Goal: Information Seeking & Learning: Learn about a topic

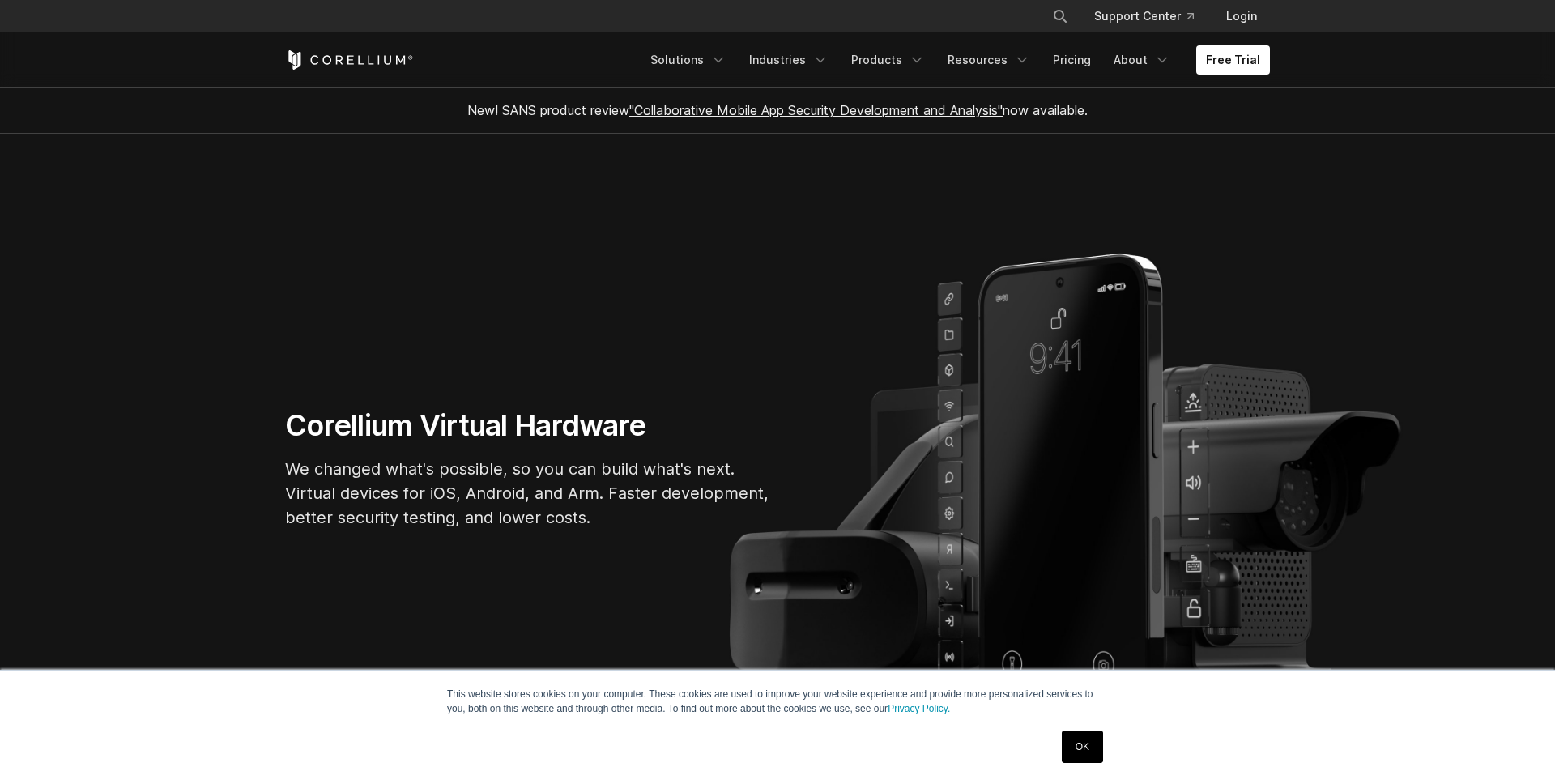
click at [726, 57] on icon "Navigation Menu" at bounding box center [718, 59] width 16 height 16
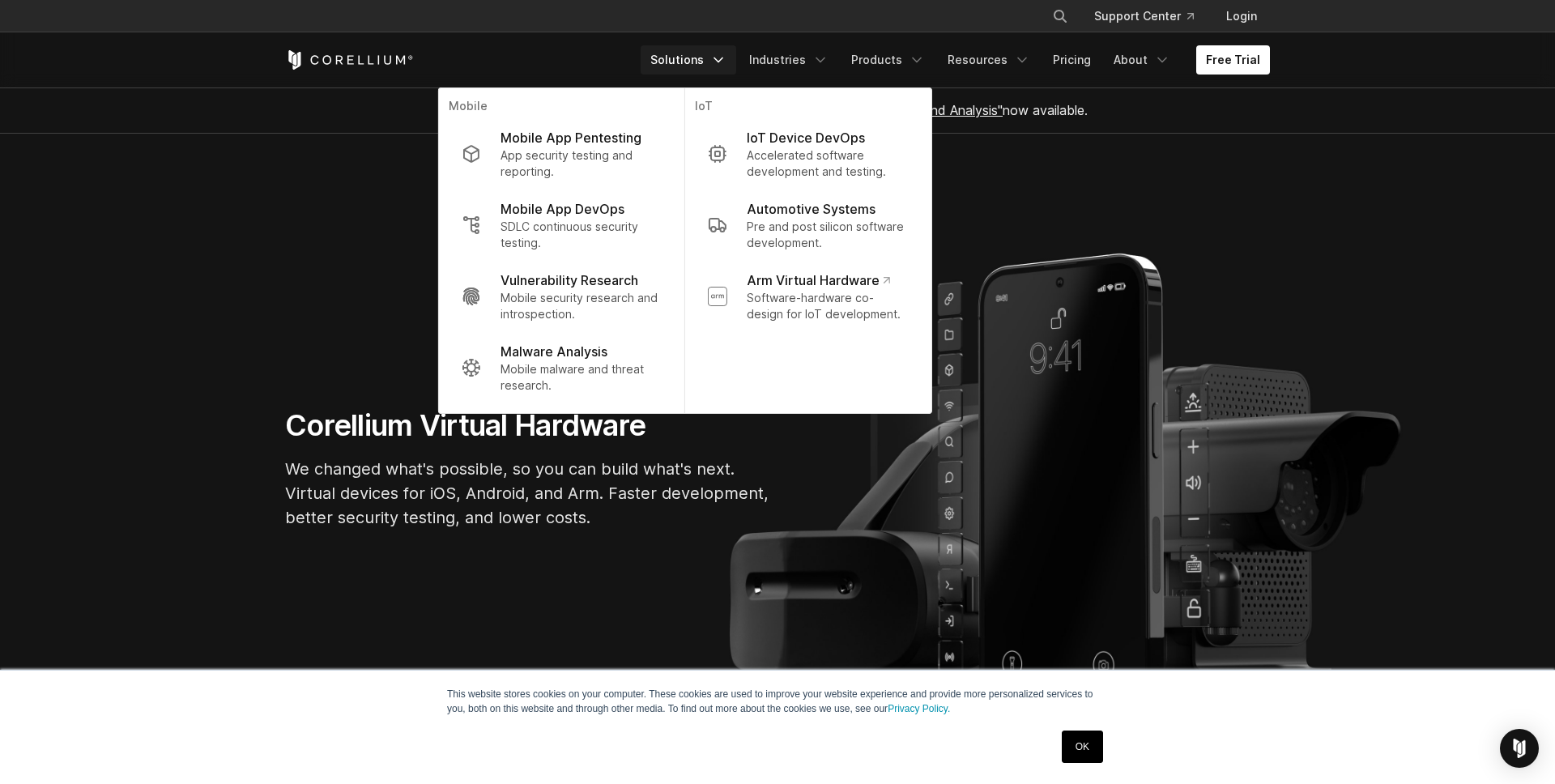
click at [1082, 746] on link "OK" at bounding box center [1083, 746] width 42 height 32
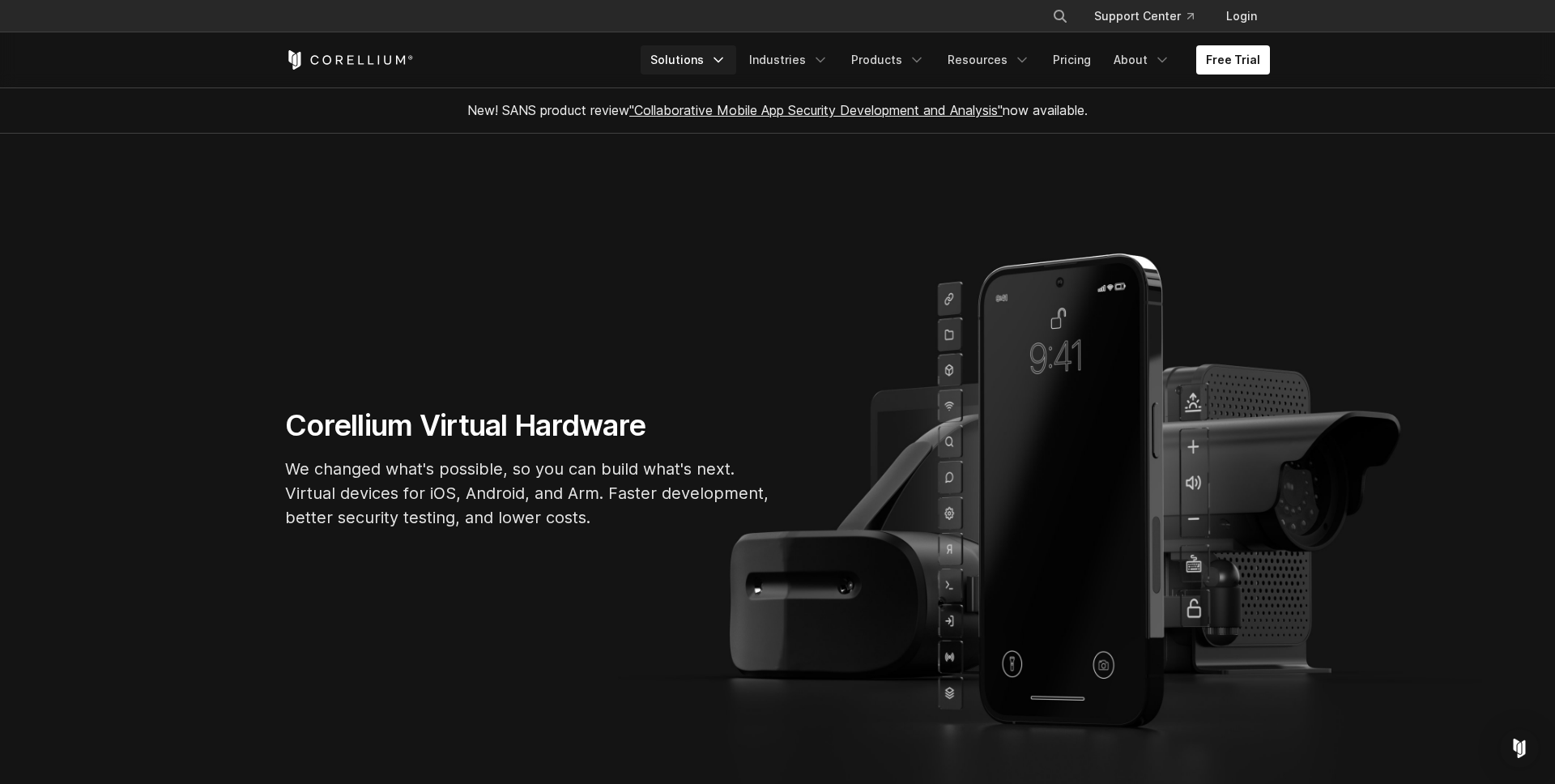
click at [726, 61] on icon "Navigation Menu" at bounding box center [718, 59] width 16 height 16
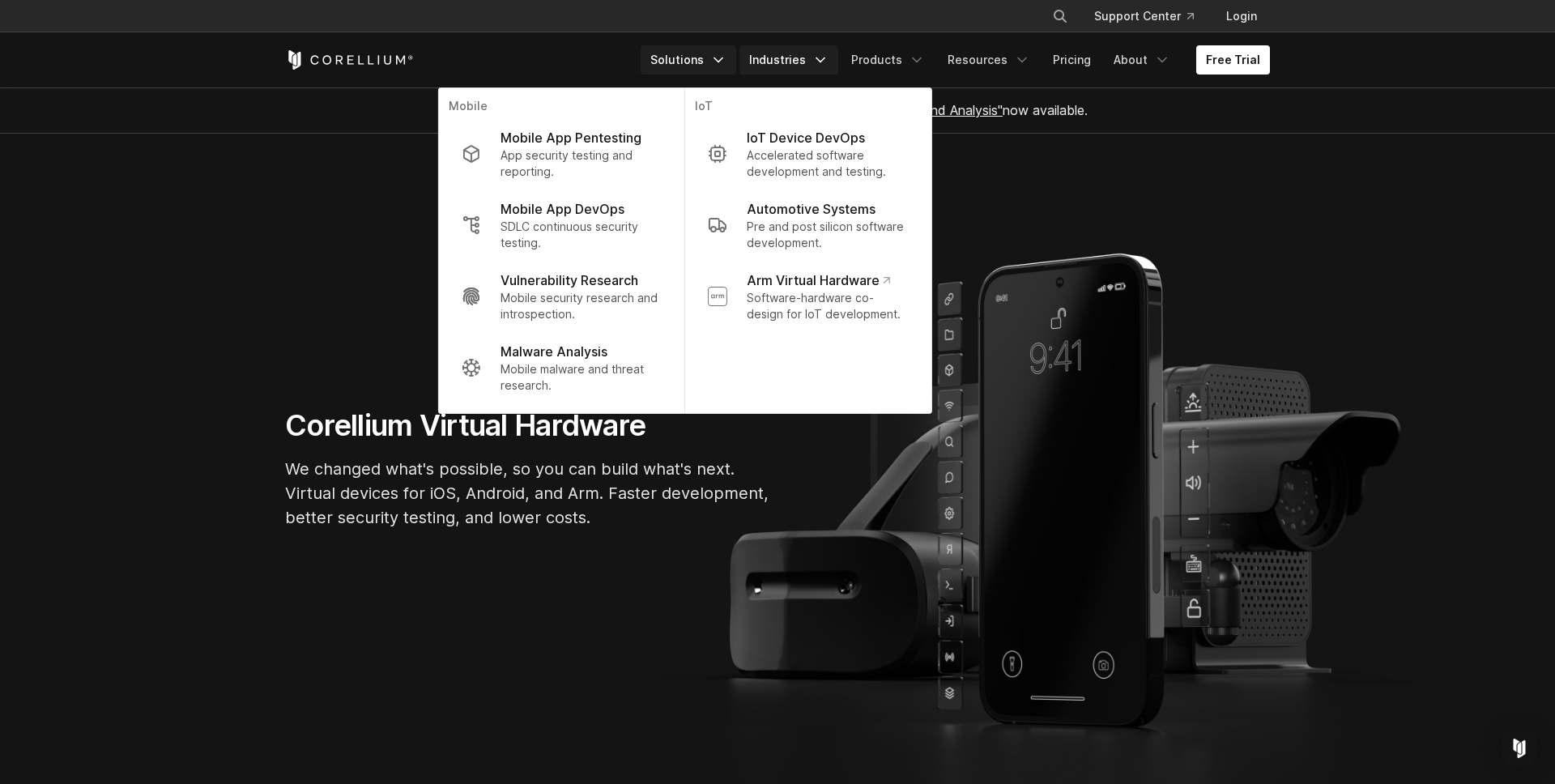
click at [808, 49] on link "Industries" at bounding box center [788, 60] width 99 height 29
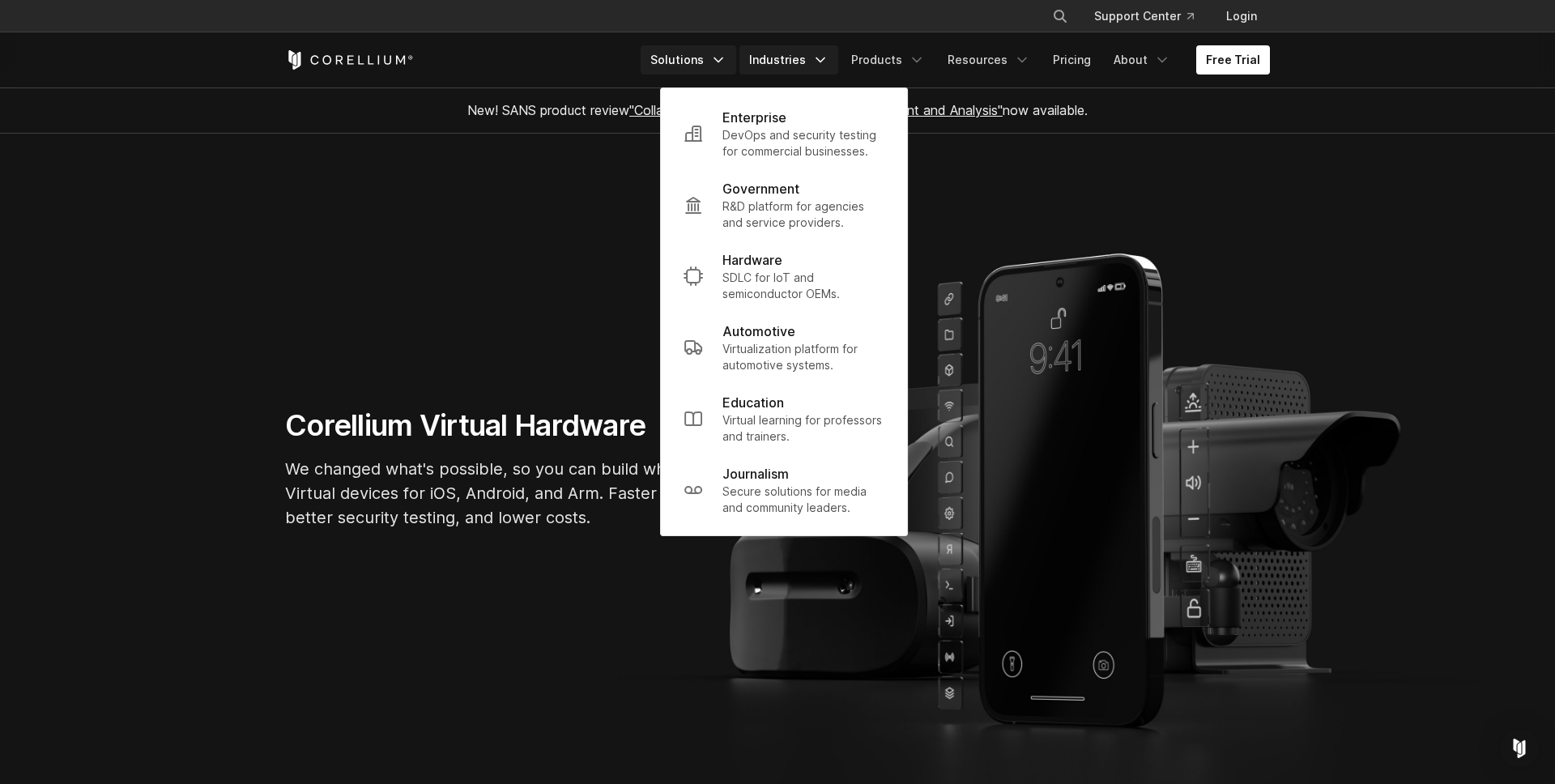
click at [706, 59] on link "Solutions" at bounding box center [688, 60] width 96 height 29
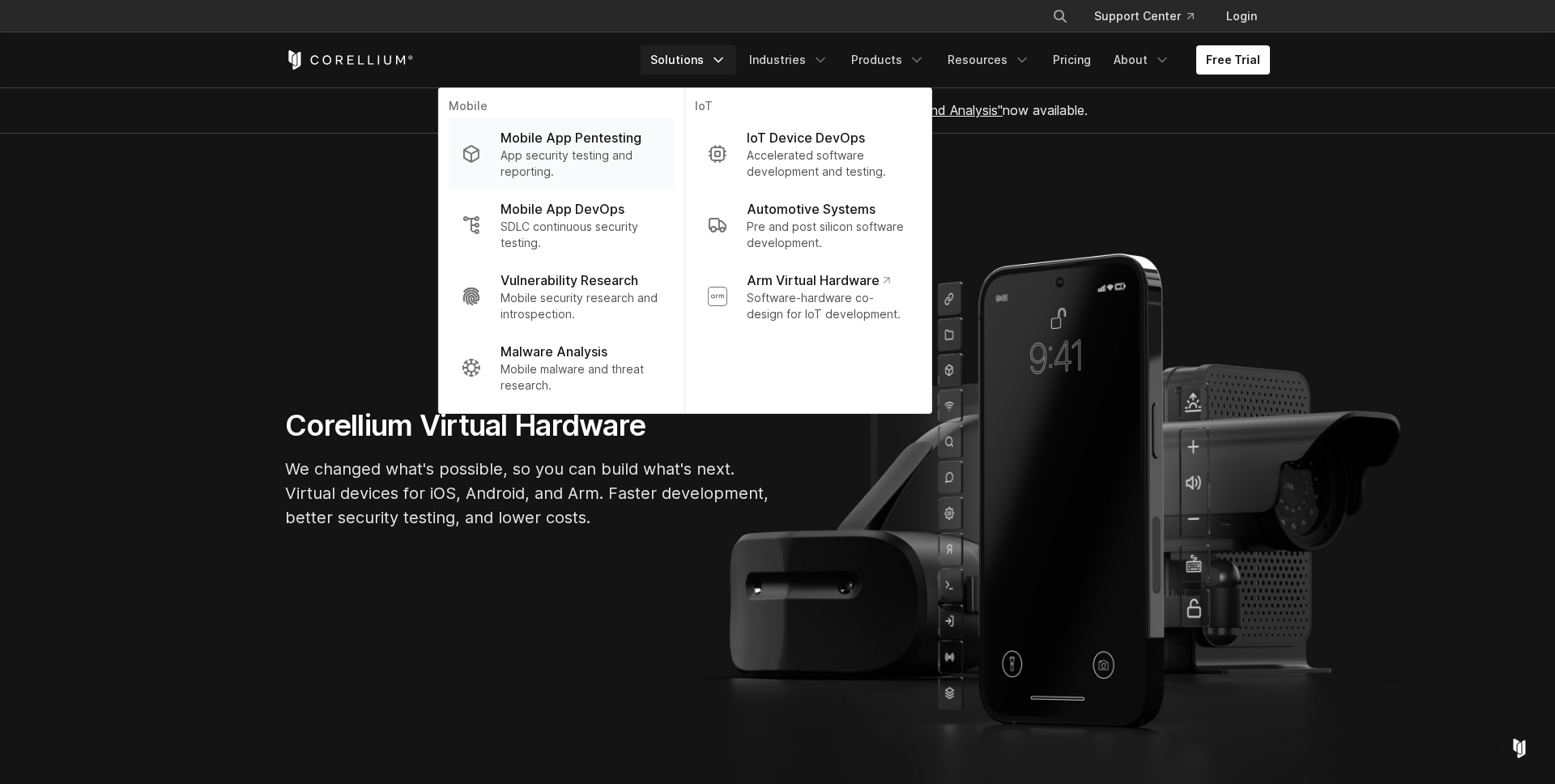
click at [612, 134] on p "Mobile App Pentesting" at bounding box center [570, 137] width 141 height 19
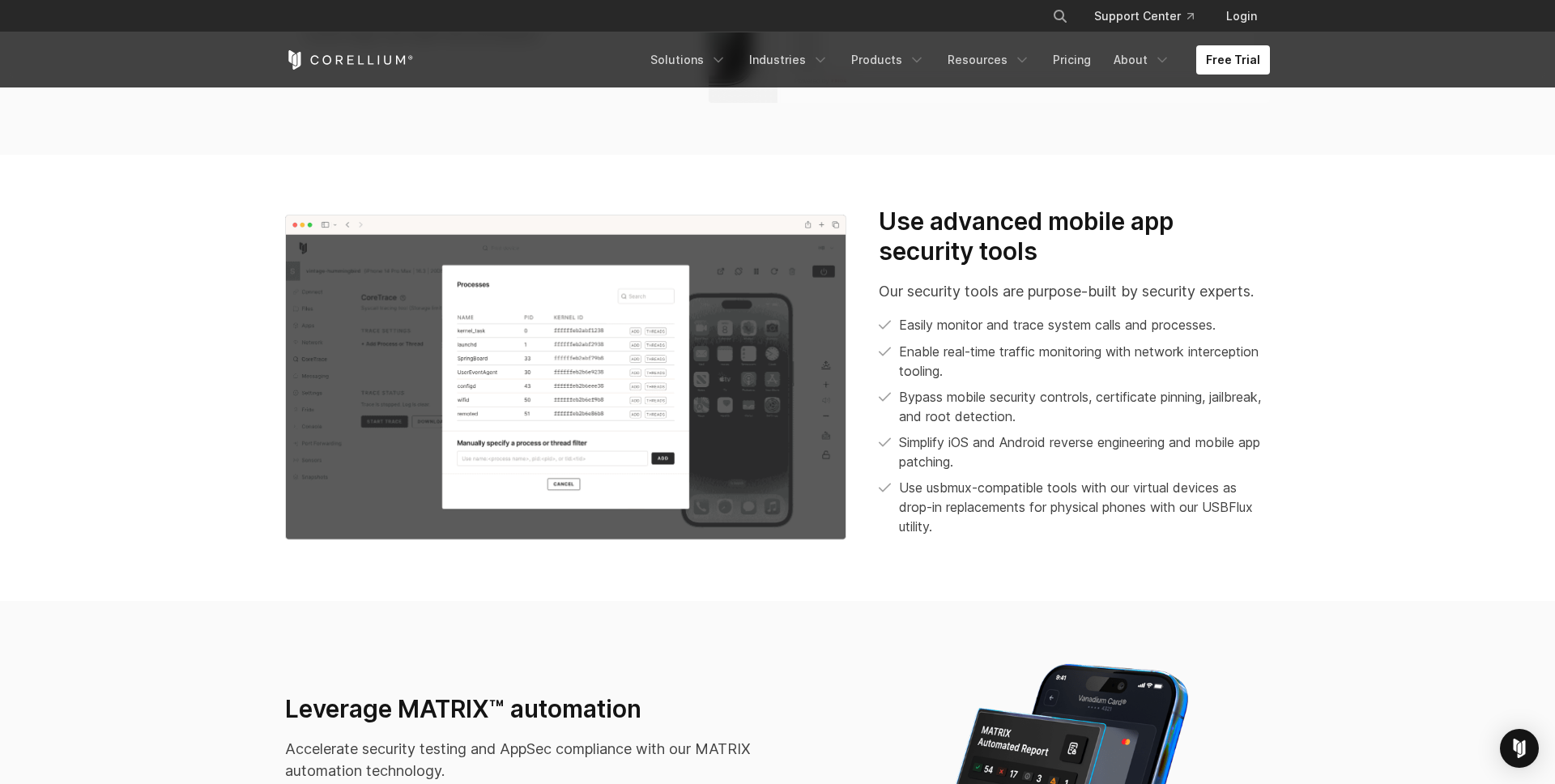
scroll to position [1597, 0]
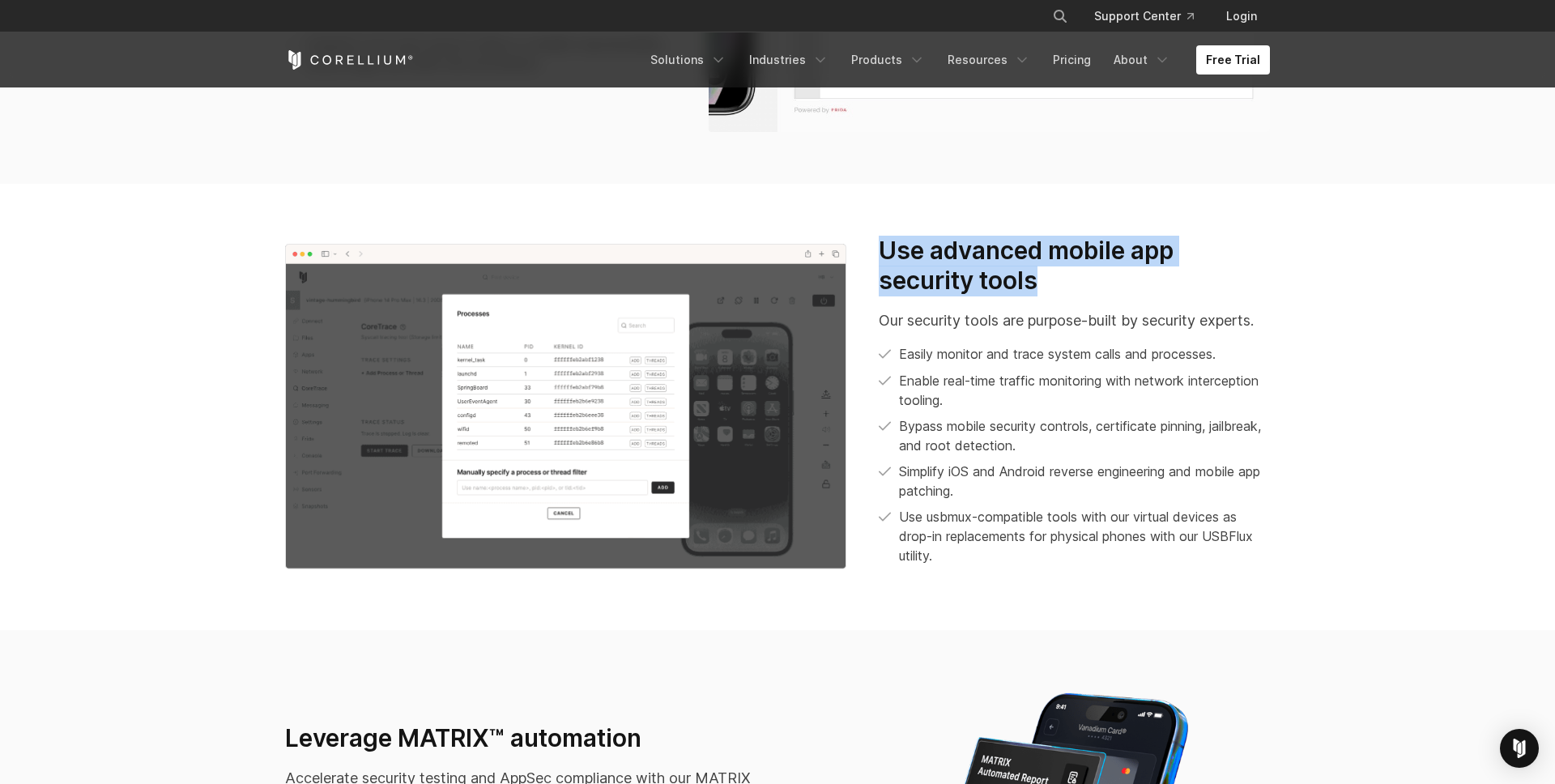
drag, startPoint x: 877, startPoint y: 250, endPoint x: 1073, endPoint y: 279, distance: 198.1
click at [1073, 279] on h3 "Use advanced mobile app security tools" at bounding box center [1074, 265] width 391 height 61
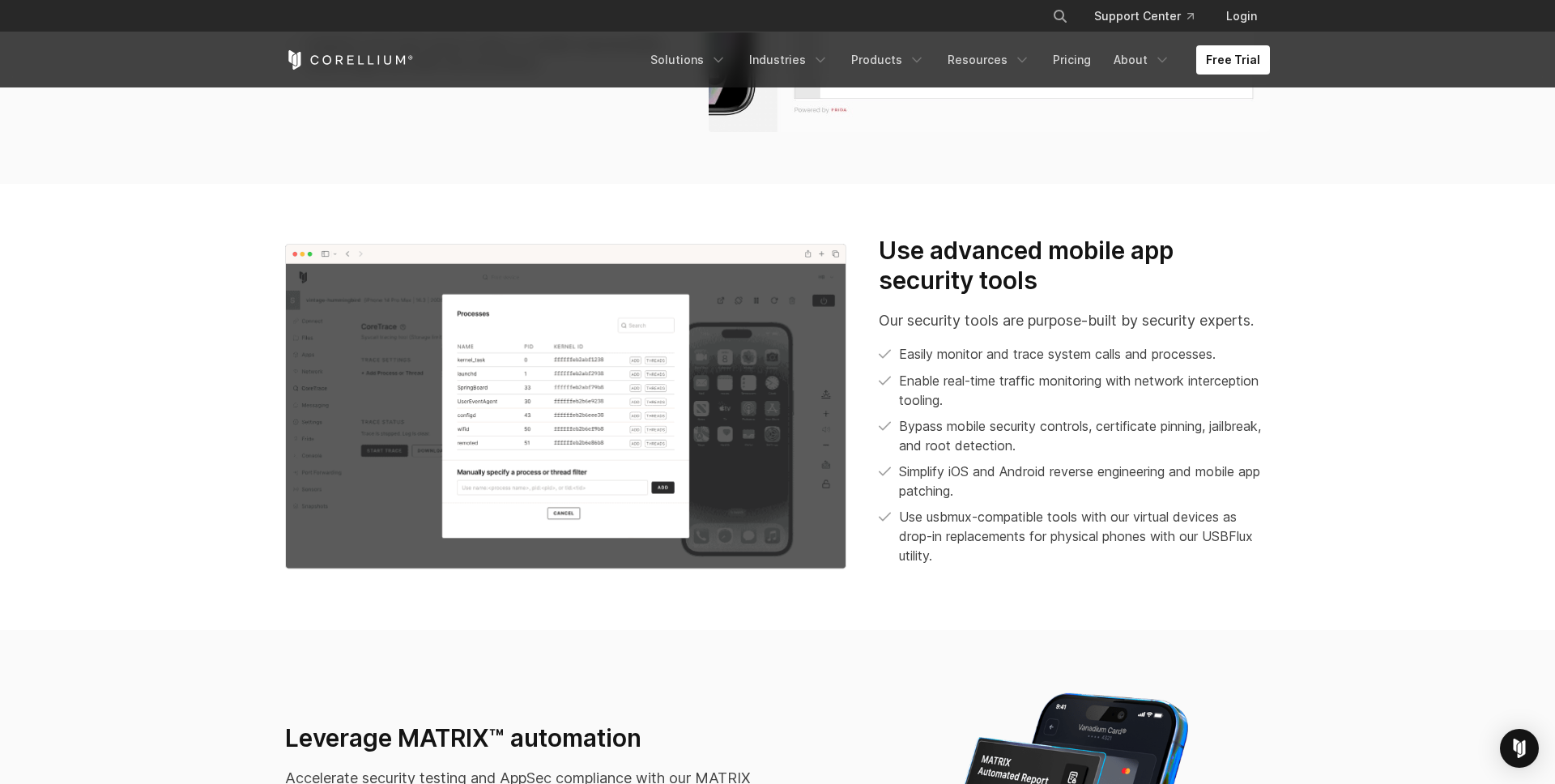
click at [1054, 338] on div "Use advanced mobile app security tools Our security tools are purpose-built by …" at bounding box center [1074, 400] width 391 height 329
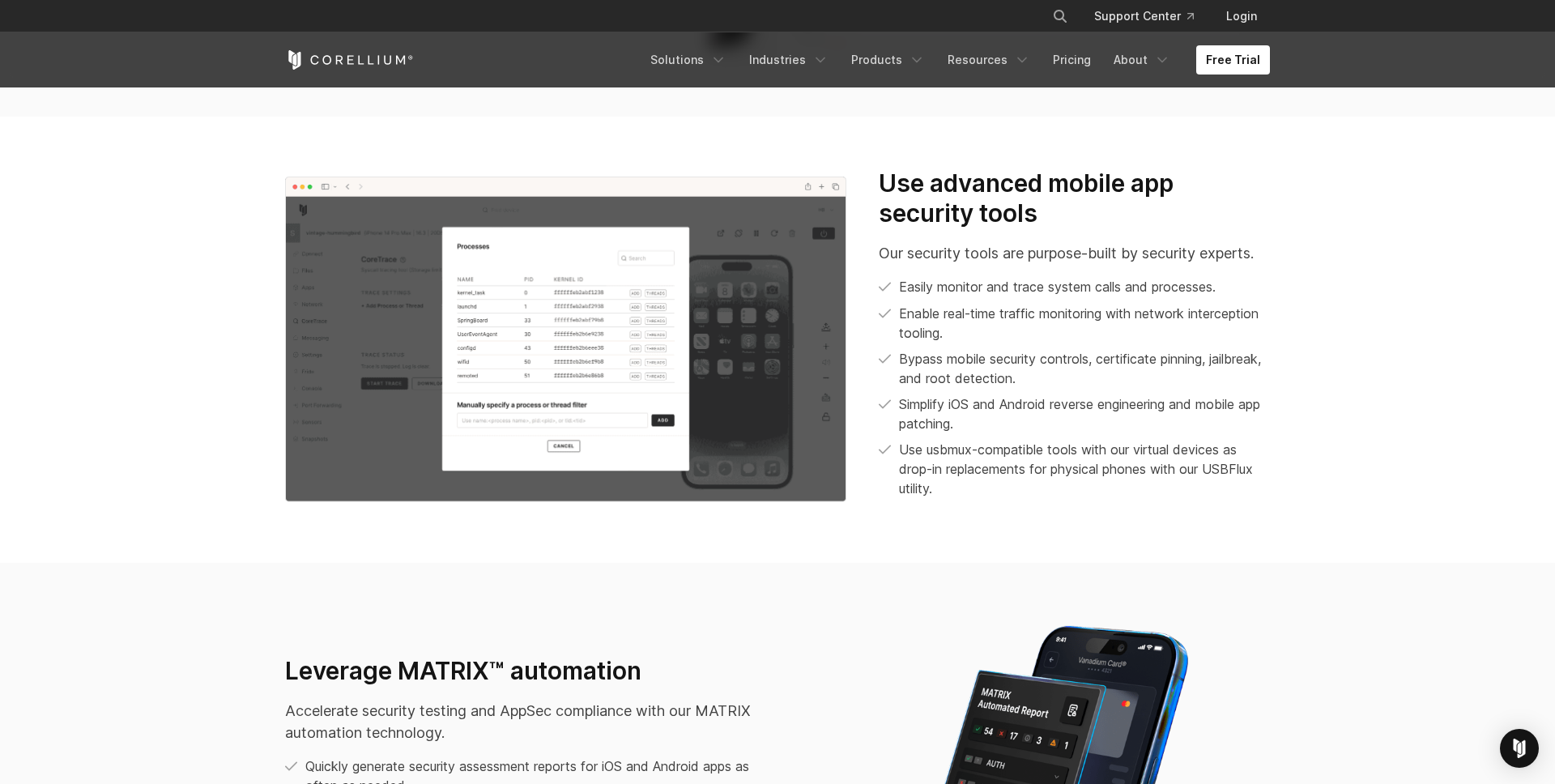
scroll to position [1659, 0]
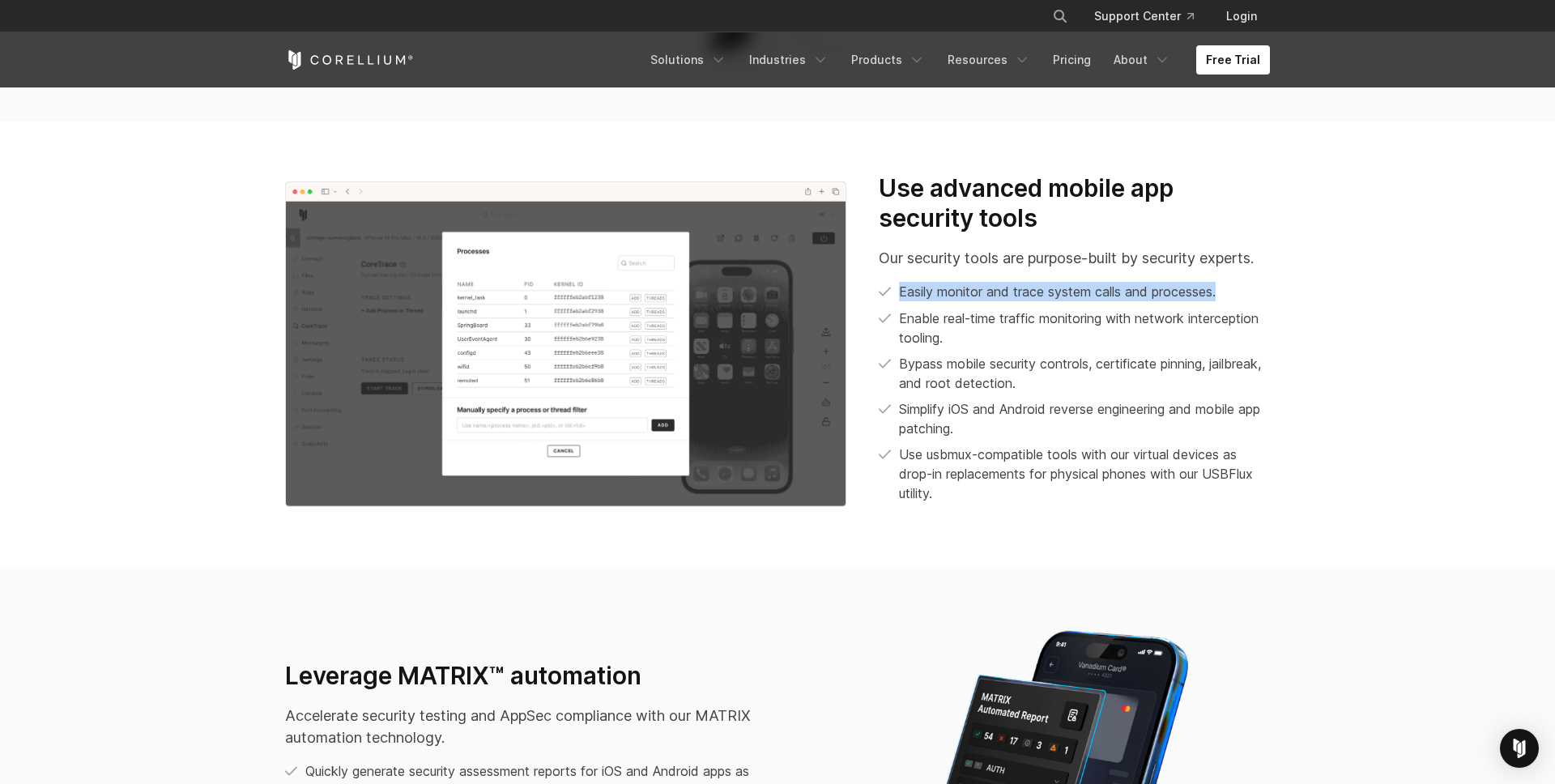
drag, startPoint x: 896, startPoint y: 291, endPoint x: 1221, endPoint y: 292, distance: 325.0
click at [1221, 292] on li "Easily monitor and trace system calls and processes." at bounding box center [1074, 292] width 391 height 20
click at [1103, 338] on p "Enable real-time traffic monitoring with network interception tooling." at bounding box center [1084, 328] width 371 height 39
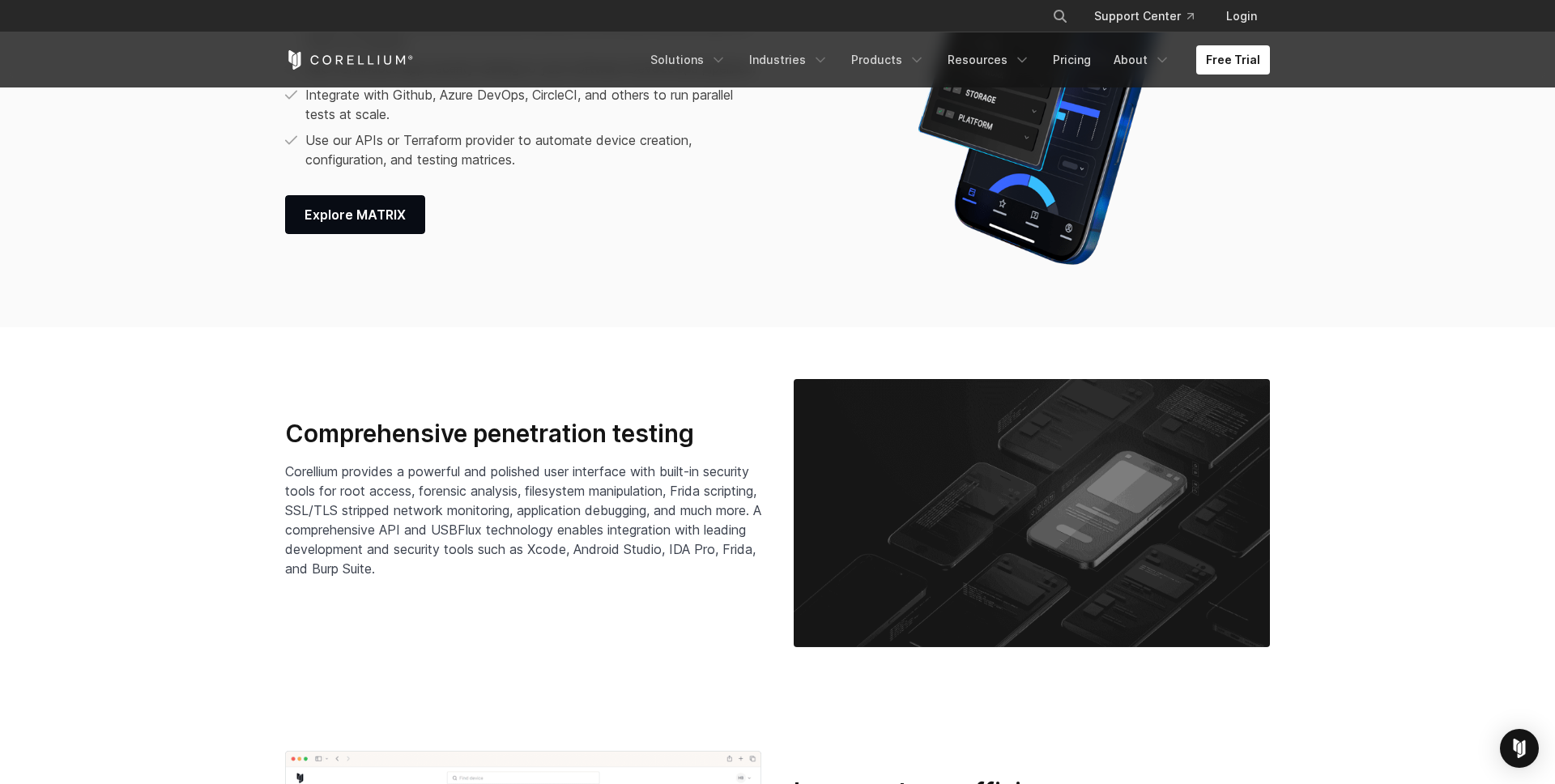
scroll to position [2417, 0]
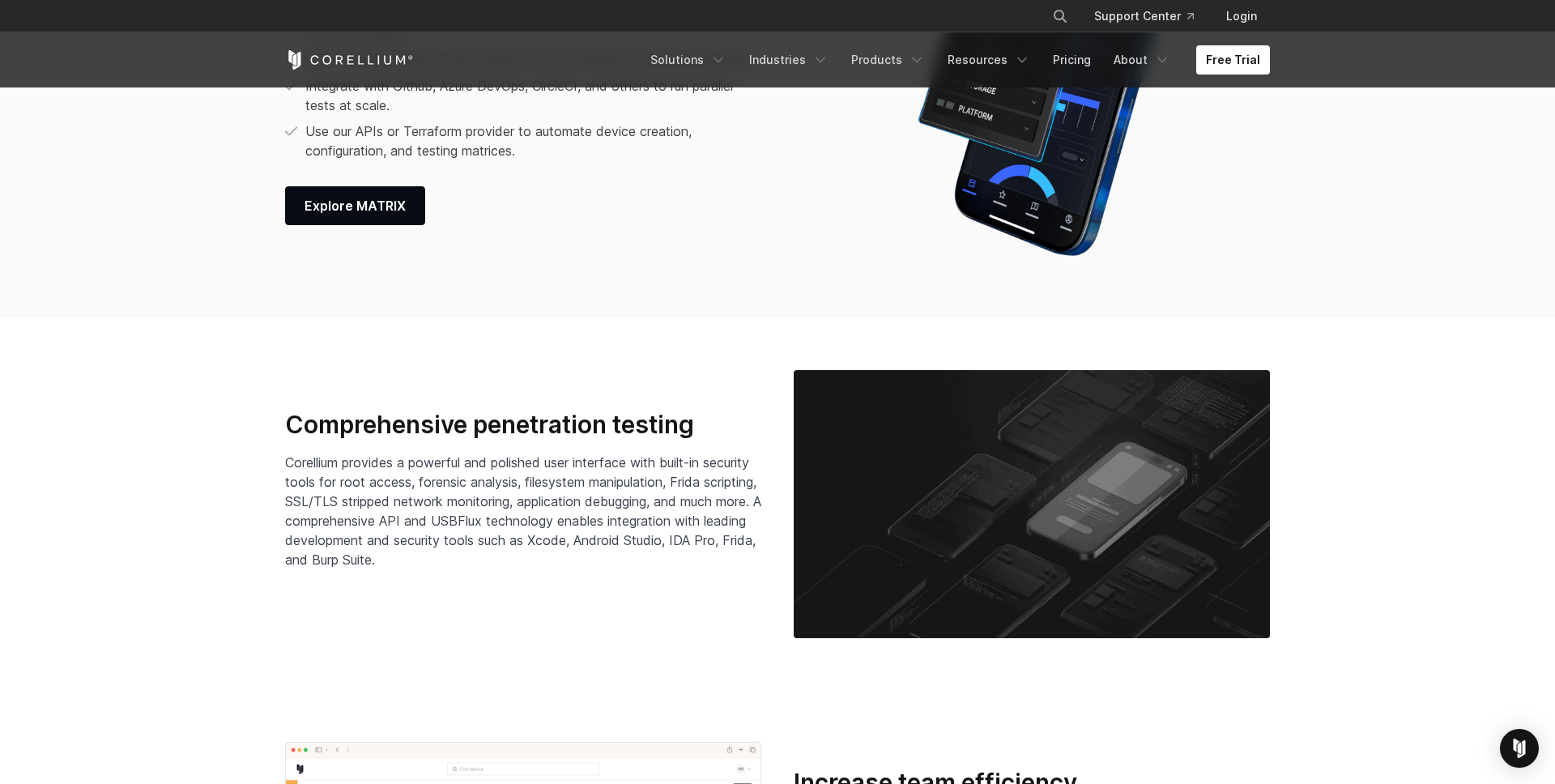
click at [527, 413] on h3 "Comprehensive penetration testing" at bounding box center [523, 425] width 476 height 31
click at [501, 451] on div "Comprehensive penetration testing Corellium provides a powerful and polished us…" at bounding box center [523, 505] width 476 height 190
click at [491, 431] on div at bounding box center [491, 431] width 0 height 0
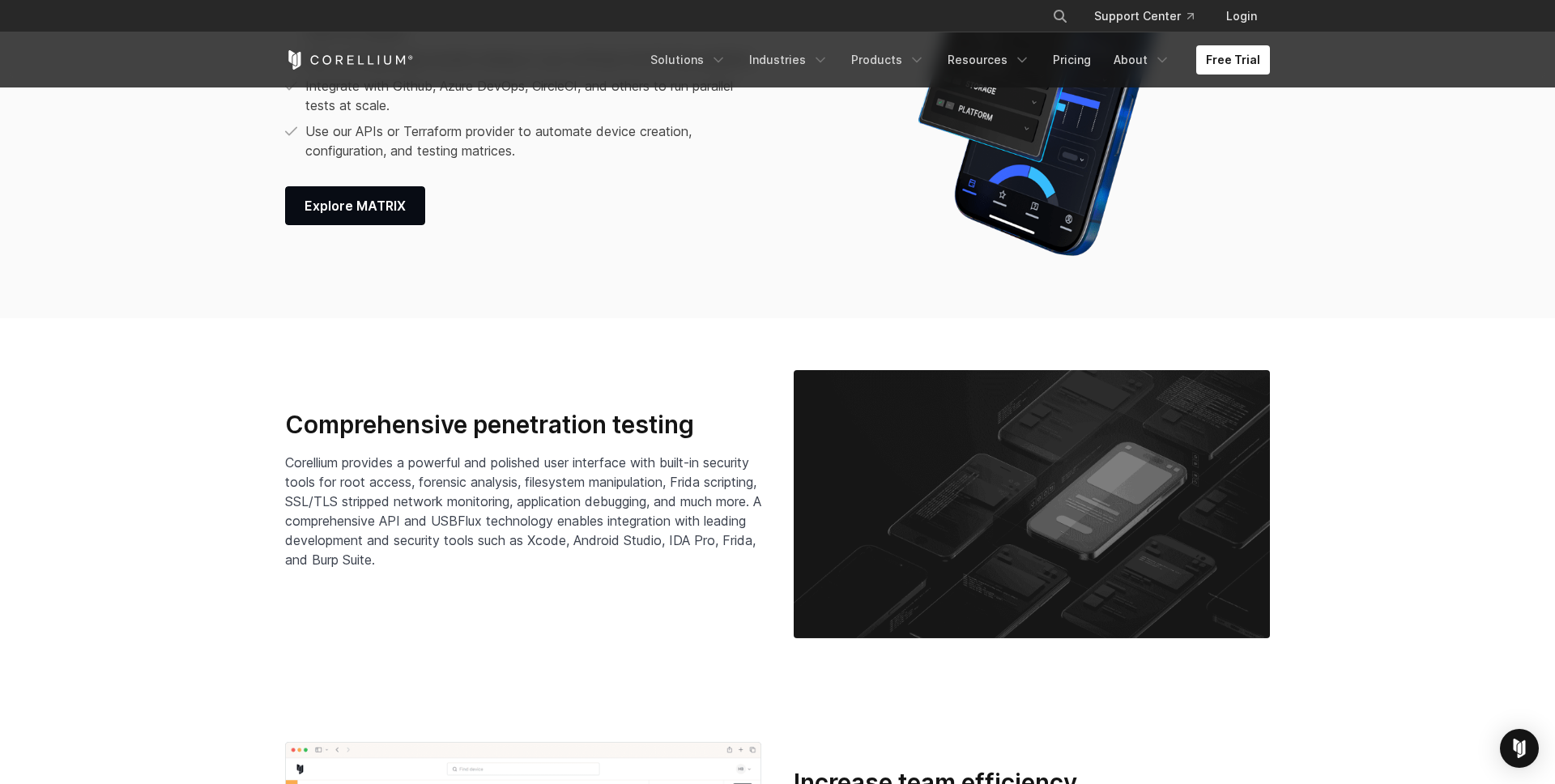
click at [506, 462] on span "Corellium provides a powerful and polished user interface with built-in securit…" at bounding box center [523, 510] width 476 height 113
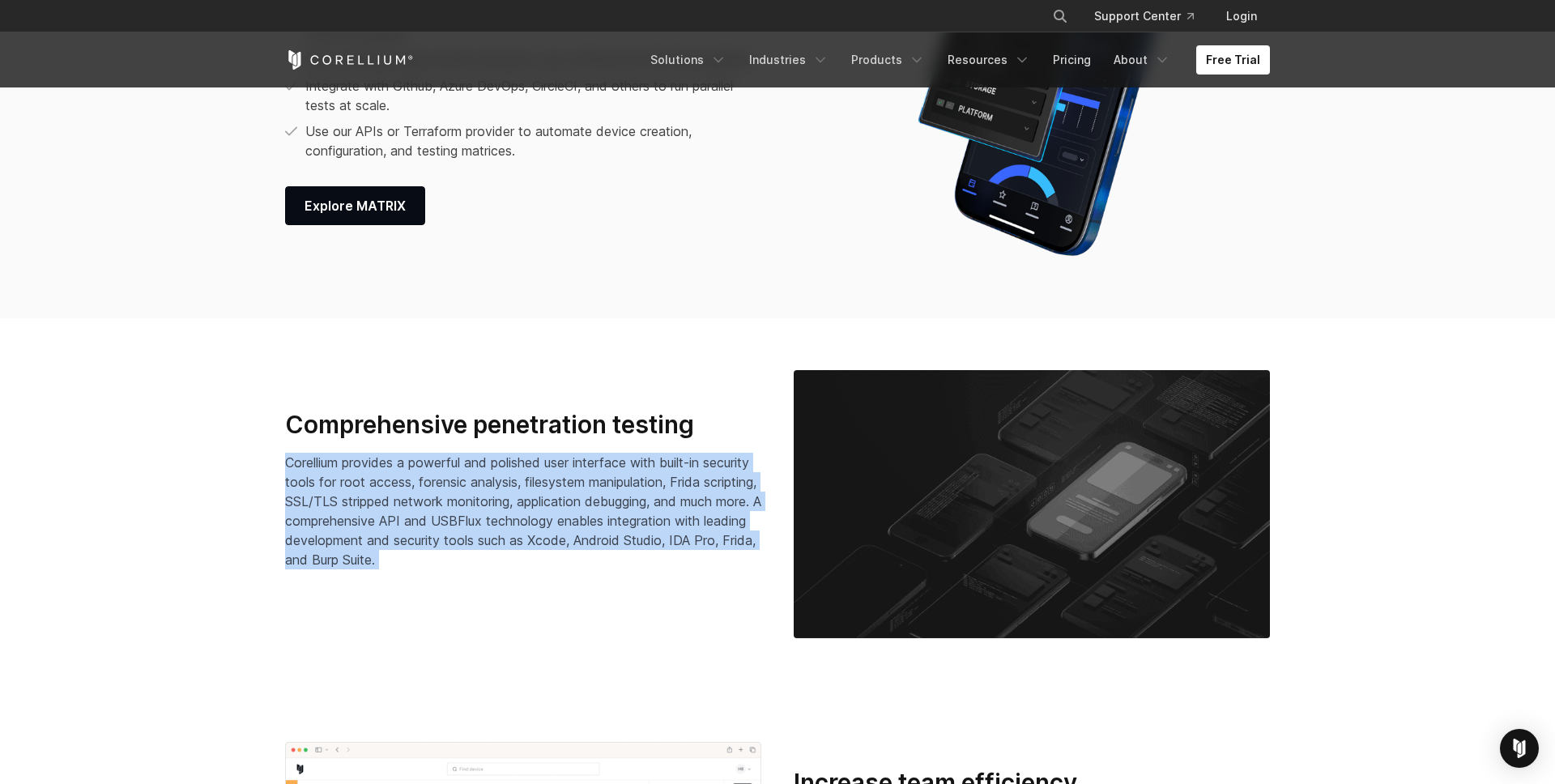
click at [506, 462] on span "Corellium provides a powerful and polished user interface with built-in securit…" at bounding box center [523, 510] width 476 height 113
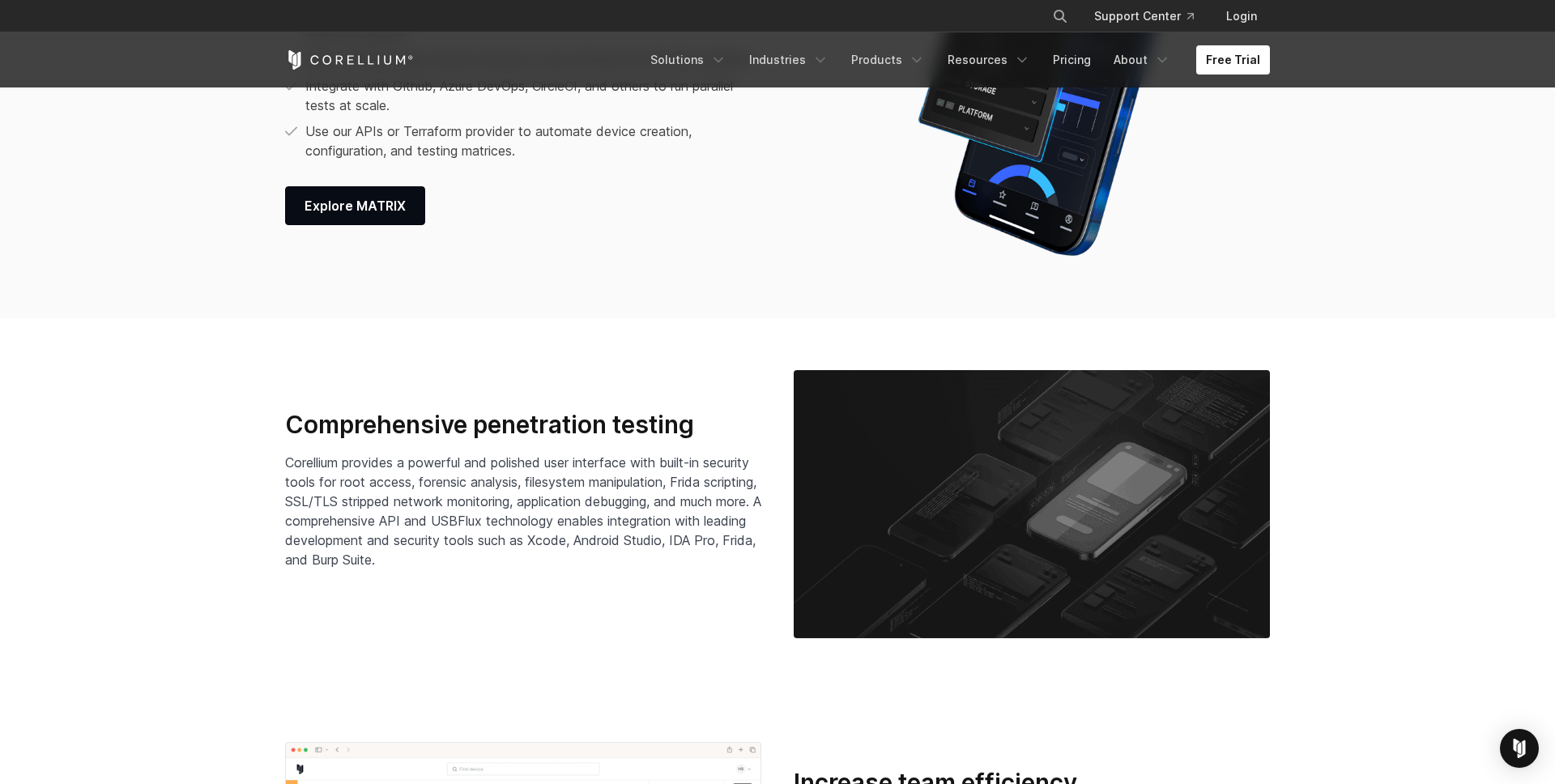
click at [511, 512] on span "Corellium provides a powerful and polished user interface with built-in securit…" at bounding box center [523, 510] width 476 height 113
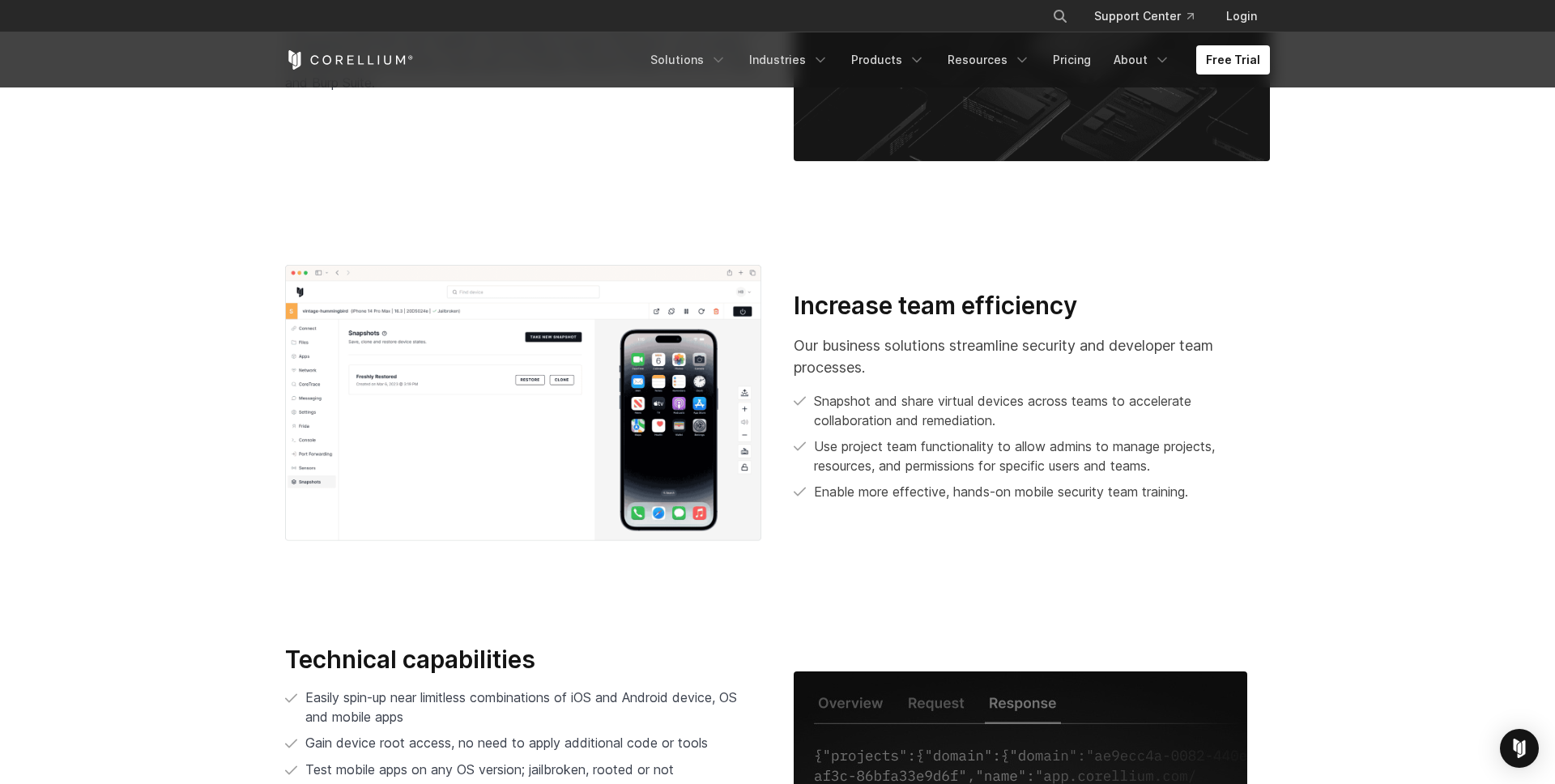
scroll to position [2897, 0]
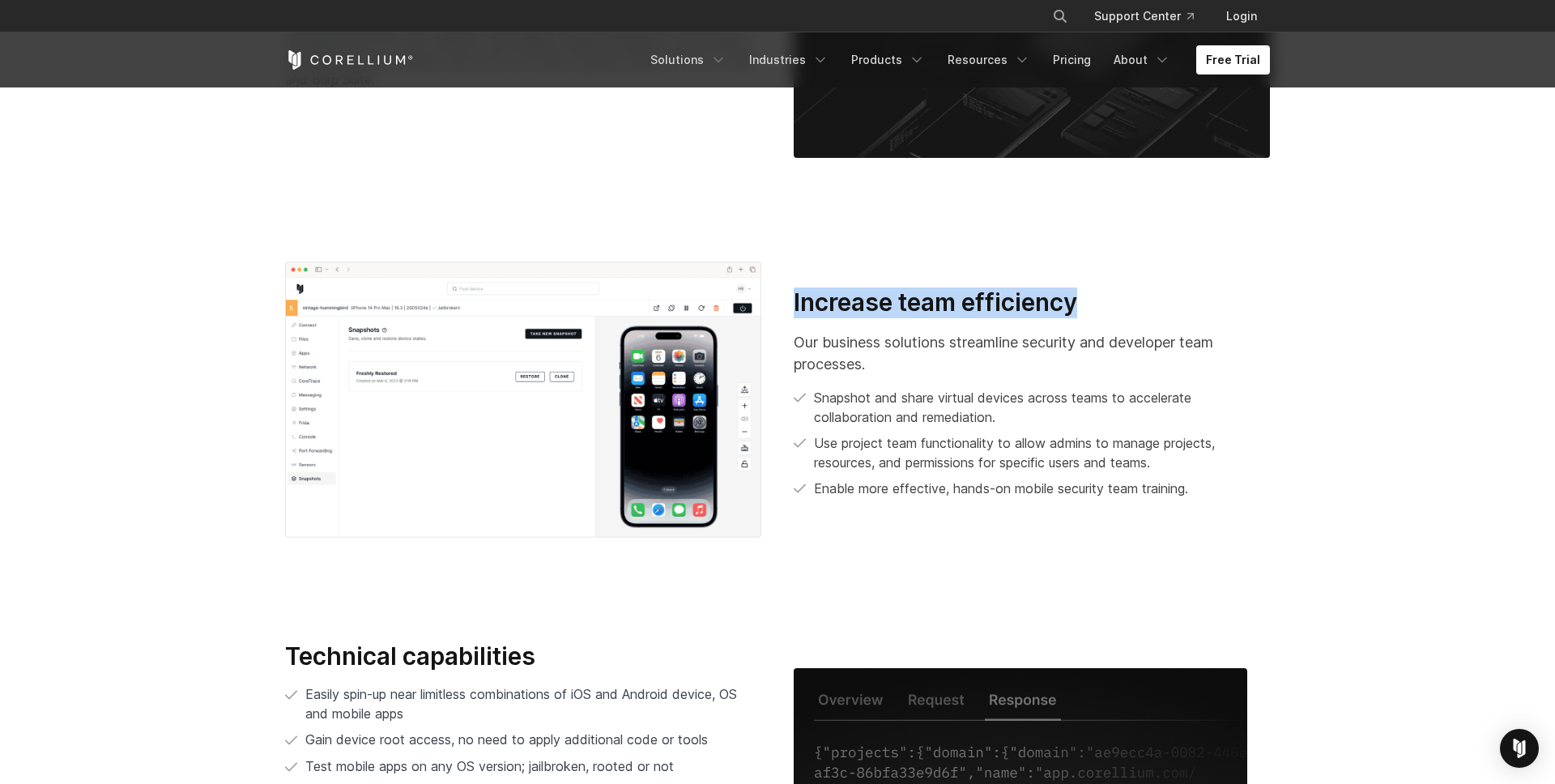
drag, startPoint x: 794, startPoint y: 298, endPoint x: 1102, endPoint y: 309, distance: 308.2
click at [1102, 309] on h3 "Increase team efficiency" at bounding box center [1031, 303] width 476 height 31
click at [906, 397] on p "Snapshot and share virtual devices across teams to accelerate collaboration and…" at bounding box center [1042, 407] width 456 height 39
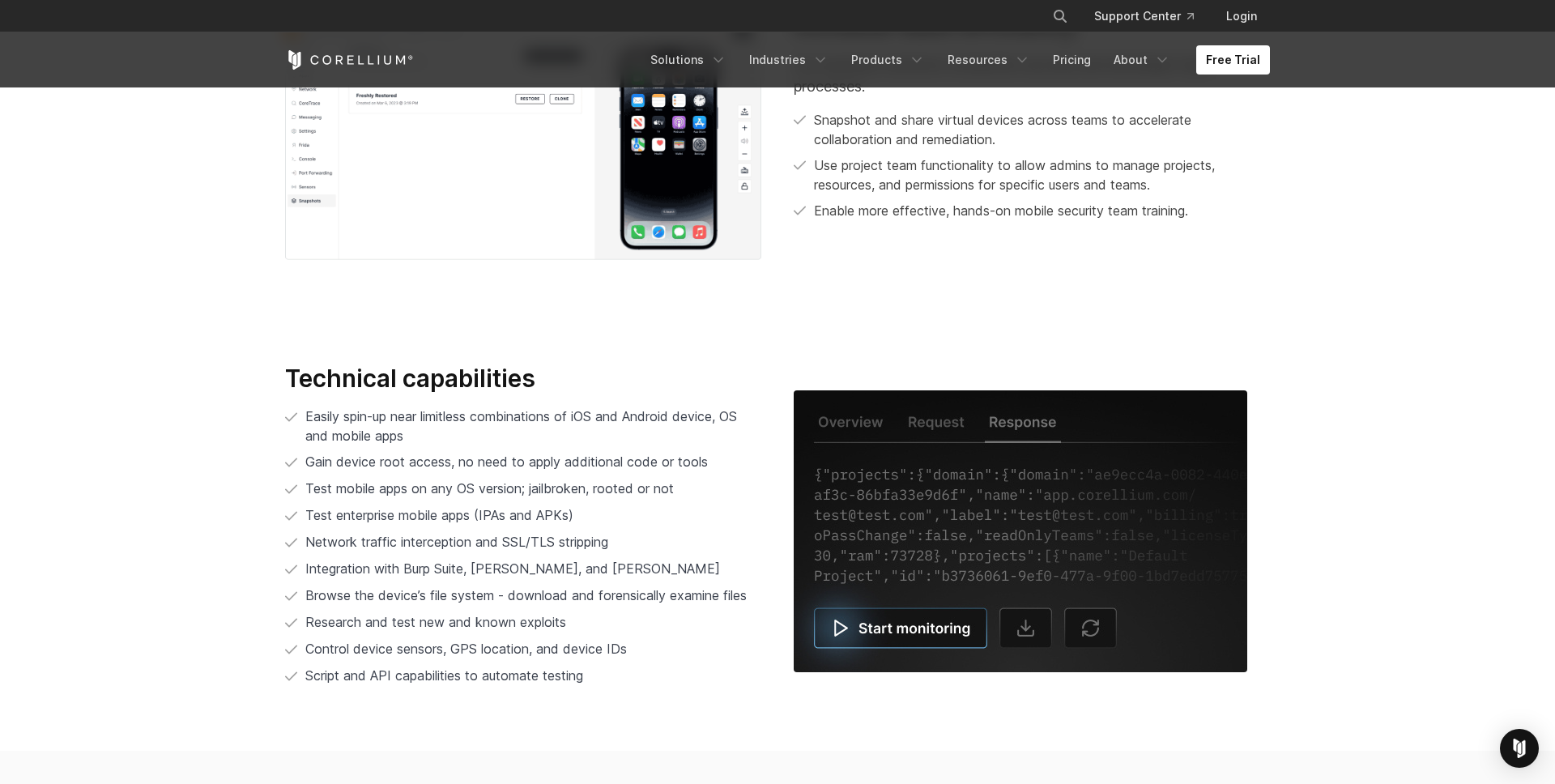
scroll to position [3178, 0]
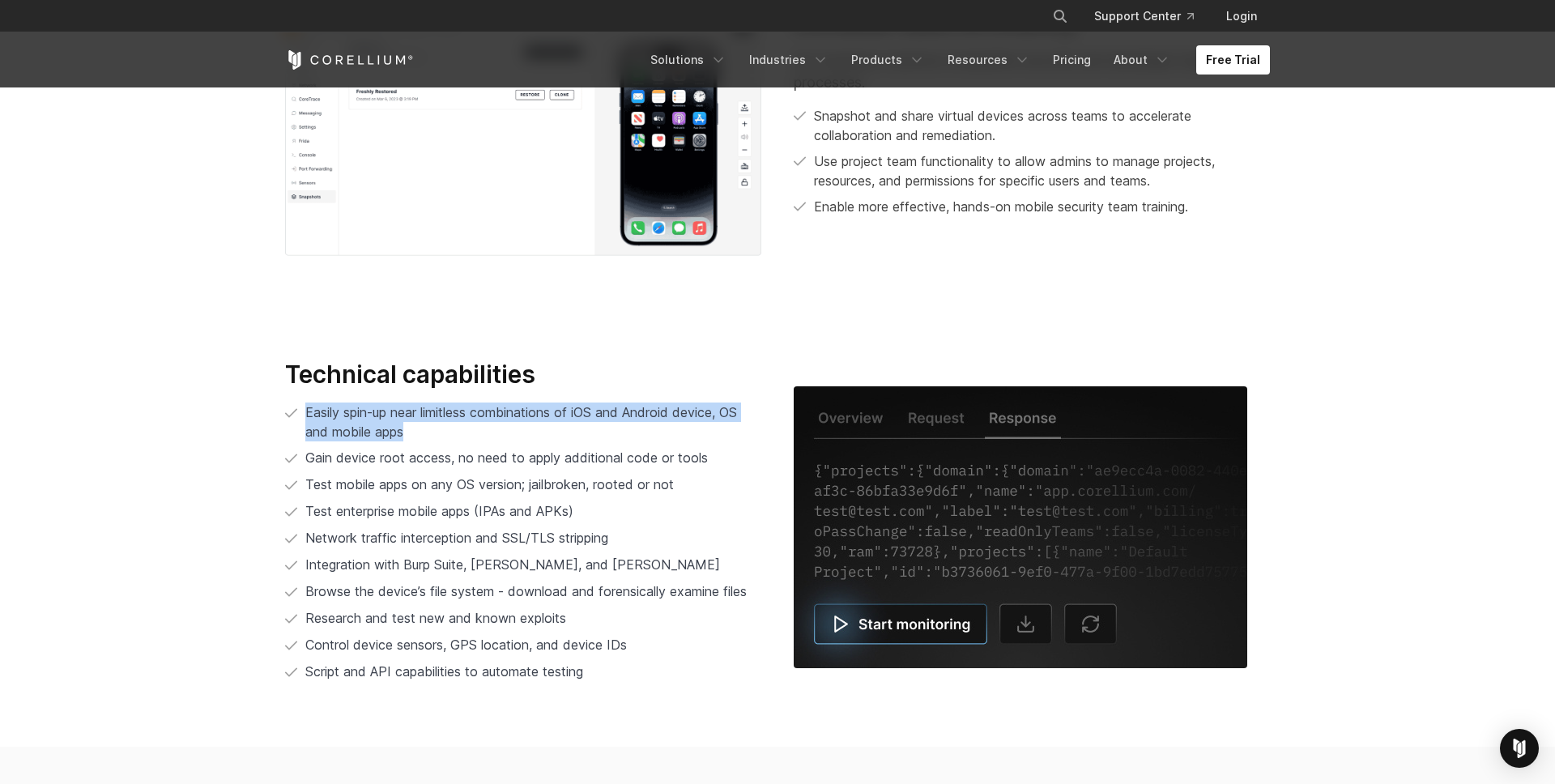
drag, startPoint x: 305, startPoint y: 412, endPoint x: 422, endPoint y: 426, distance: 117.8
click at [422, 426] on p "Easily spin-up near limitless combinations of iOS and Android device, OS and mo…" at bounding box center [533, 422] width 456 height 39
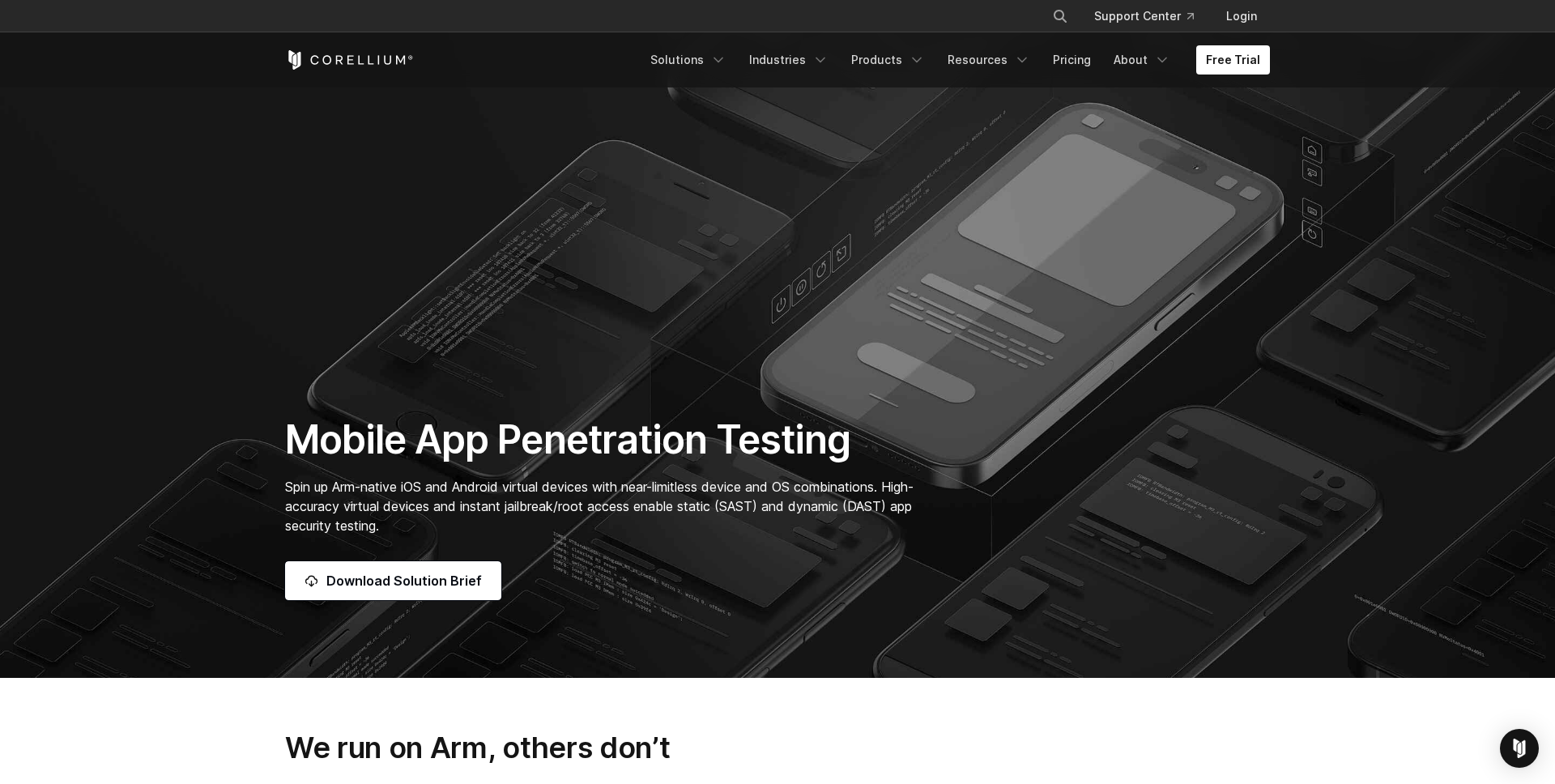
scroll to position [0, 0]
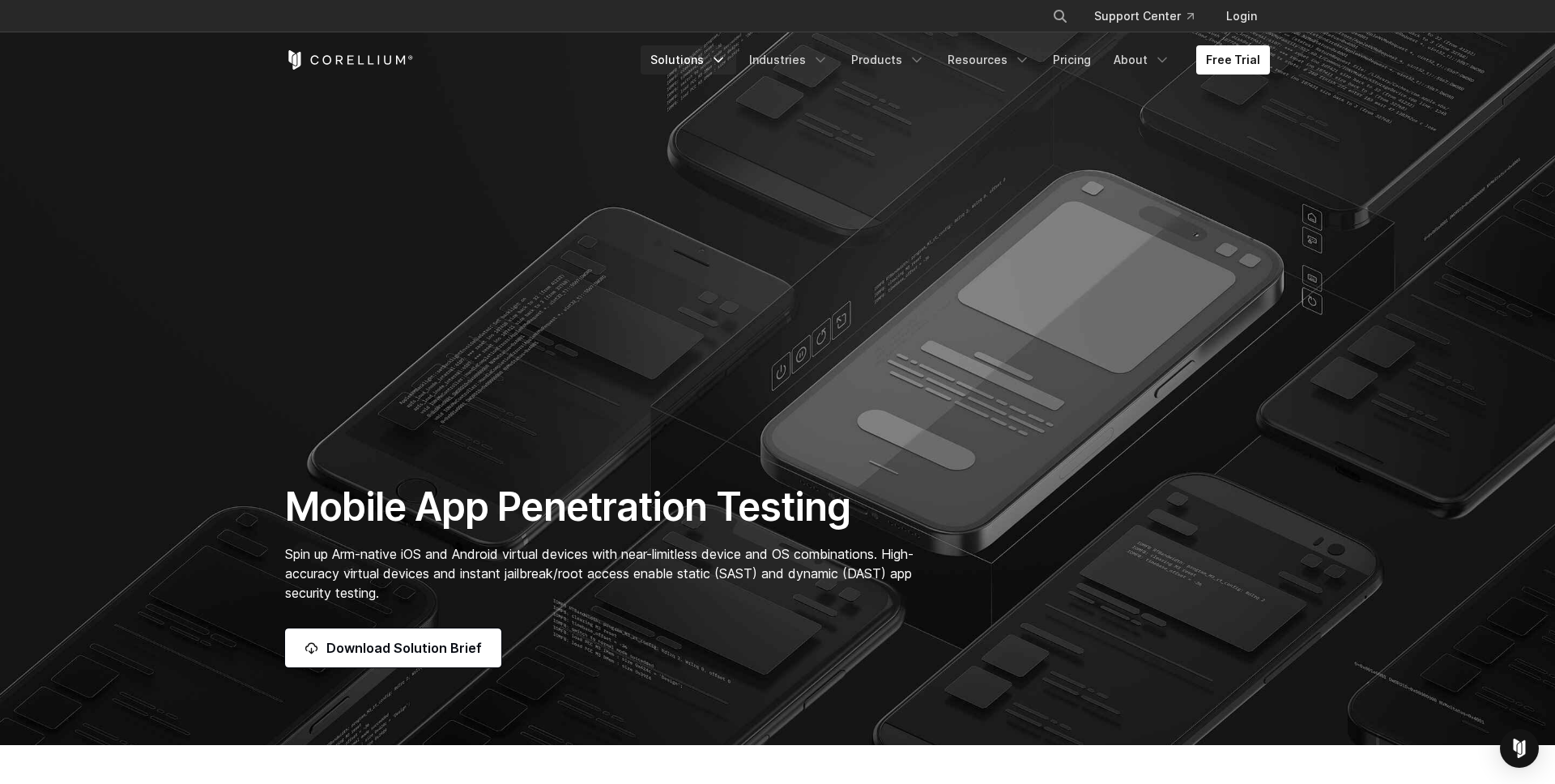
click at [703, 66] on link "Solutions" at bounding box center [688, 60] width 96 height 29
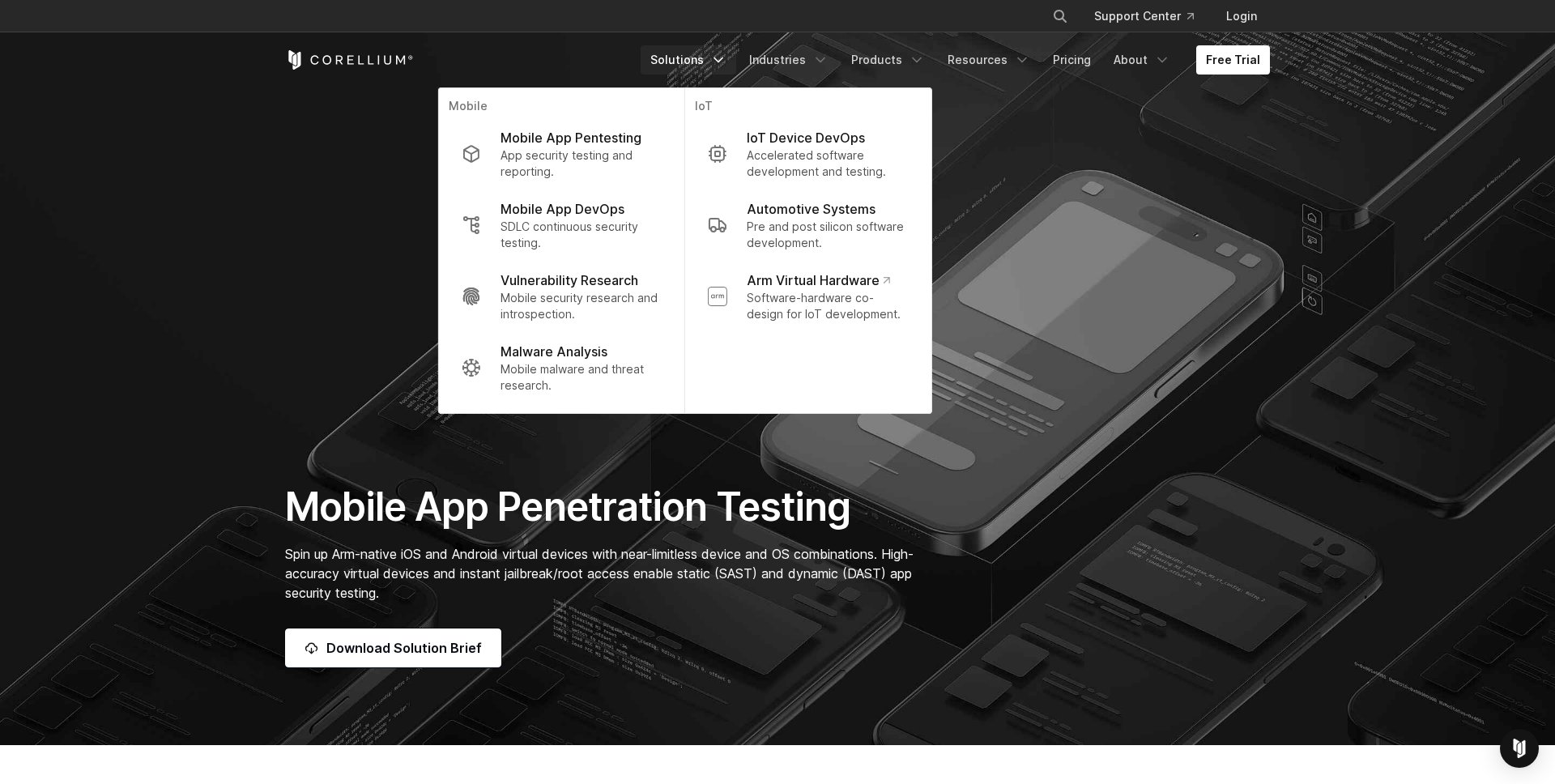
click at [703, 66] on link "Solutions" at bounding box center [688, 60] width 96 height 29
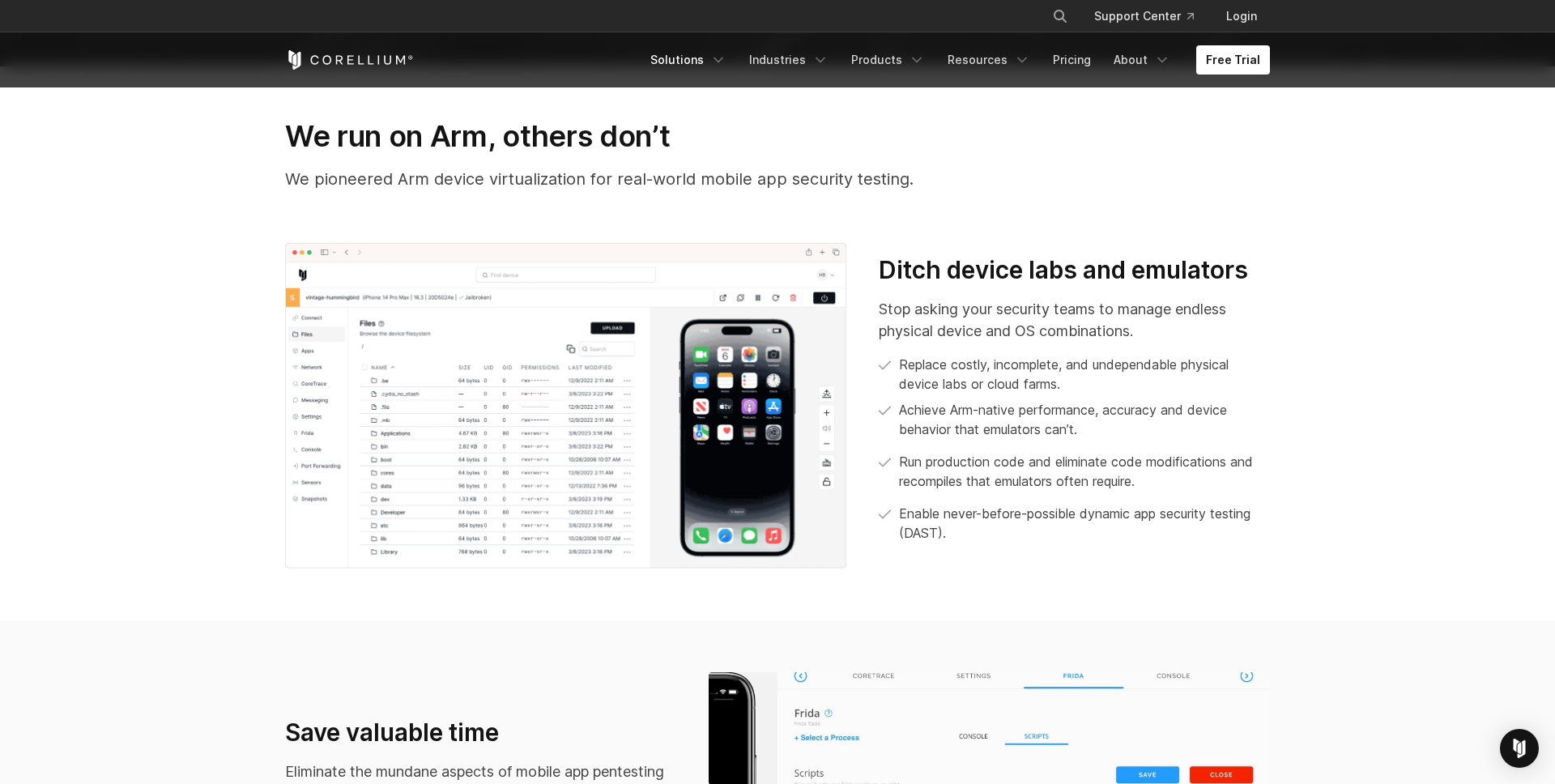
scroll to position [680, 0]
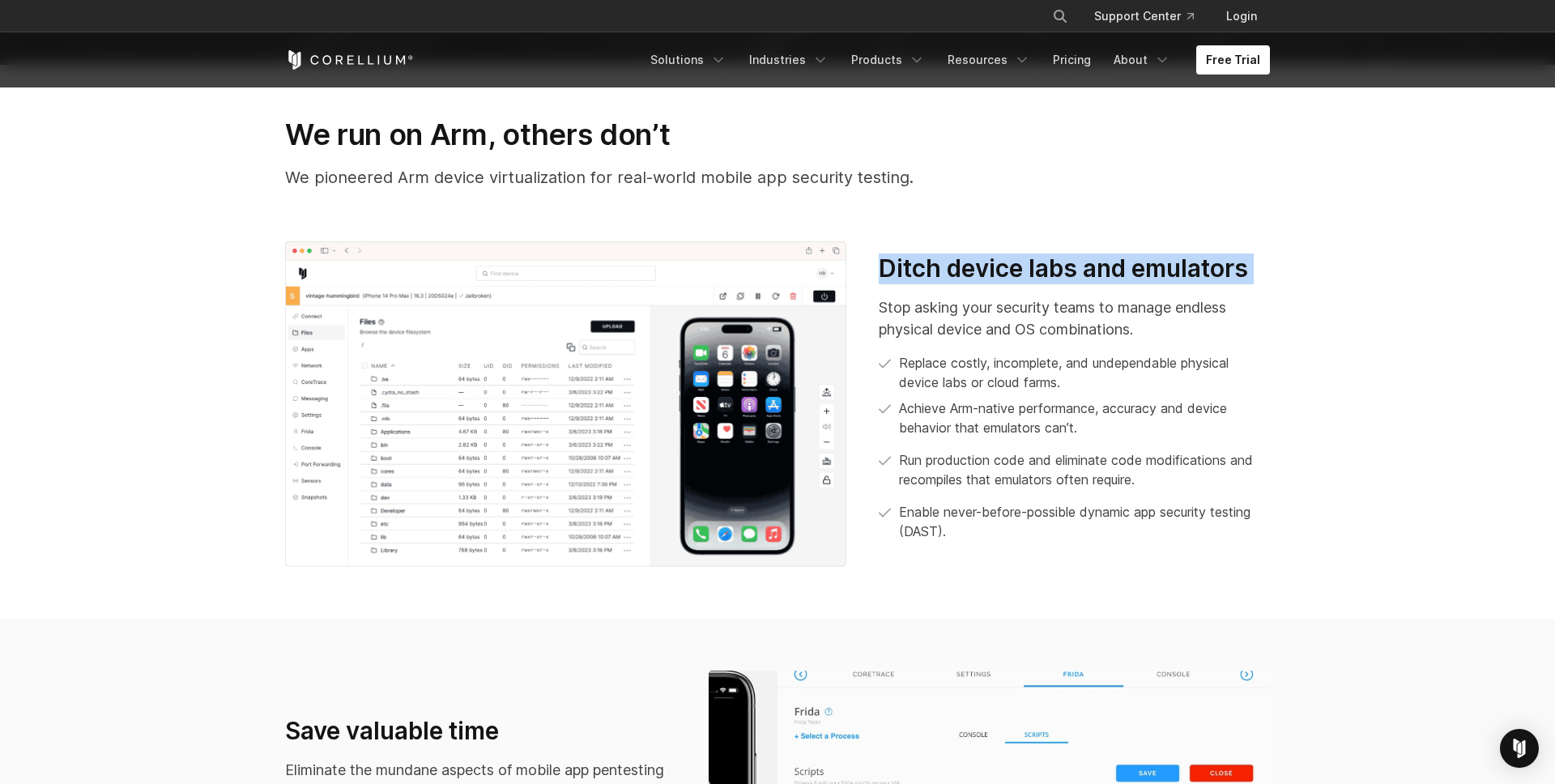
drag, startPoint x: 884, startPoint y: 264, endPoint x: 1227, endPoint y: 287, distance: 343.8
click at [1227, 287] on div "Ditch device labs and emulators Stop asking your security teams to manage endle…" at bounding box center [1074, 397] width 391 height 288
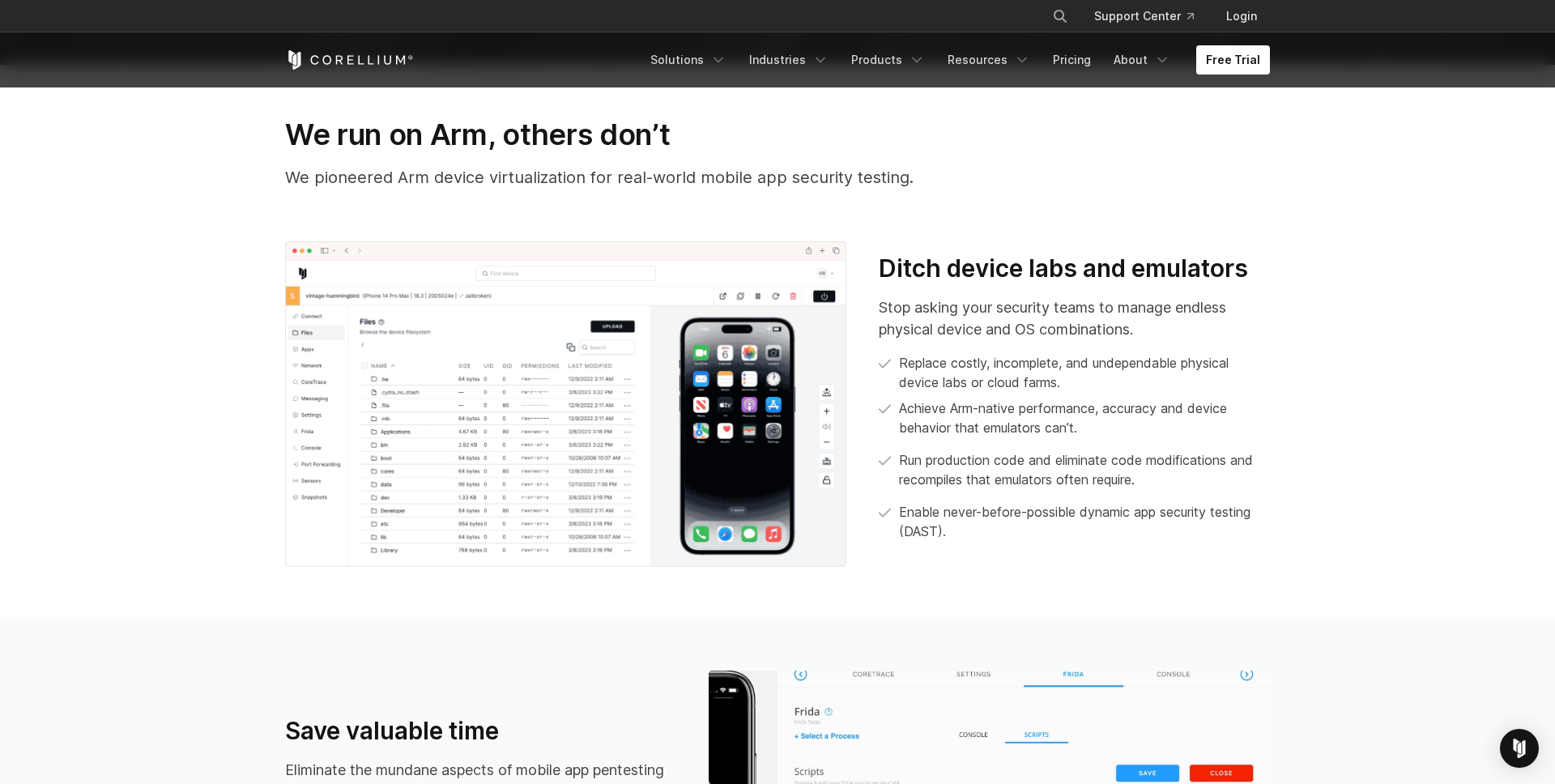
click at [1080, 357] on p "Replace costly, incomplete, and undependable physical device labs or cloud farm…" at bounding box center [1084, 372] width 371 height 39
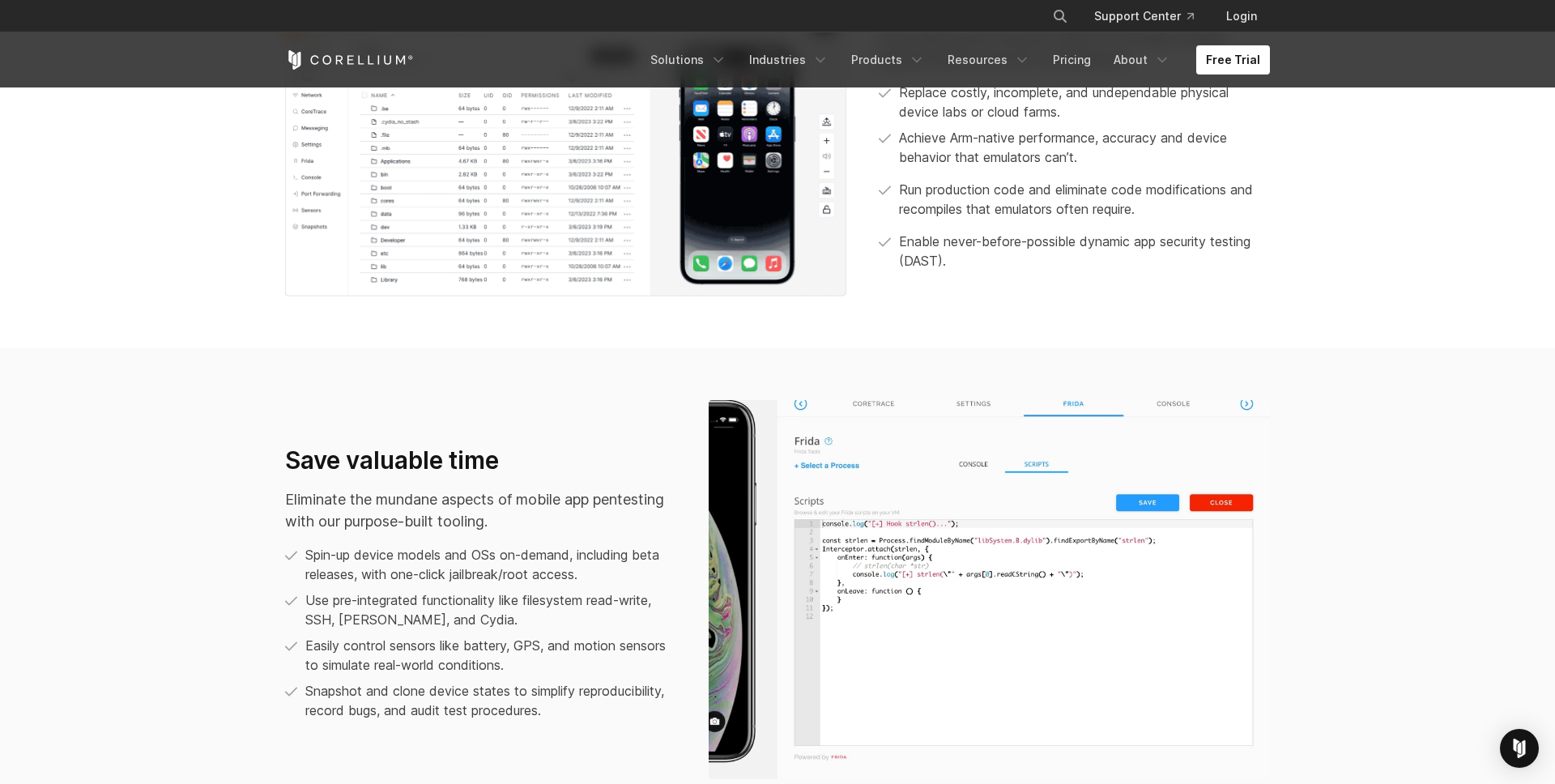
scroll to position [978, 0]
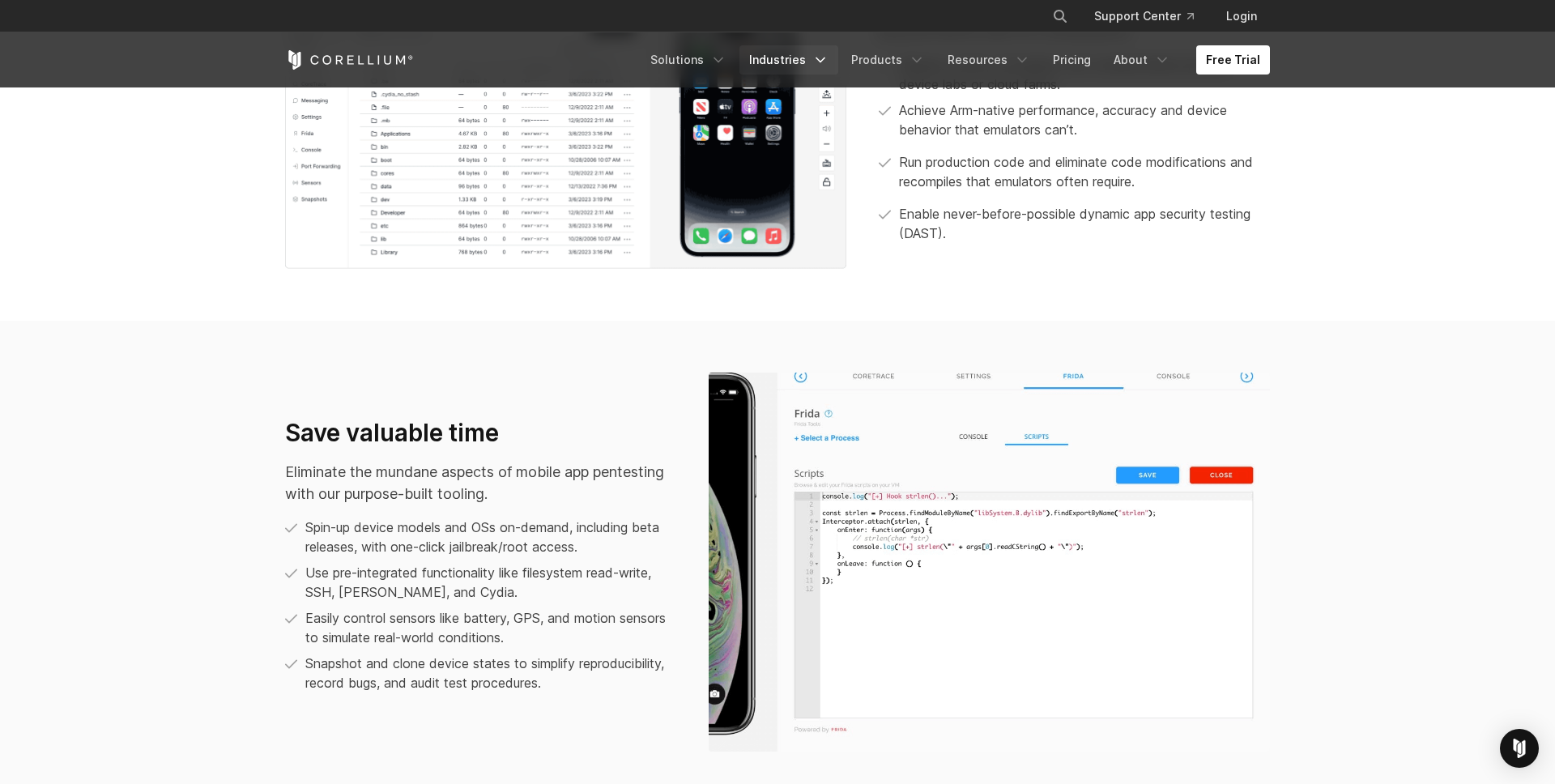
click at [828, 62] on icon "Navigation Menu" at bounding box center [820, 59] width 16 height 16
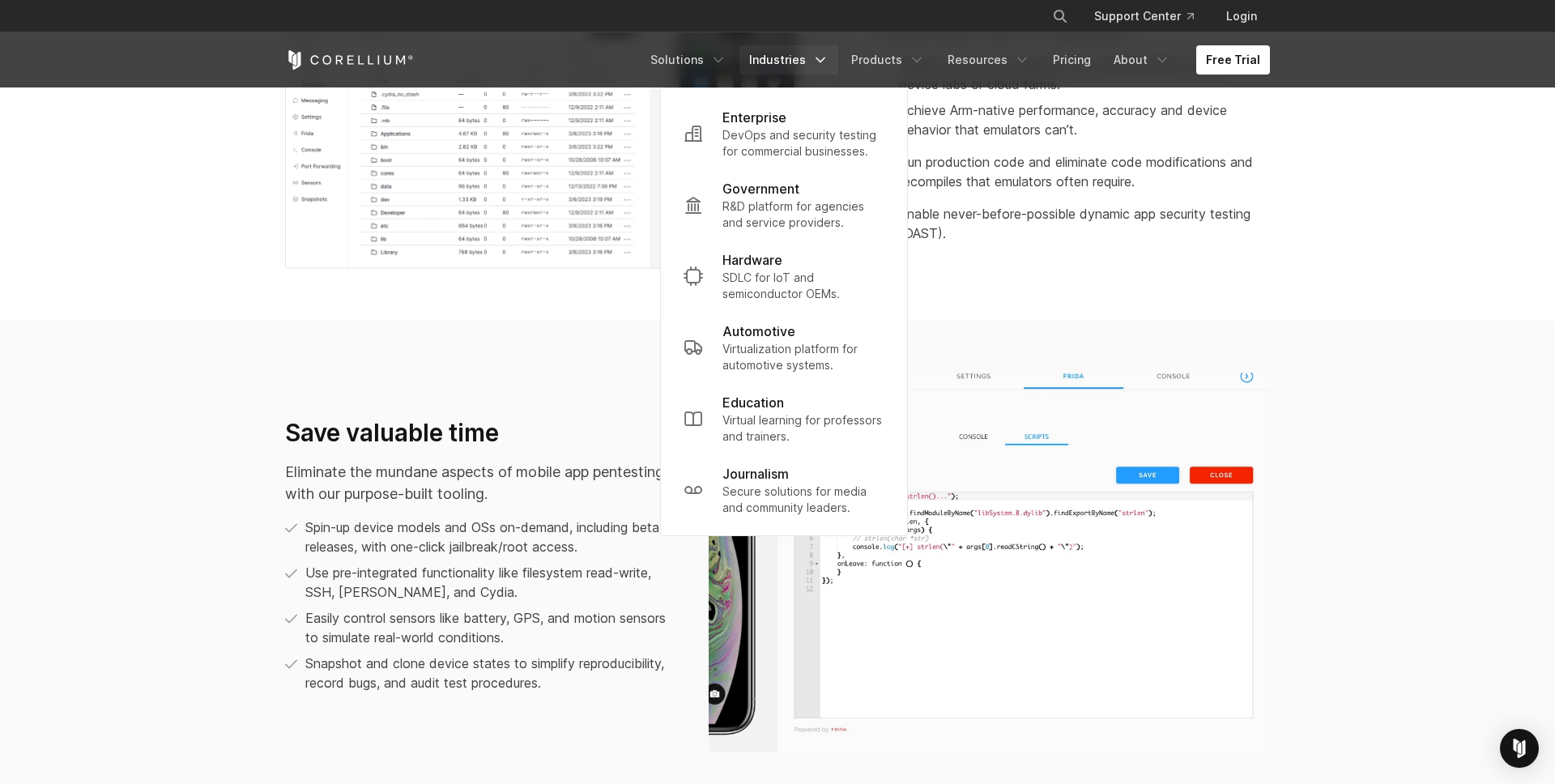
click at [828, 62] on icon "Navigation Menu" at bounding box center [820, 59] width 16 height 16
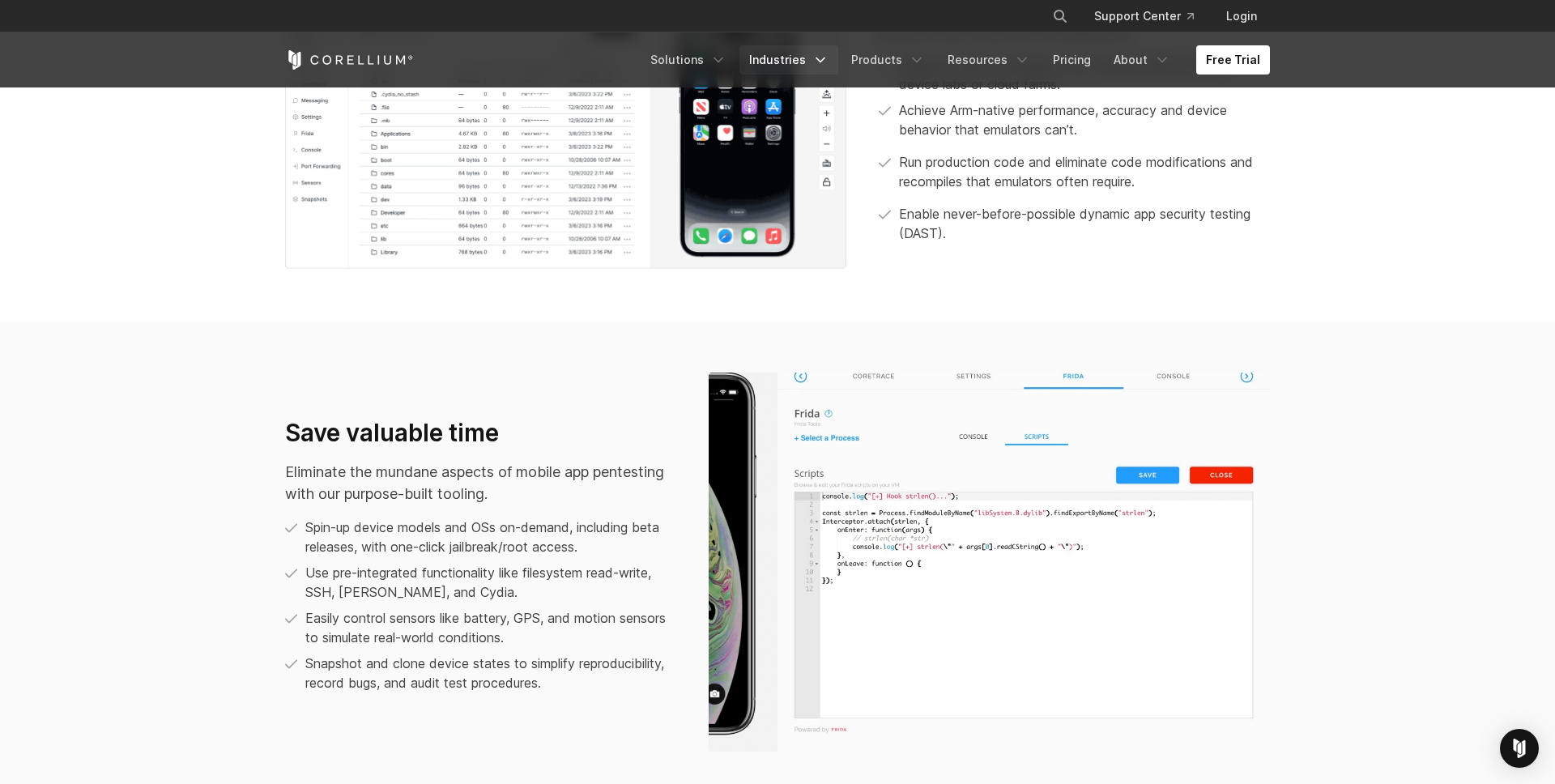
click at [828, 62] on icon "Navigation Menu" at bounding box center [820, 59] width 16 height 16
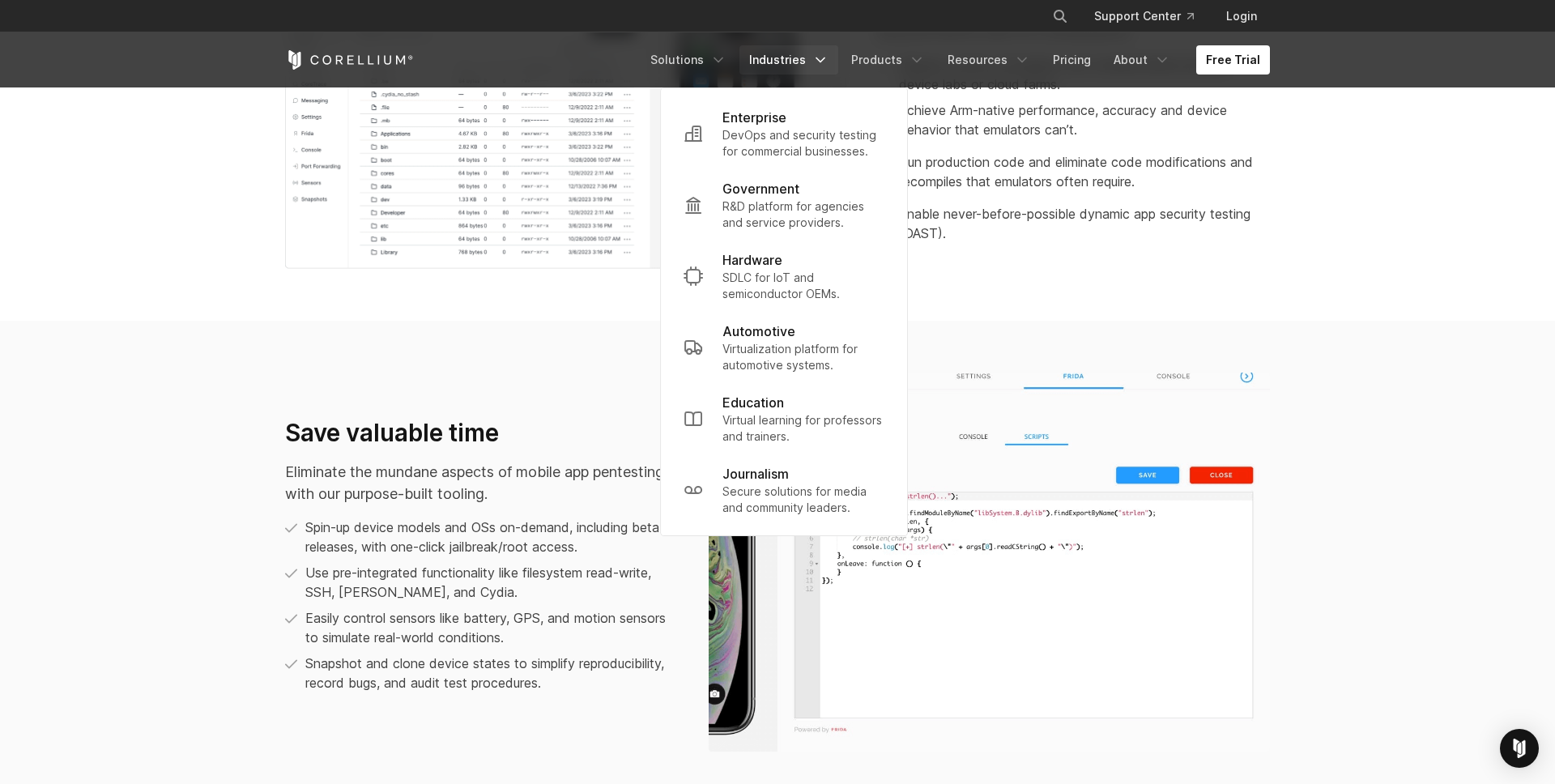
click at [1015, 139] on p "Achieve Arm-native performance, accuracy and device behavior that emulators can…" at bounding box center [1084, 120] width 371 height 39
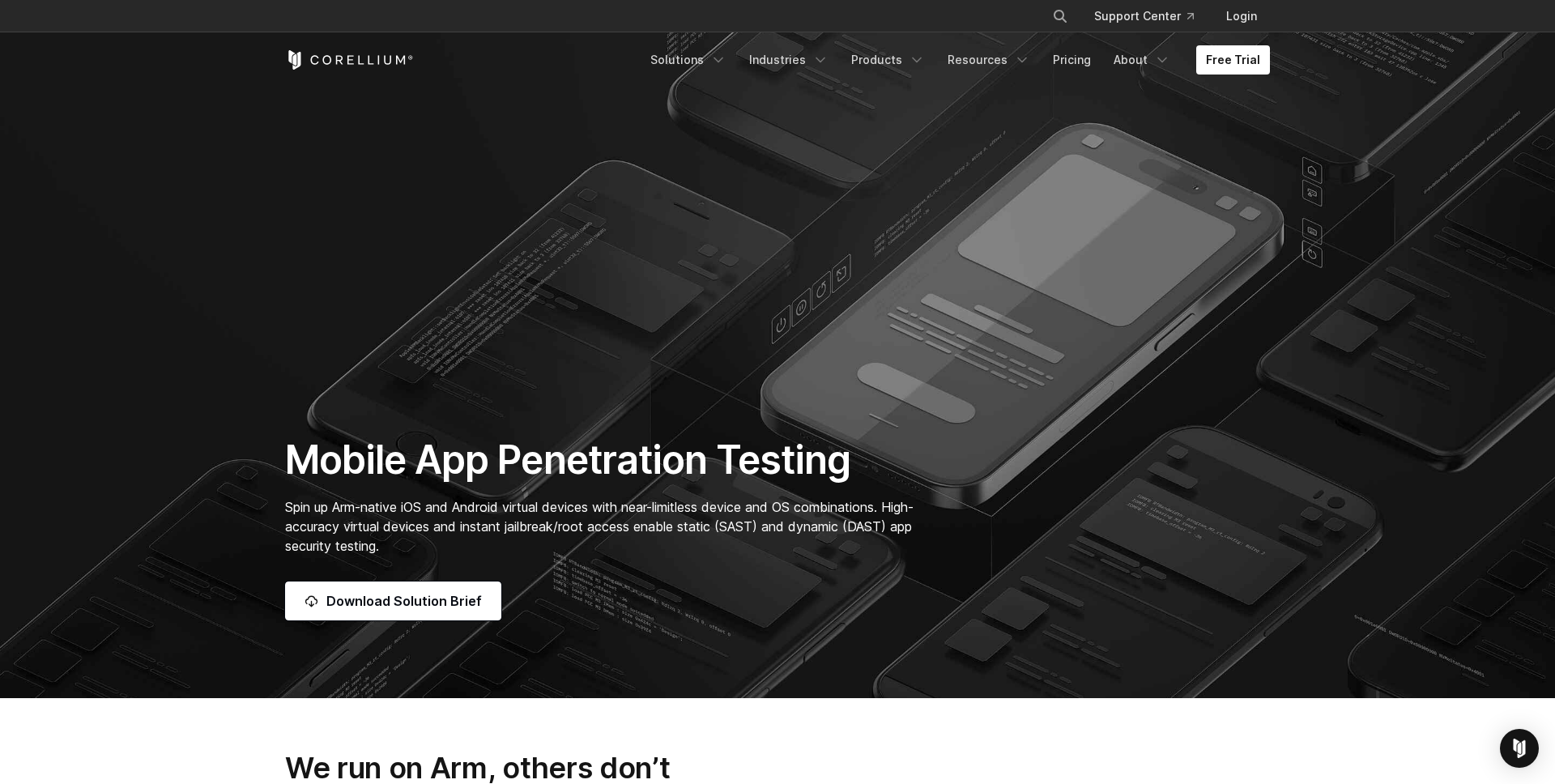
scroll to position [0, 0]
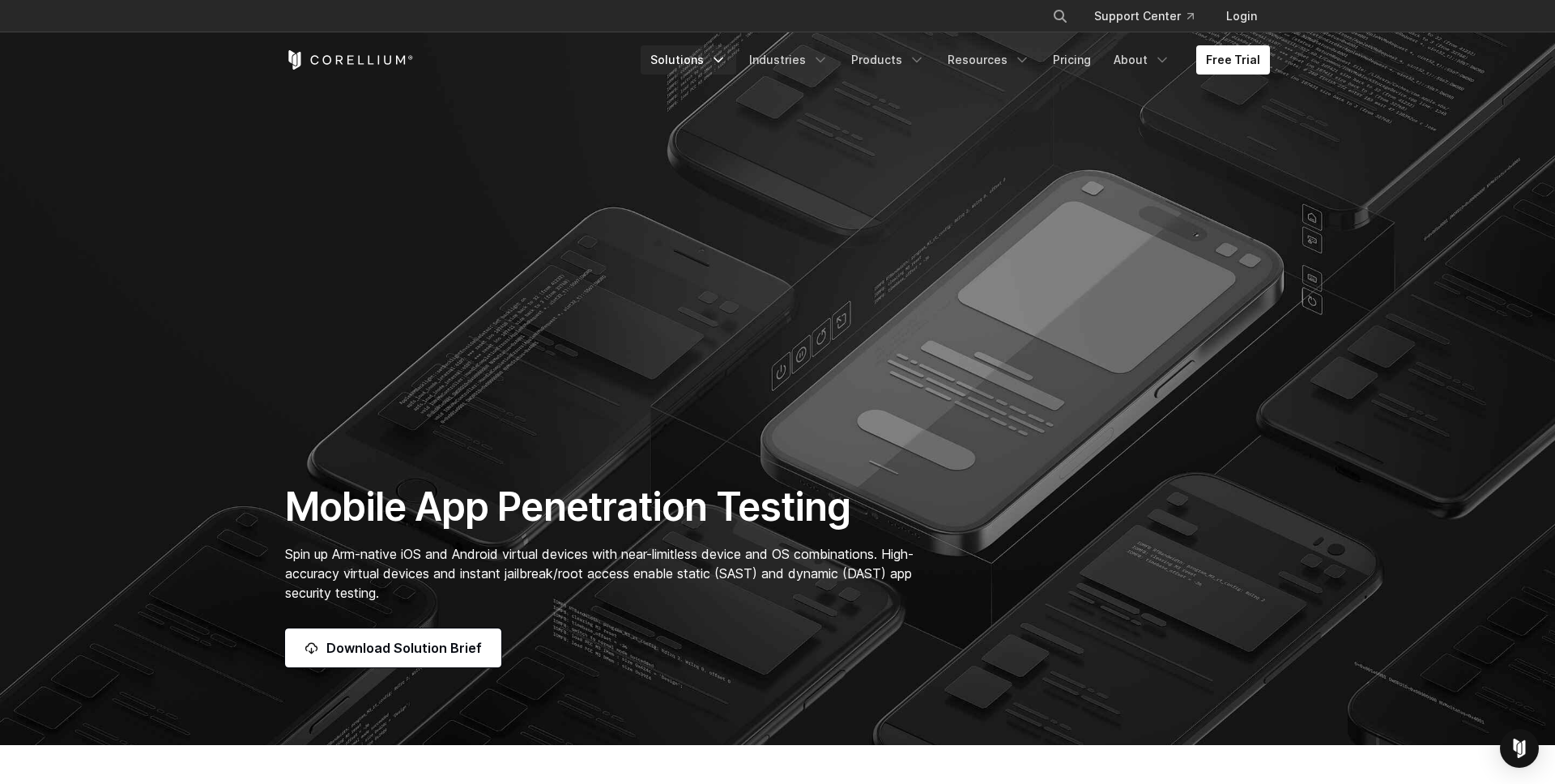
click at [723, 67] on icon "Navigation Menu" at bounding box center [718, 59] width 16 height 16
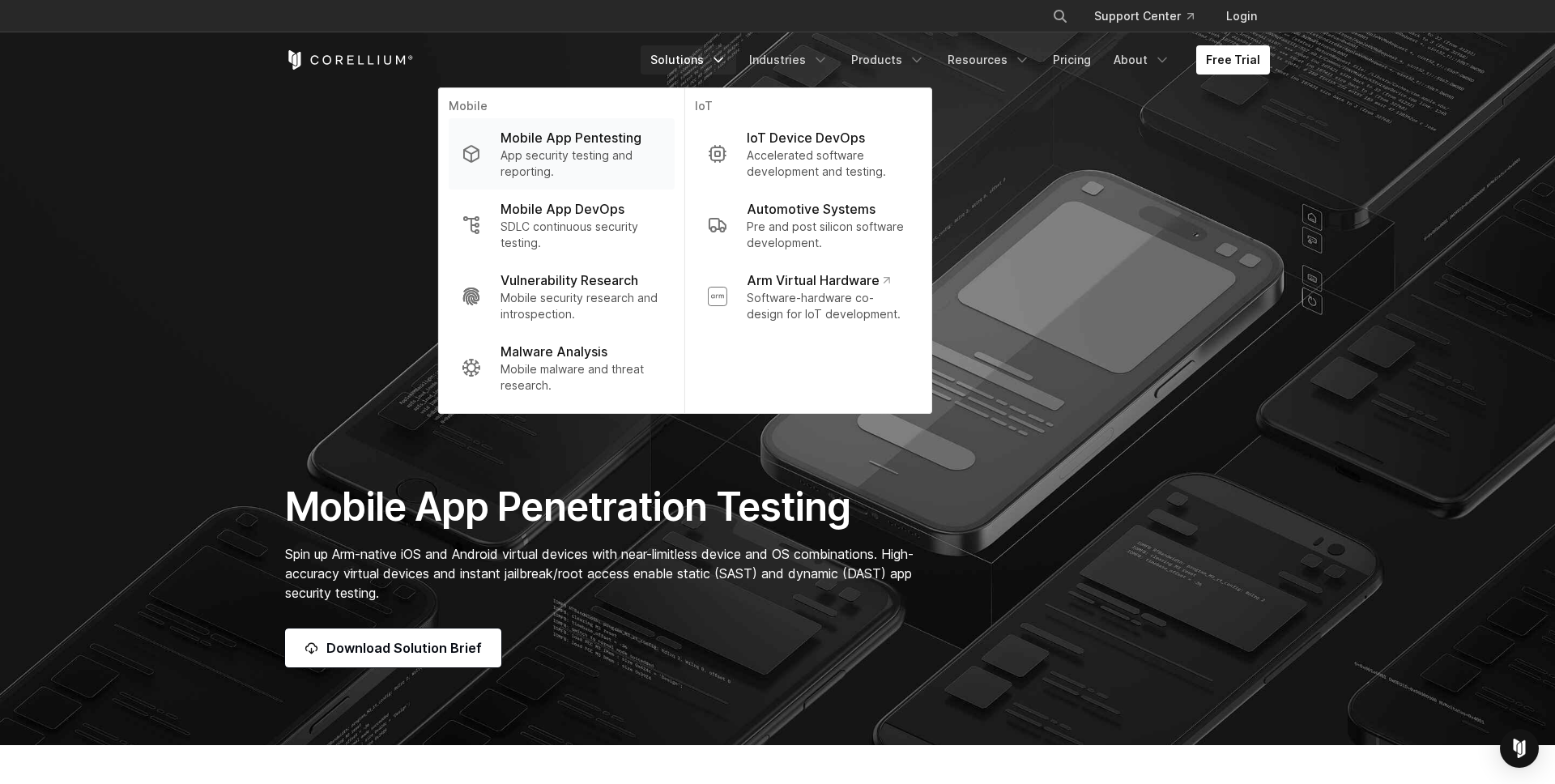
click at [591, 136] on p "Mobile App Pentesting" at bounding box center [570, 137] width 141 height 19
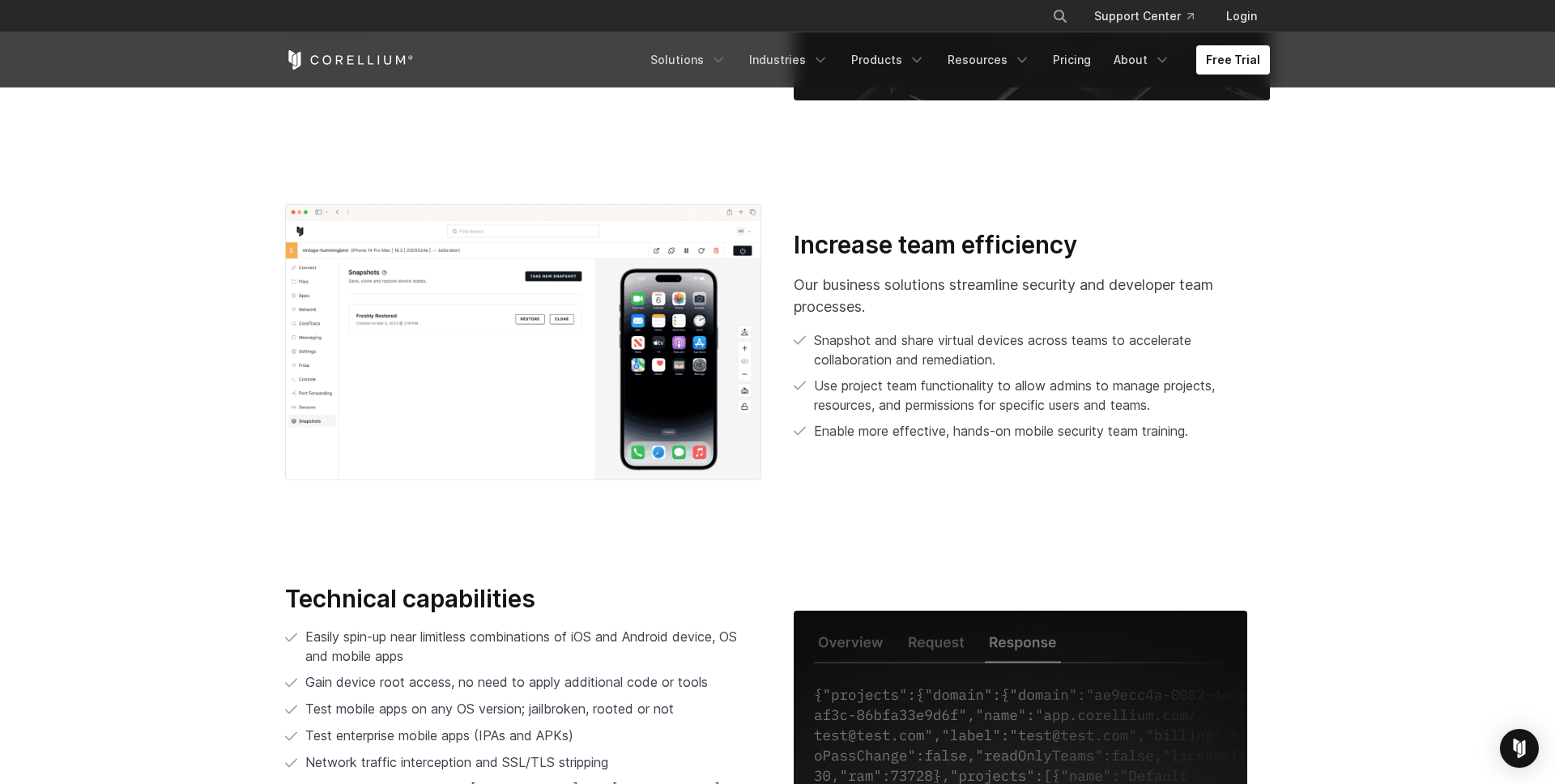
scroll to position [2958, 0]
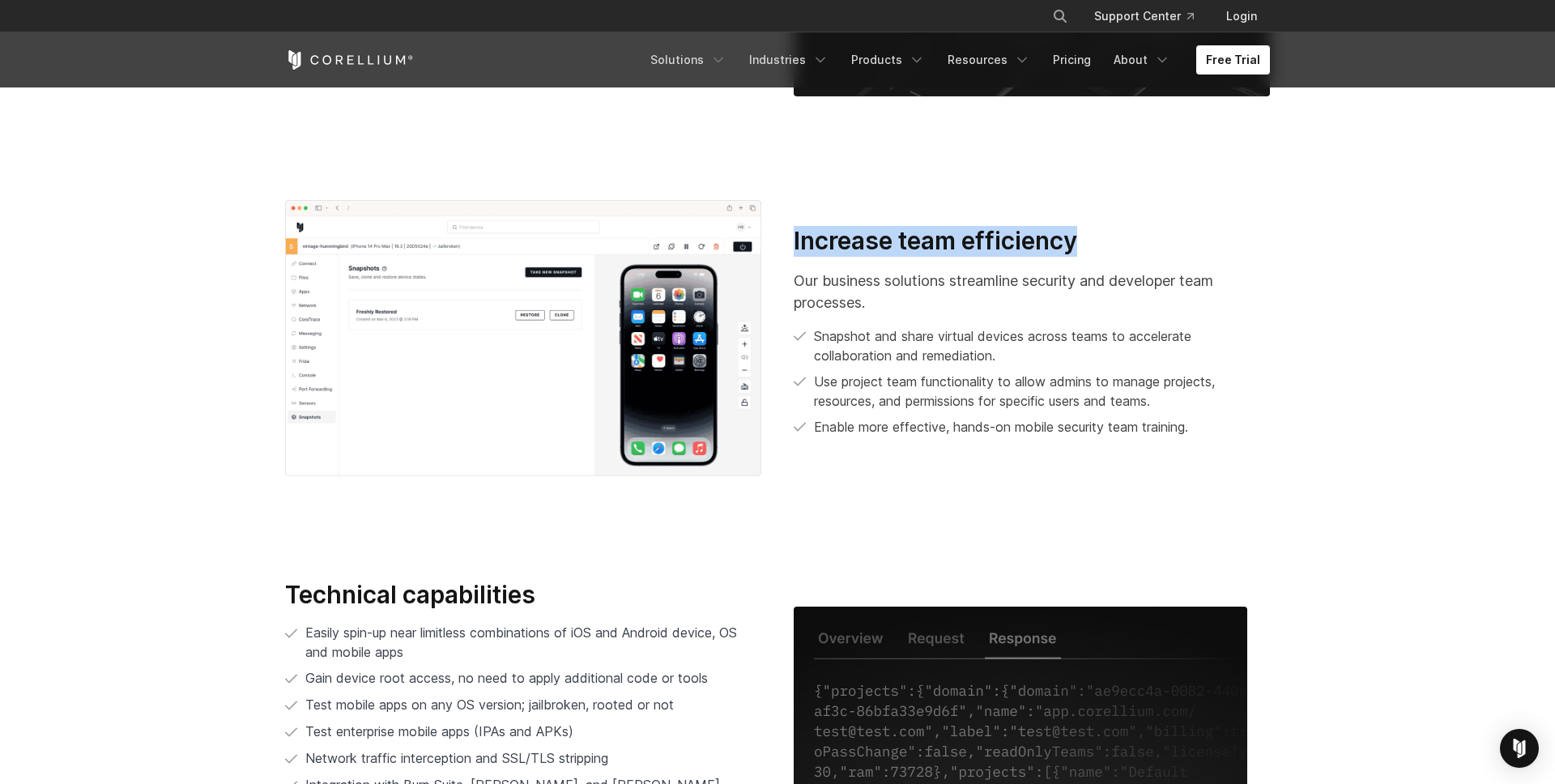
drag, startPoint x: 792, startPoint y: 236, endPoint x: 1103, endPoint y: 234, distance: 311.0
click at [1103, 234] on div "Increase team efficiency Our business solutions streamline security and develop…" at bounding box center [1031, 338] width 508 height 224
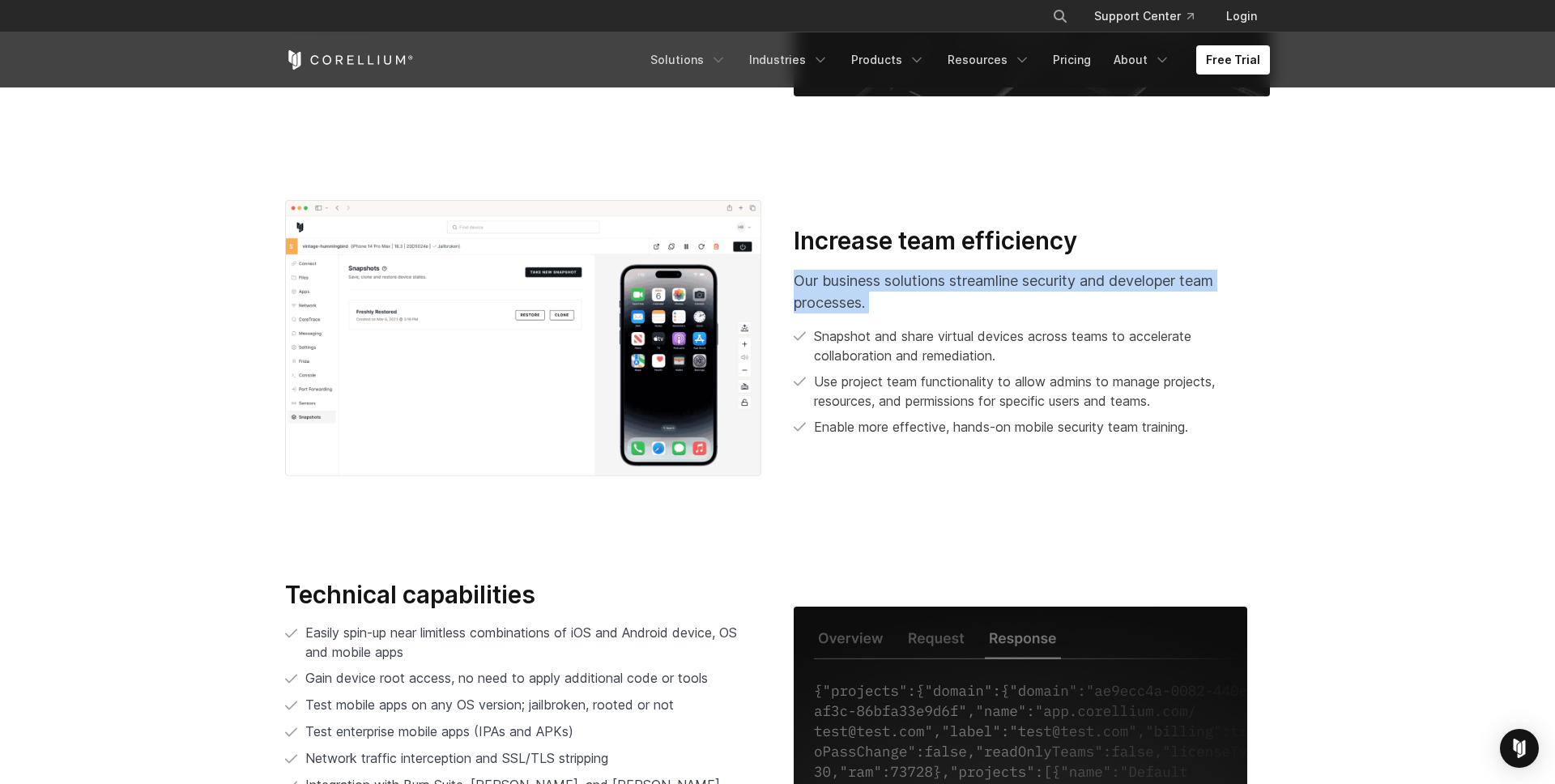
drag, startPoint x: 792, startPoint y: 282, endPoint x: 883, endPoint y: 318, distance: 97.9
click at [883, 318] on div "Increase team efficiency Our business solutions streamline security and develop…" at bounding box center [1031, 332] width 476 height 211
click at [1065, 377] on p "Use project team functionality to allow admins to manage projects, resources, a…" at bounding box center [1042, 391] width 456 height 39
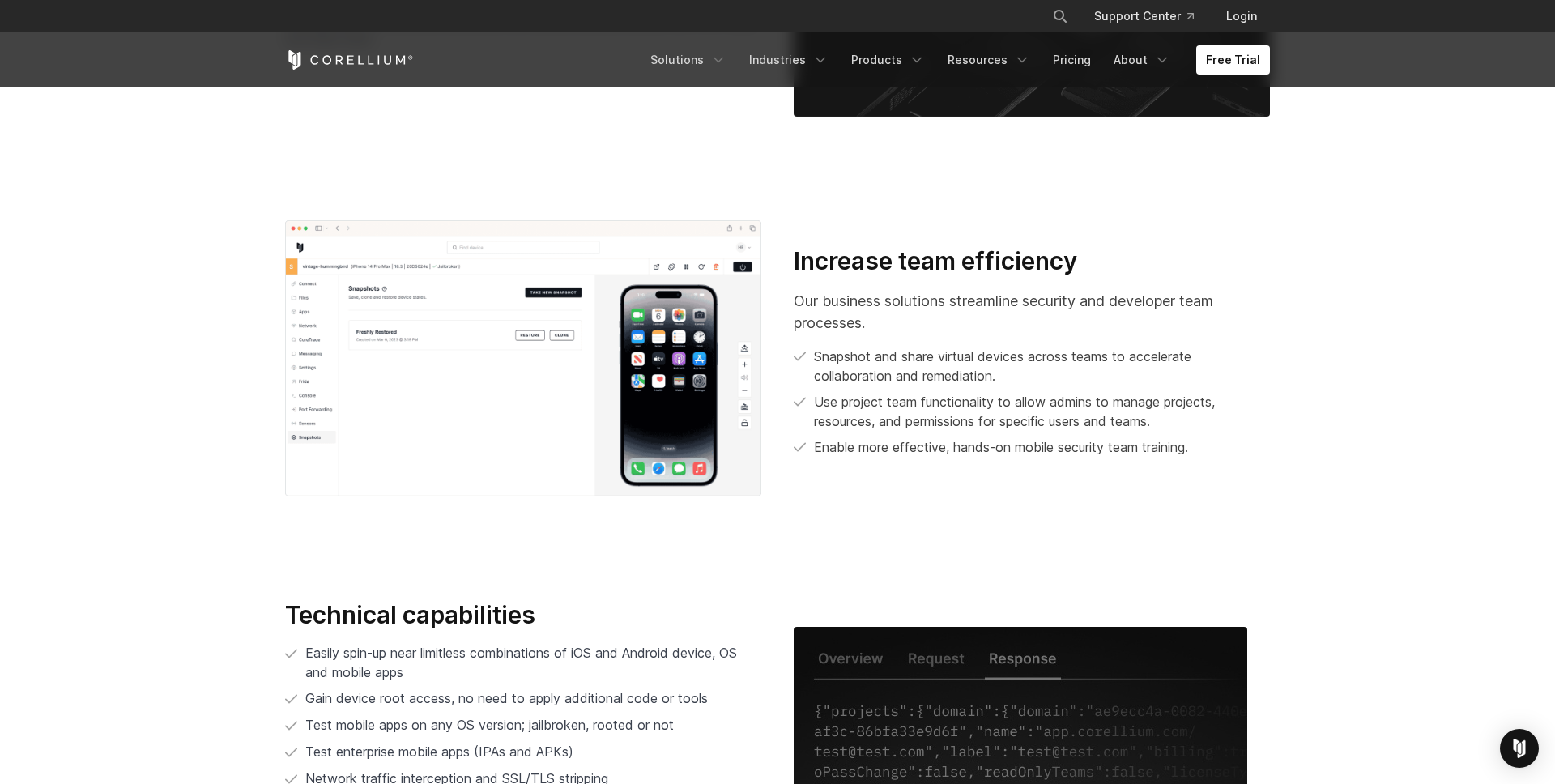
scroll to position [2934, 0]
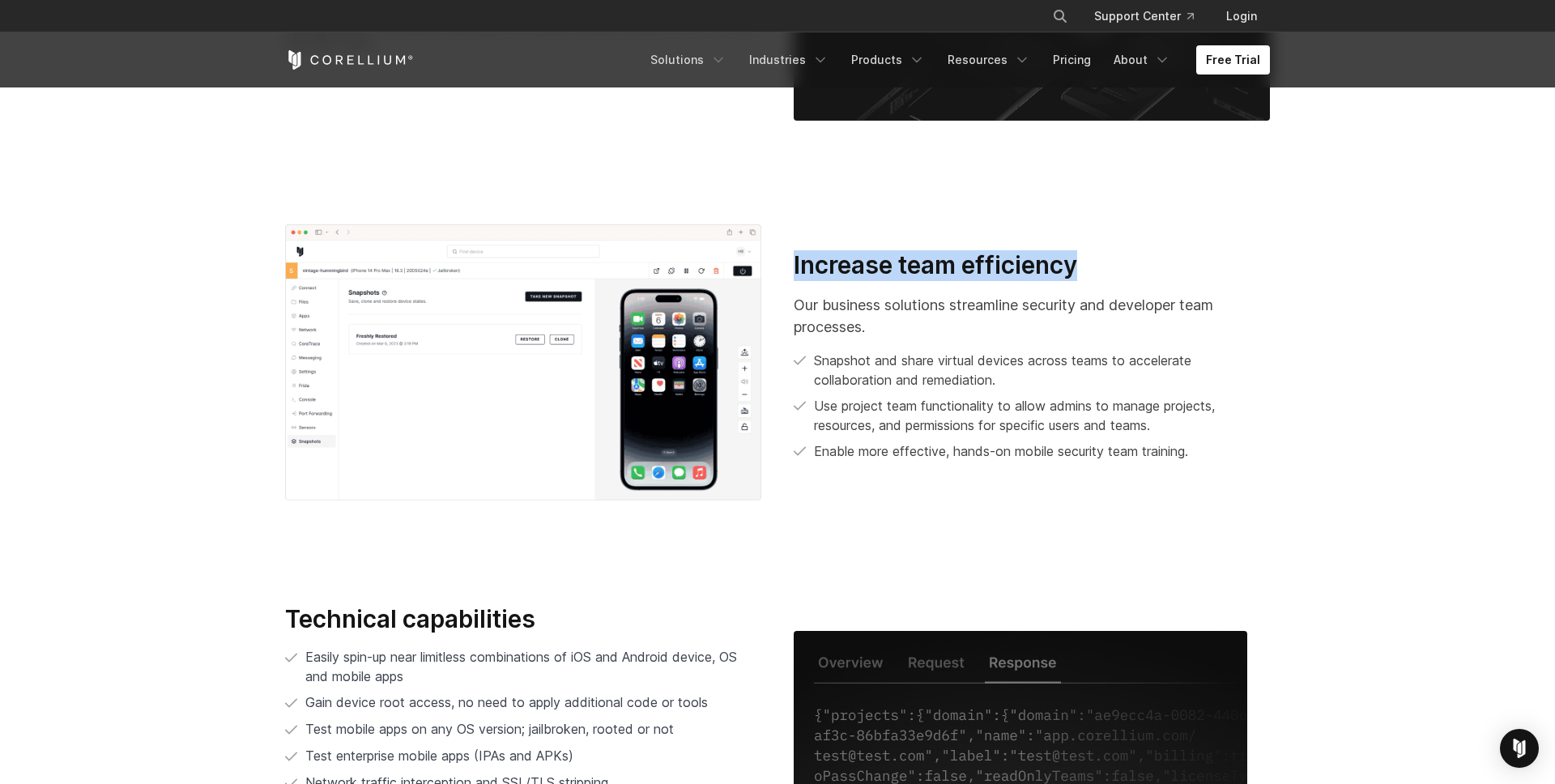
drag, startPoint x: 791, startPoint y: 263, endPoint x: 1121, endPoint y: 263, distance: 330.0
click at [1121, 263] on div "Increase team efficiency Our business solutions streamline security and develop…" at bounding box center [1031, 362] width 508 height 224
click at [906, 318] on p "Our business solutions streamline security and developer team processes." at bounding box center [1031, 315] width 476 height 44
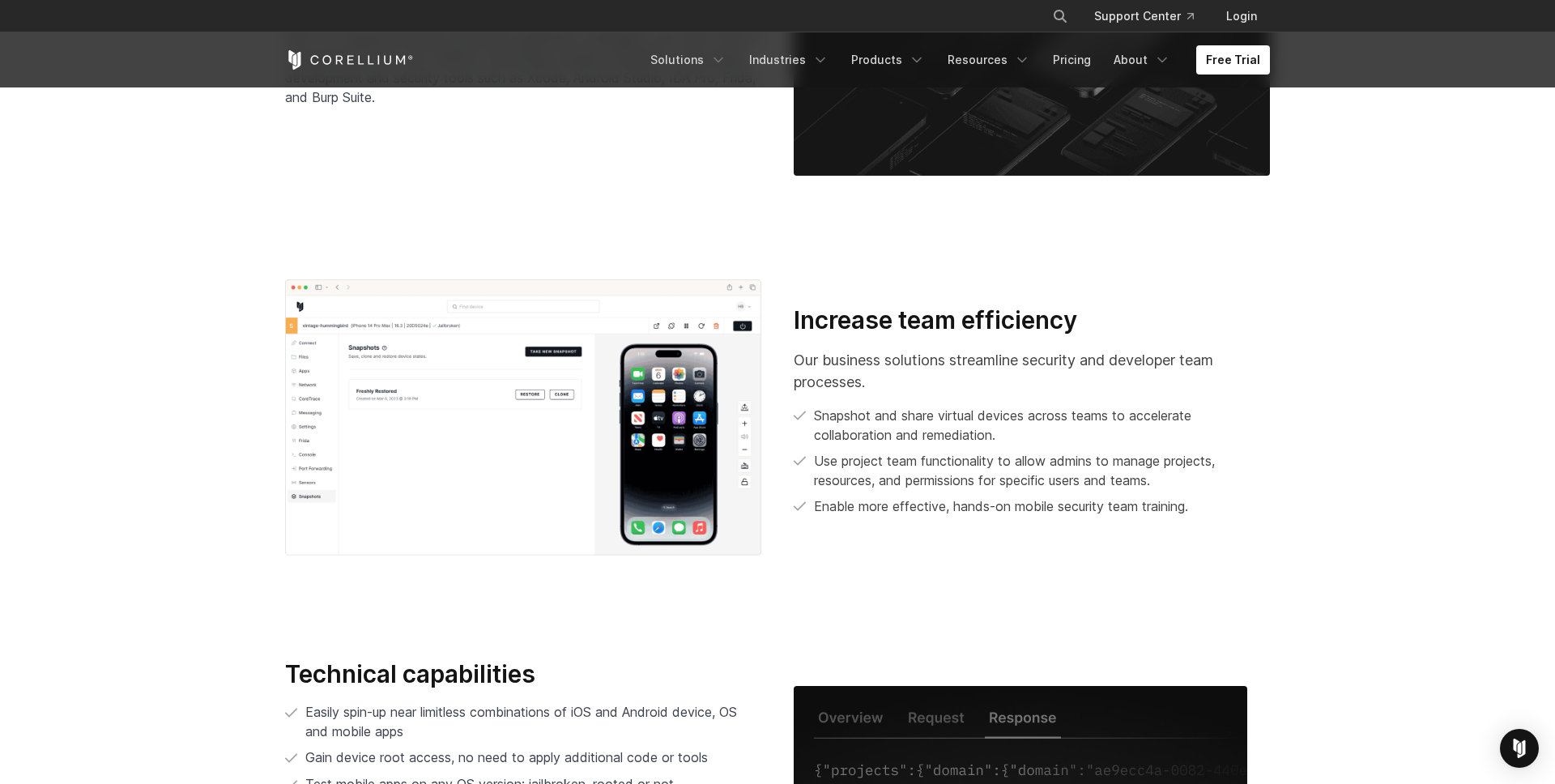
scroll to position [2879, 0]
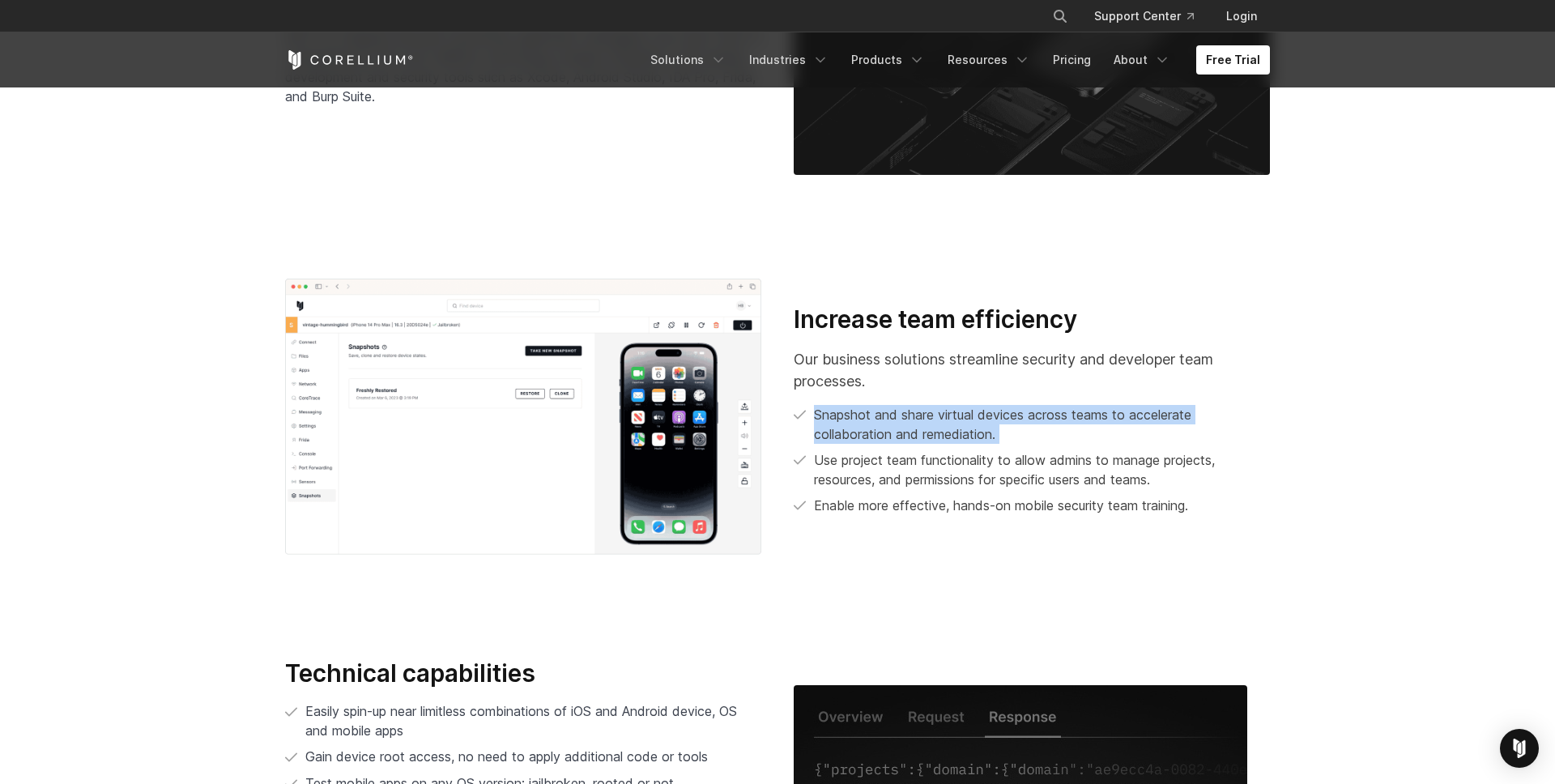
drag, startPoint x: 811, startPoint y: 412, endPoint x: 1138, endPoint y: 446, distance: 328.8
click at [1138, 446] on ul "Snapshot and share virtual devices across teams to accelerate collaboration and…" at bounding box center [1031, 460] width 476 height 111
click at [1030, 427] on p "Snapshot and share virtual devices across teams to accelerate collaboration and…" at bounding box center [1042, 424] width 456 height 39
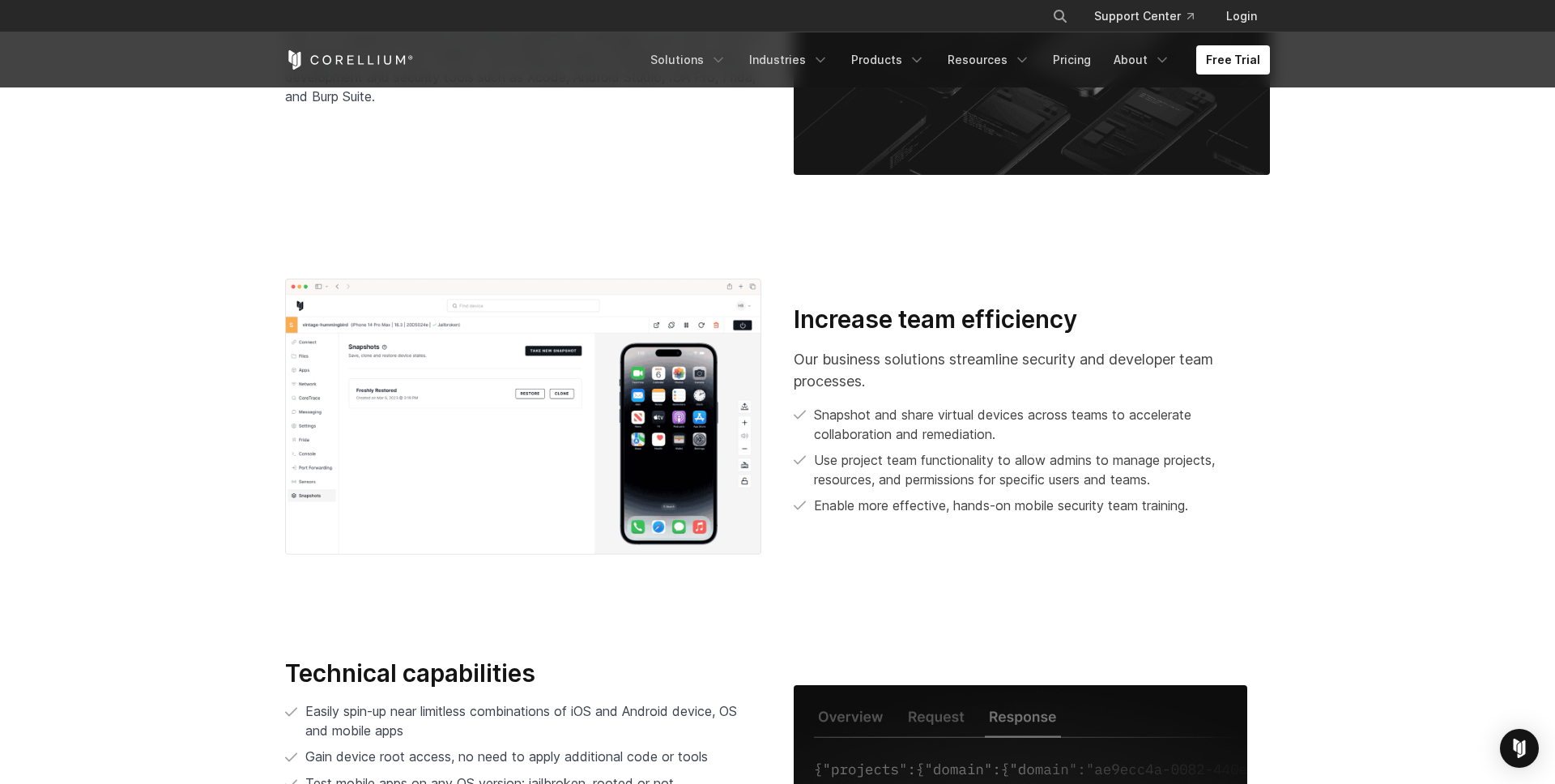
click at [1030, 427] on p "Snapshot and share virtual devices across teams to accelerate collaboration and…" at bounding box center [1042, 424] width 456 height 39
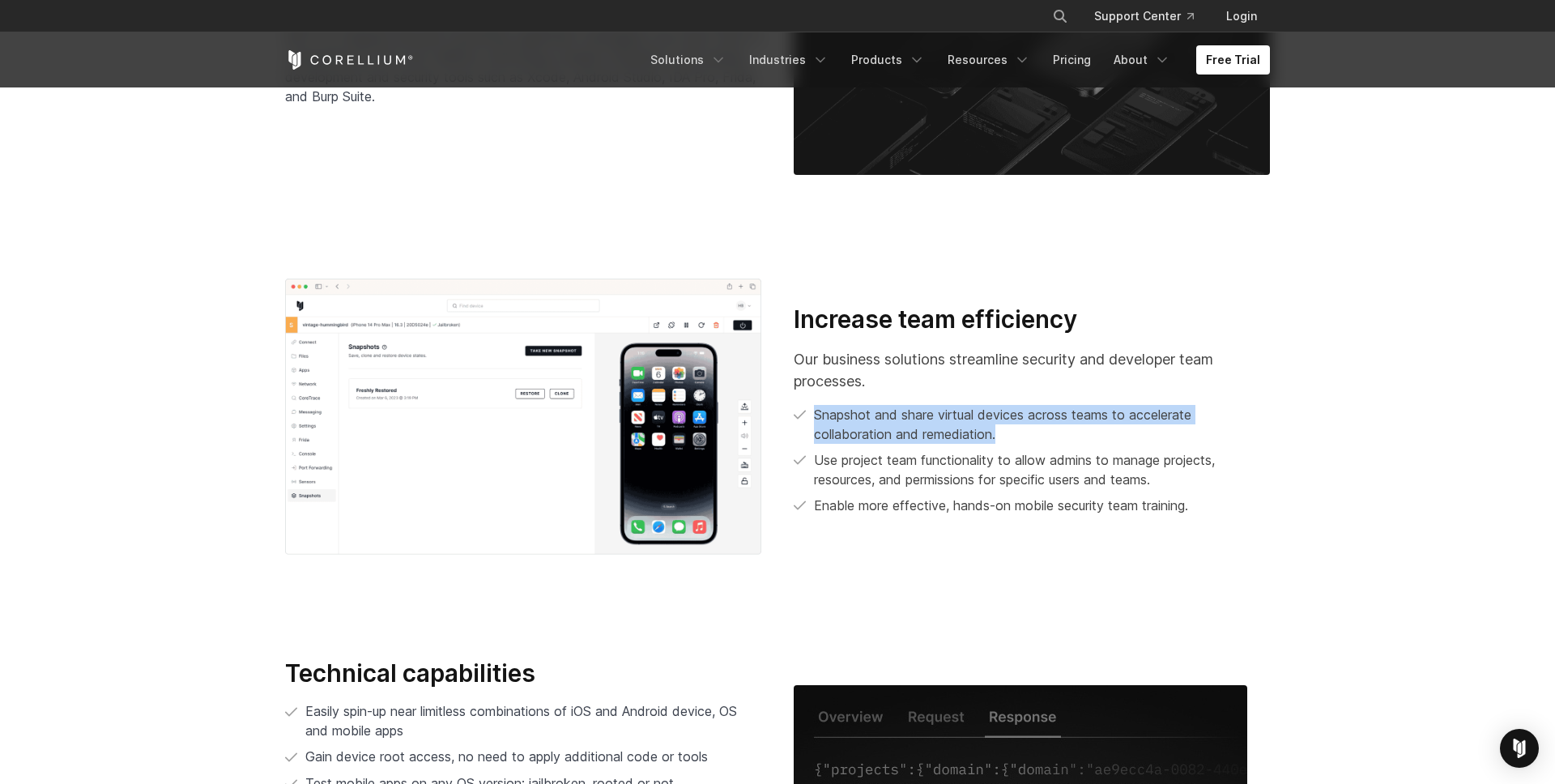
drag, startPoint x: 810, startPoint y: 415, endPoint x: 1034, endPoint y: 433, distance: 224.7
click at [1034, 433] on li "Snapshot and share virtual devices across teams to accelerate collaboration and…" at bounding box center [1031, 424] width 476 height 39
click at [1131, 359] on p "Our business solutions streamline security and developer team processes." at bounding box center [1031, 370] width 476 height 44
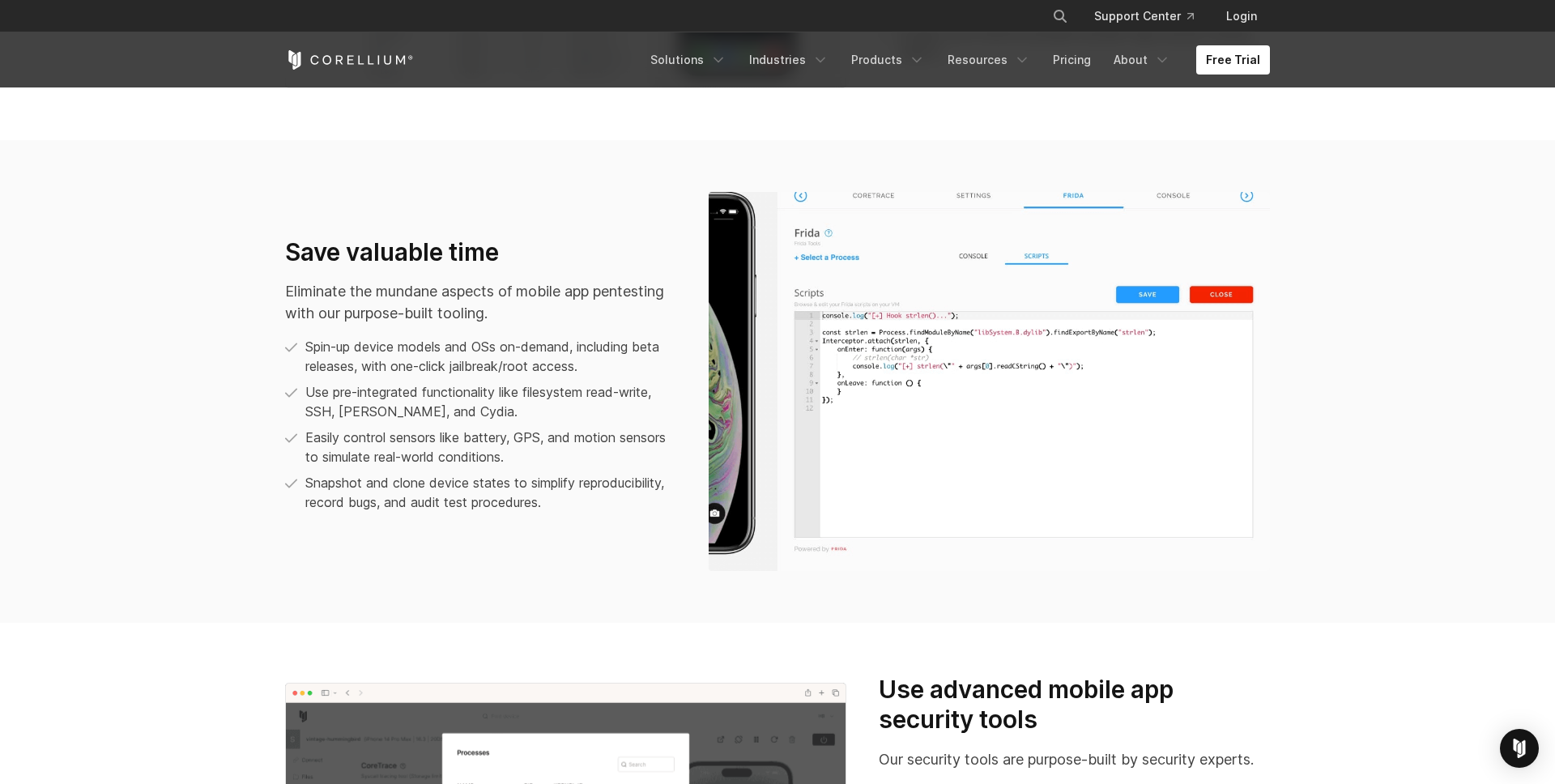
scroll to position [1155, 0]
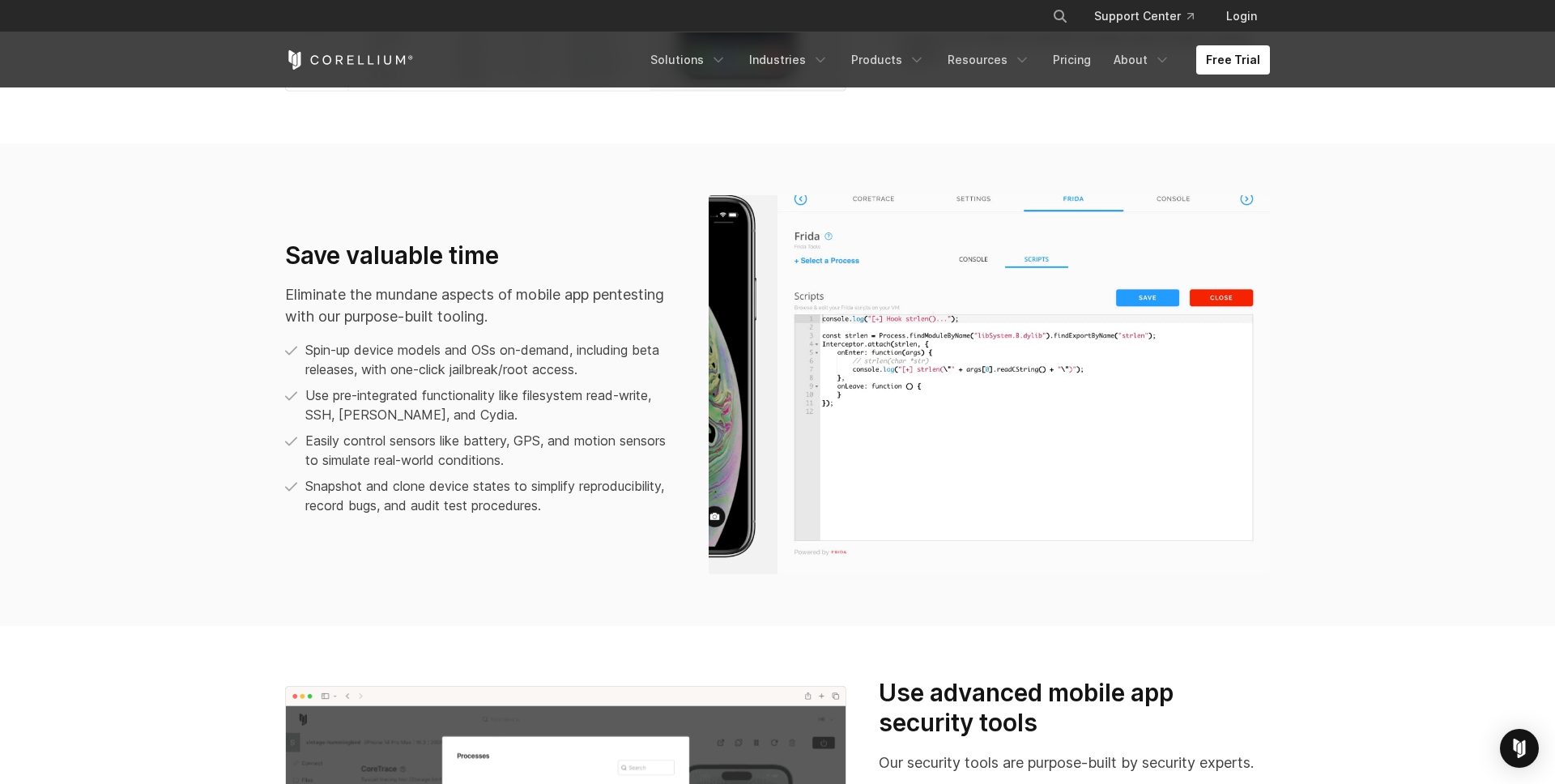
click at [683, 78] on div "Free Trial Solutions IoT" at bounding box center [778, 60] width 985 height 55
click at [697, 70] on link "Solutions" at bounding box center [688, 60] width 96 height 29
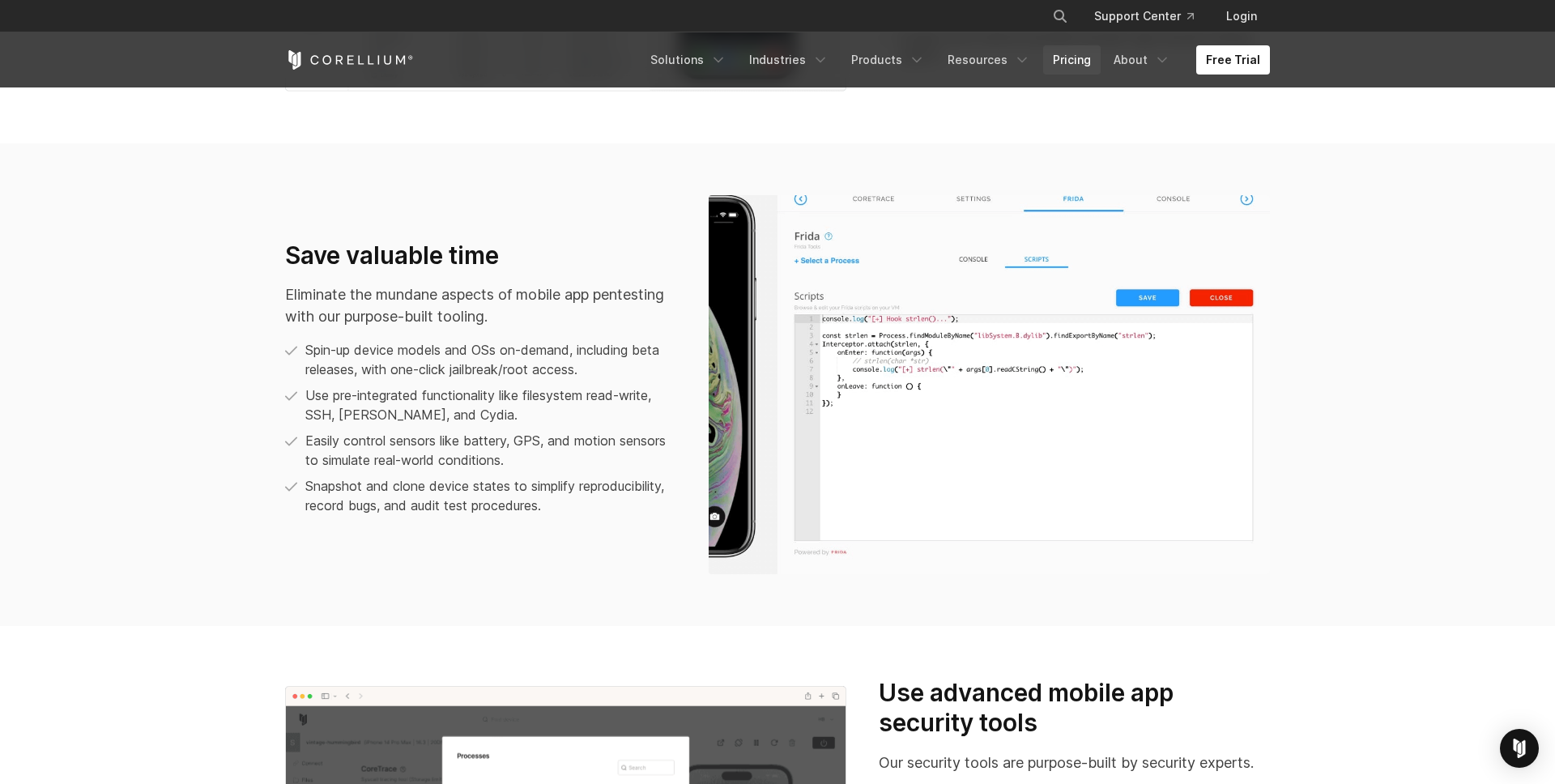
click at [1076, 52] on link "Pricing" at bounding box center [1071, 60] width 57 height 29
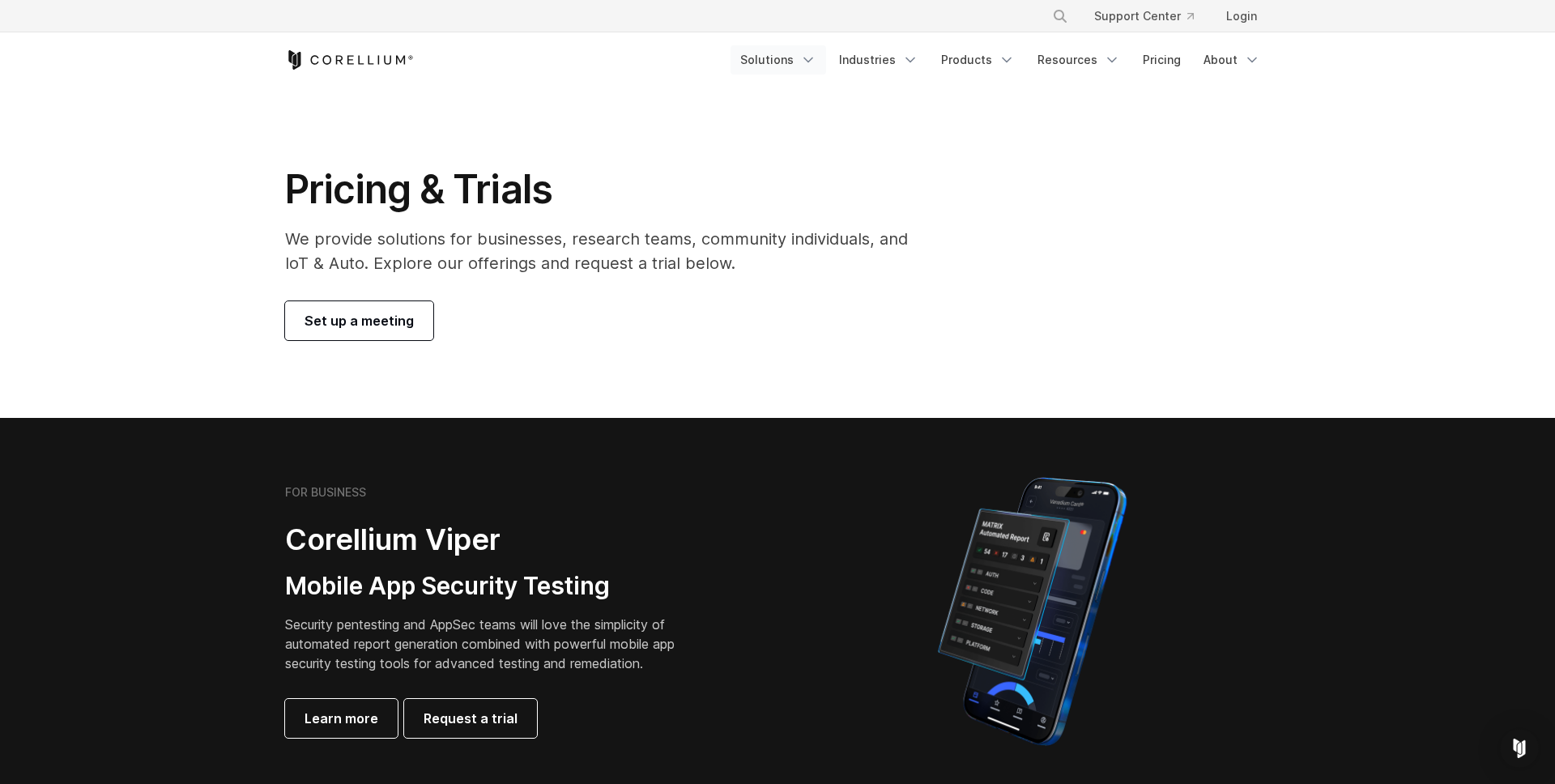
click at [813, 62] on icon "Navigation Menu" at bounding box center [807, 59] width 16 height 16
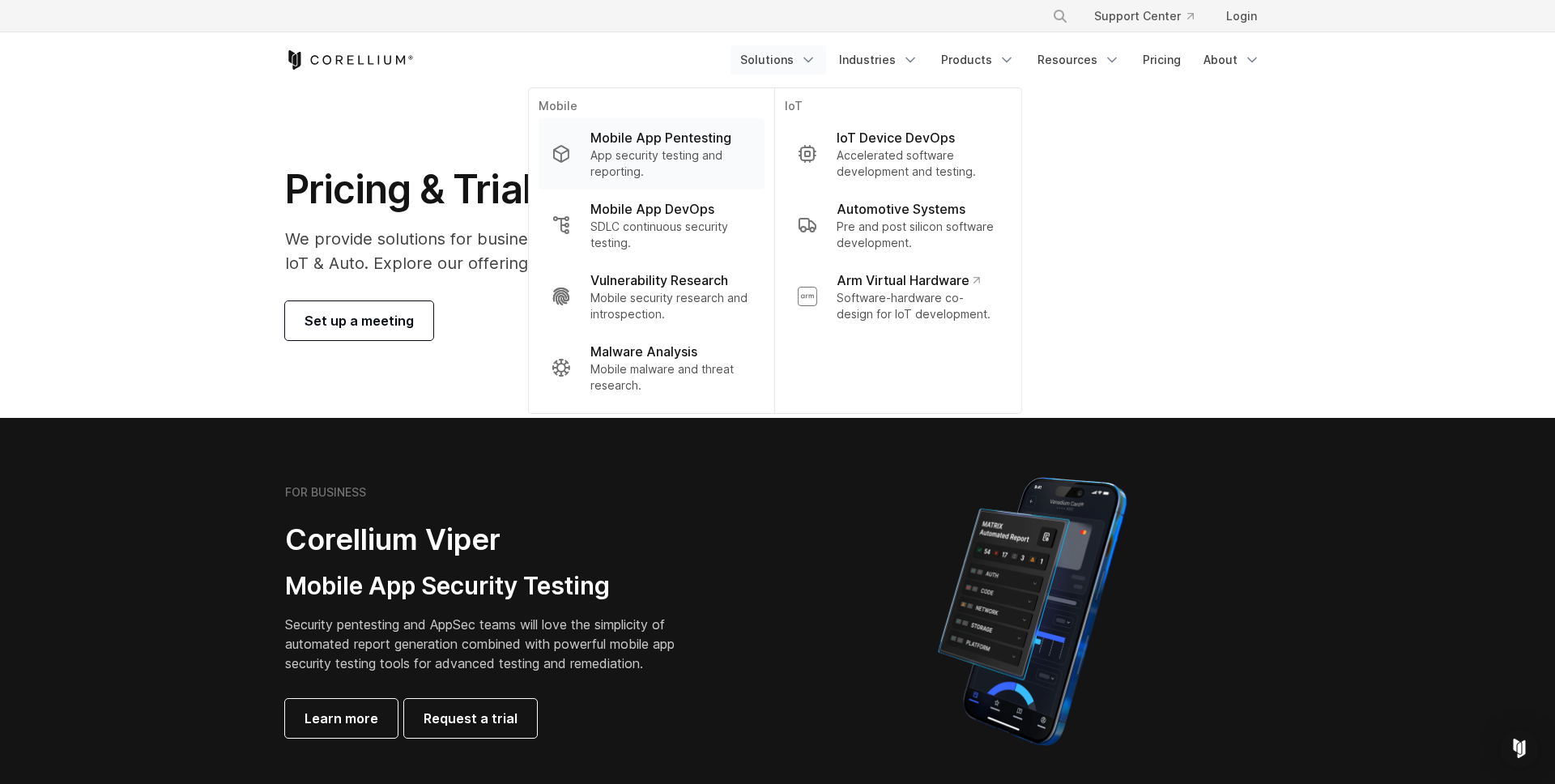
click at [672, 136] on p "Mobile App Pentesting" at bounding box center [660, 137] width 141 height 19
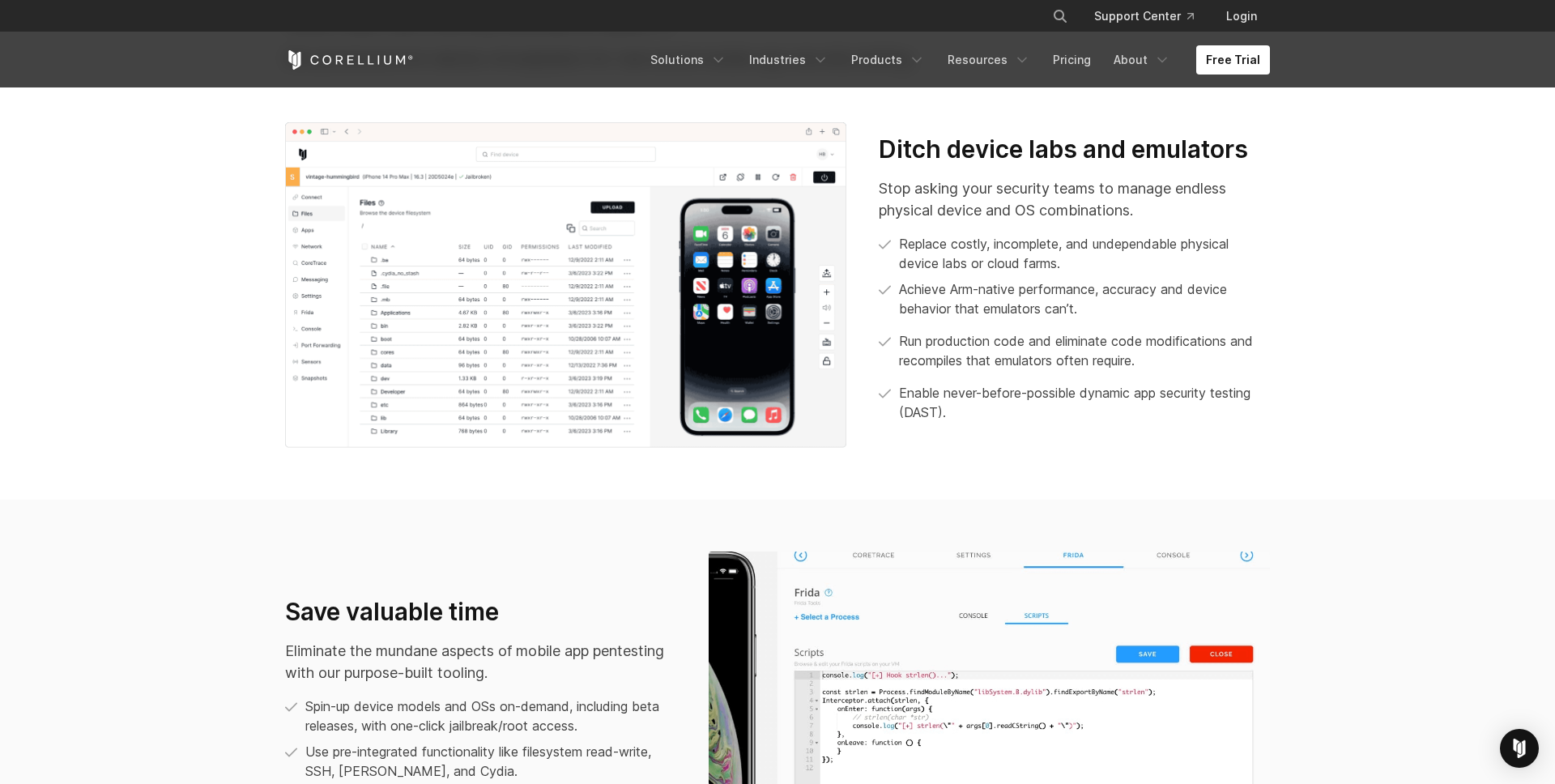
scroll to position [785, 0]
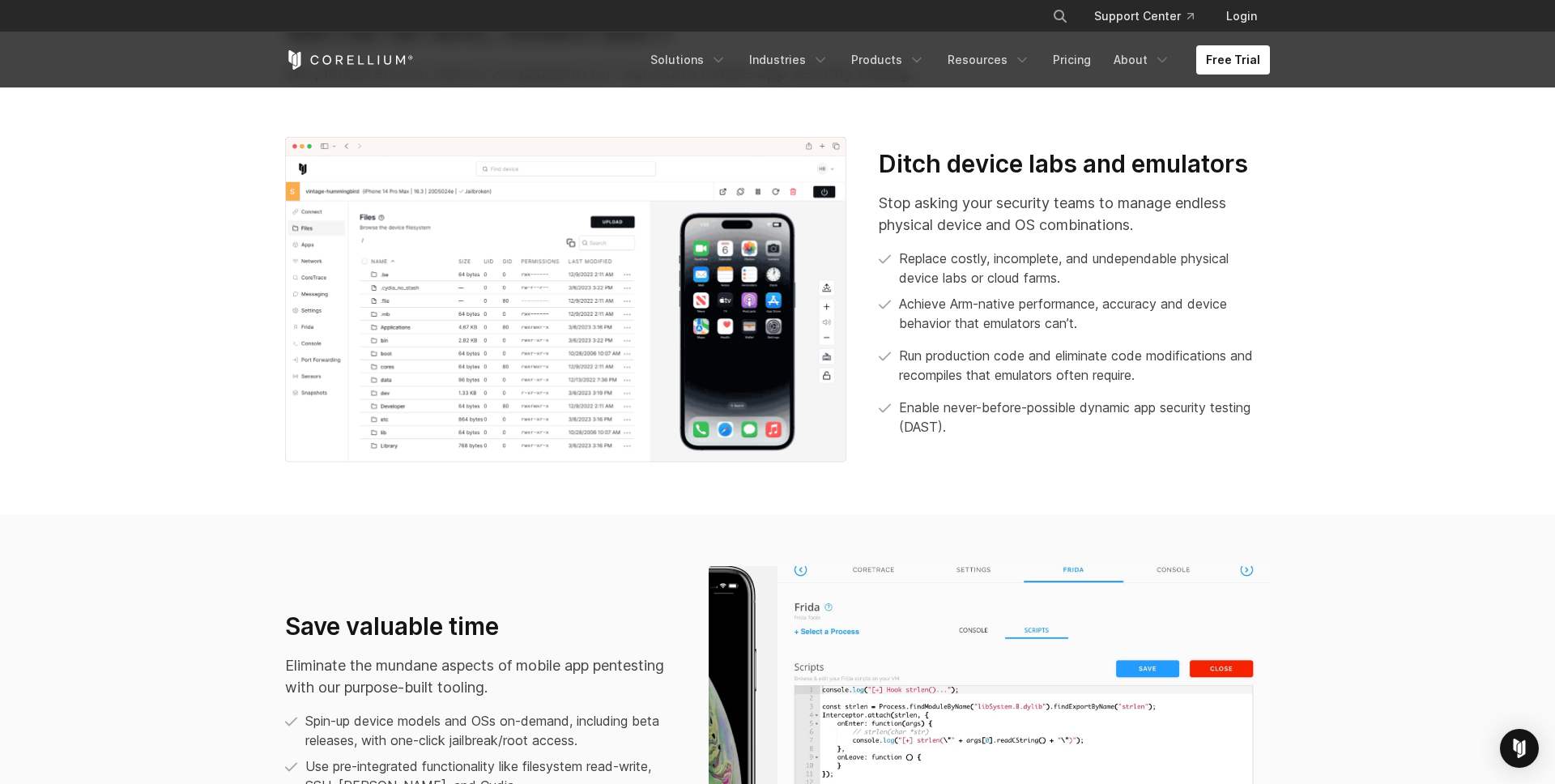
click at [1202, 167] on h3 "Ditch device labs and emulators" at bounding box center [1074, 164] width 391 height 31
click at [1200, 201] on p "Stop asking your security teams to manage endless physical device and OS combin…" at bounding box center [1074, 214] width 391 height 44
click at [1160, 206] on p "Stop asking your security teams to manage endless physical device and OS combin…" at bounding box center [1074, 214] width 391 height 44
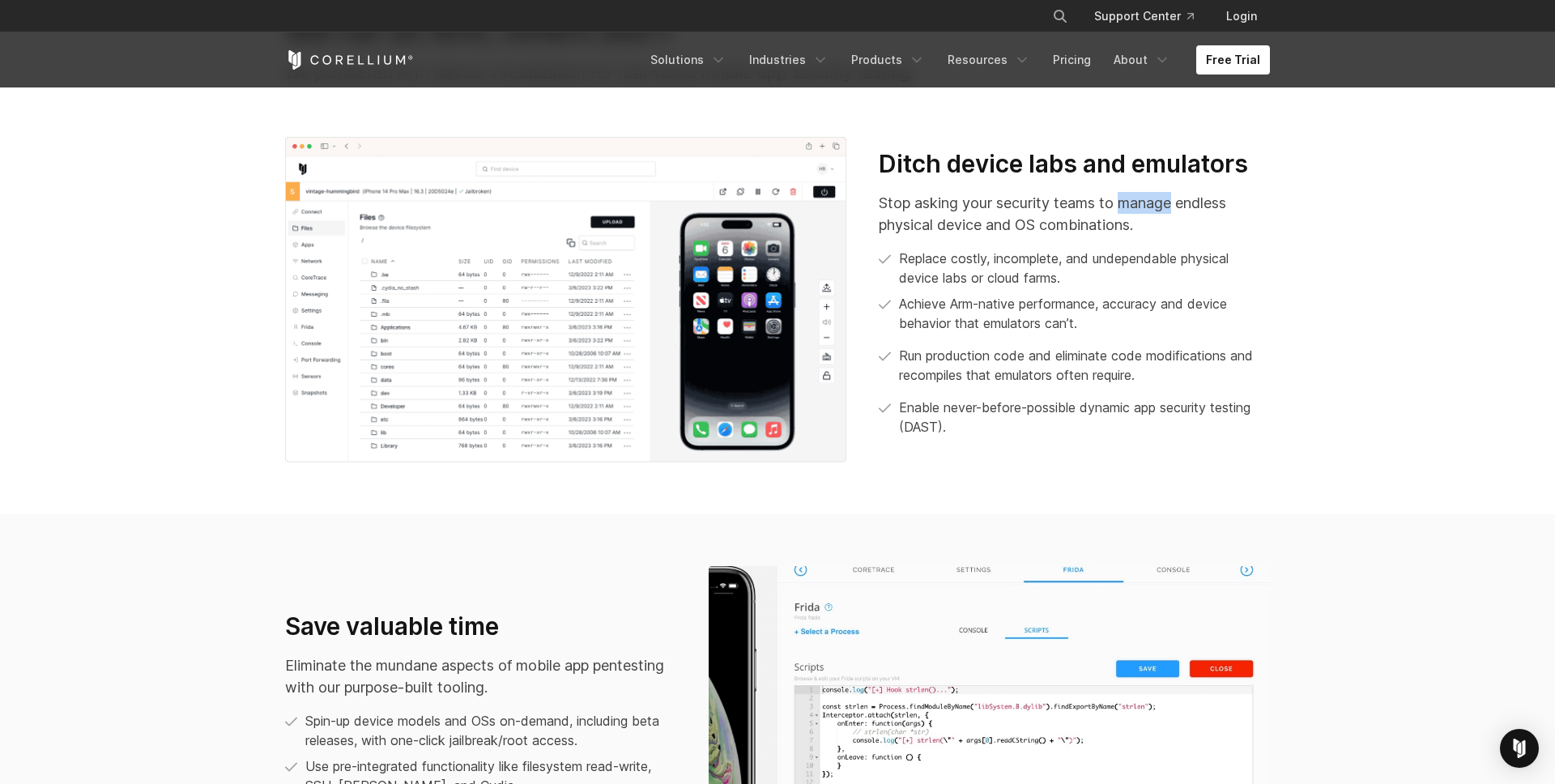
click at [1160, 206] on p "Stop asking your security teams to manage endless physical device and OS combin…" at bounding box center [1074, 214] width 391 height 44
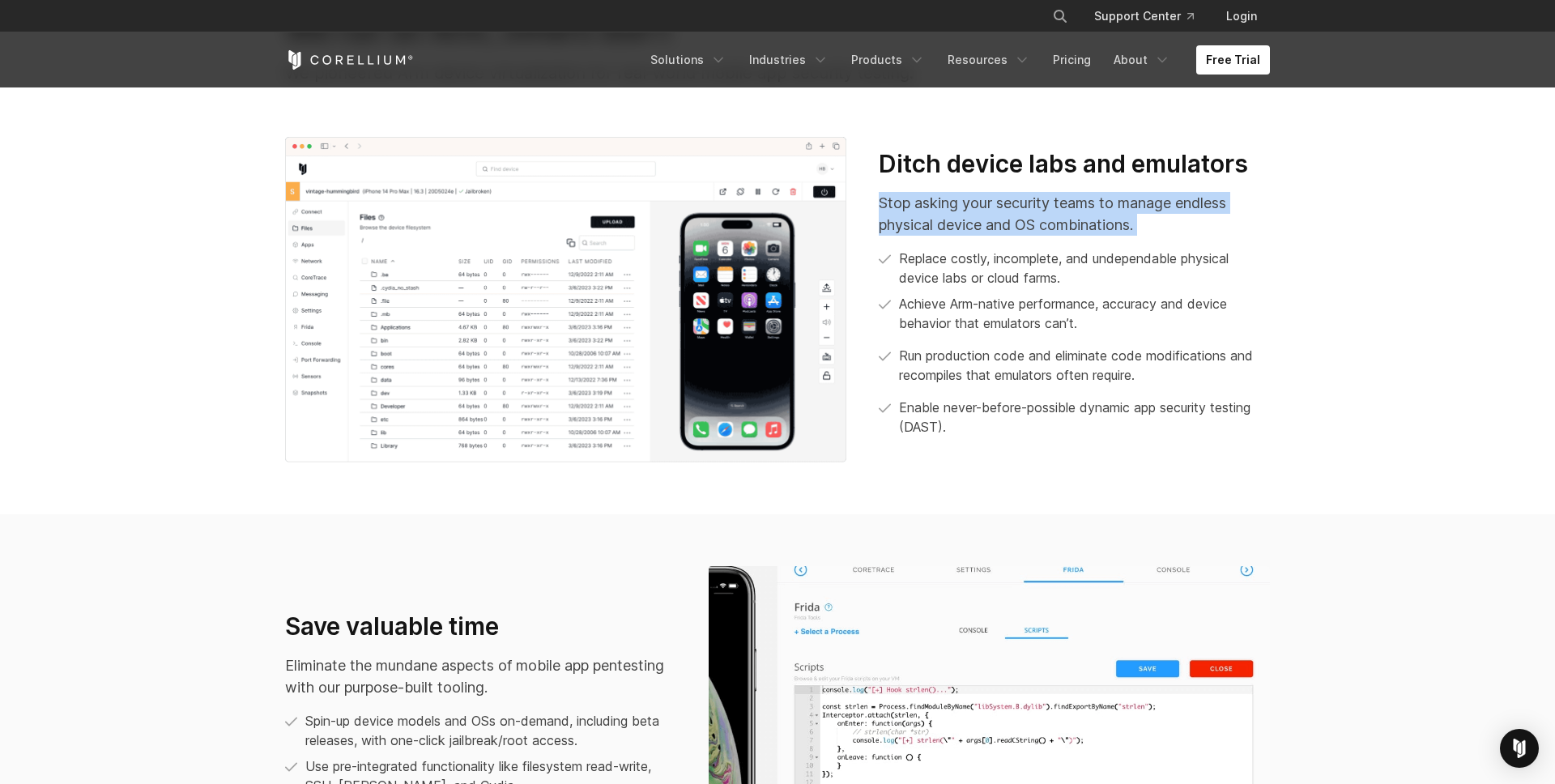
click at [1160, 206] on p "Stop asking your security teams to manage endless physical device and OS combin…" at bounding box center [1074, 214] width 391 height 44
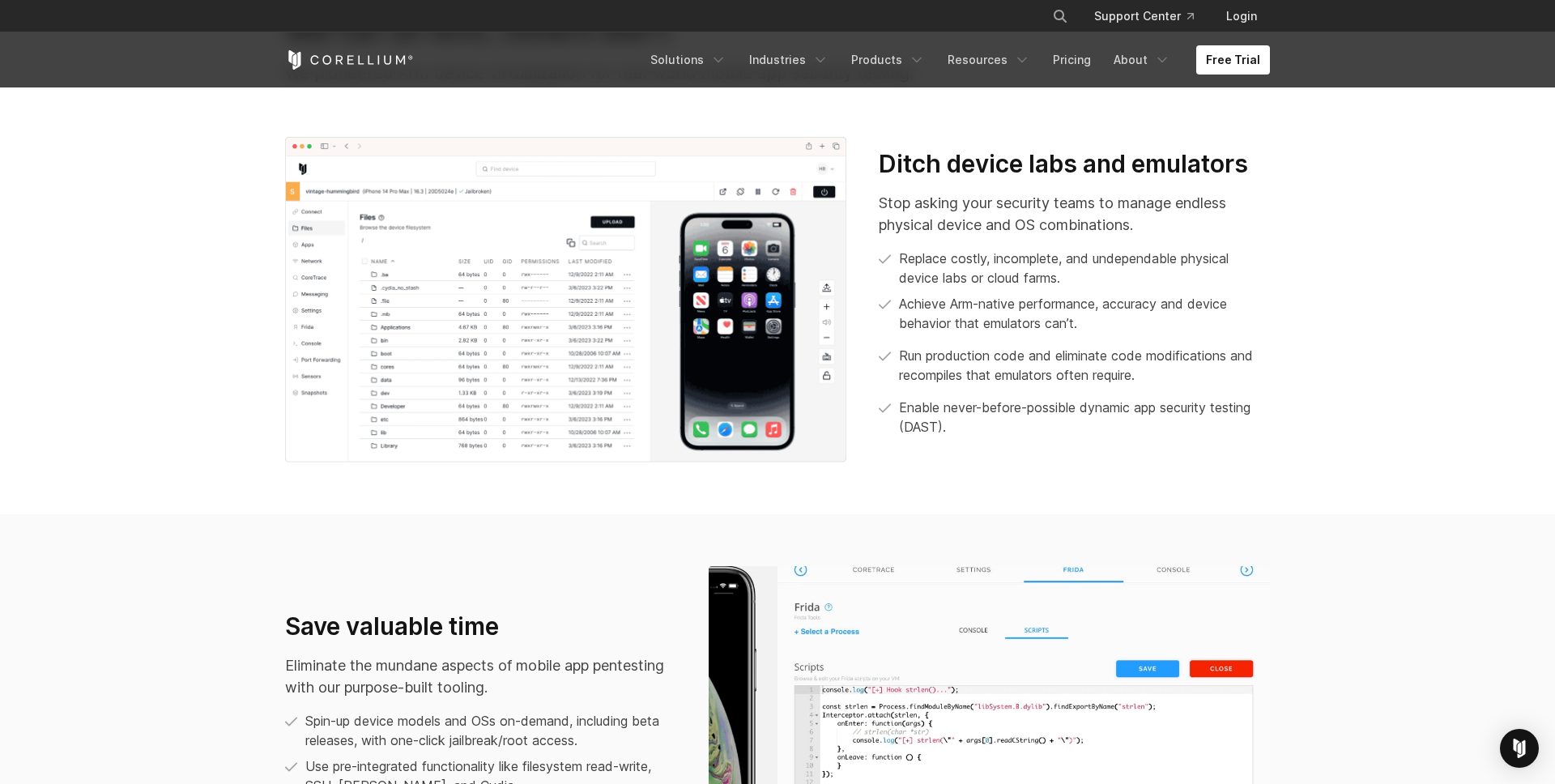
click at [1160, 205] on p "Stop asking your security teams to manage endless physical device and OS combin…" at bounding box center [1074, 214] width 391 height 44
click at [1160, 204] on p "Stop asking your security teams to manage endless physical device and OS combin…" at bounding box center [1074, 214] width 391 height 44
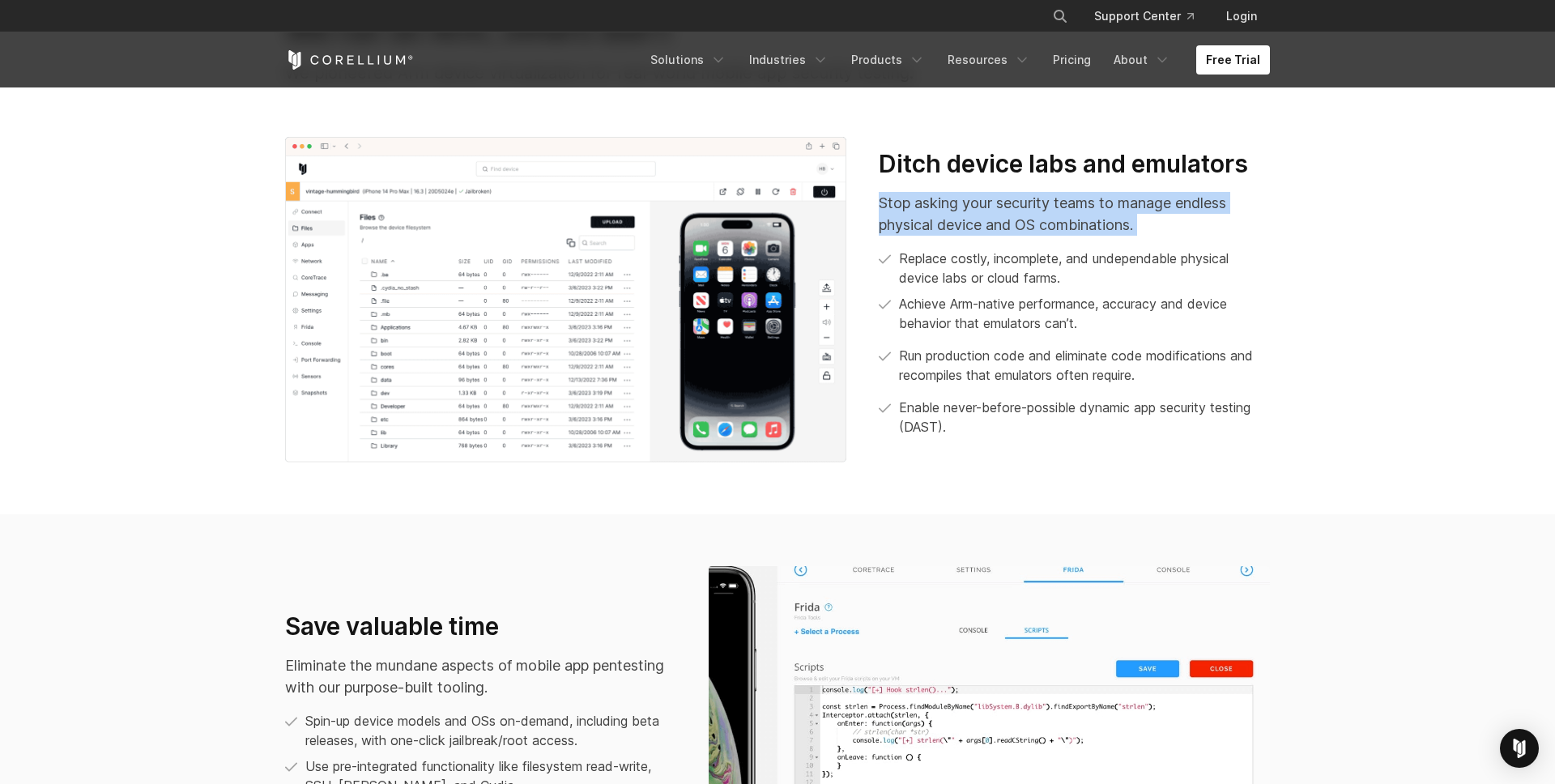
click at [1160, 204] on p "Stop asking your security teams to manage endless physical device and OS combin…" at bounding box center [1074, 214] width 391 height 44
click at [1150, 171] on div at bounding box center [1150, 171] width 0 height 0
click at [1104, 206] on p "Stop asking your security teams to manage endless physical device and OS combin…" at bounding box center [1074, 214] width 391 height 44
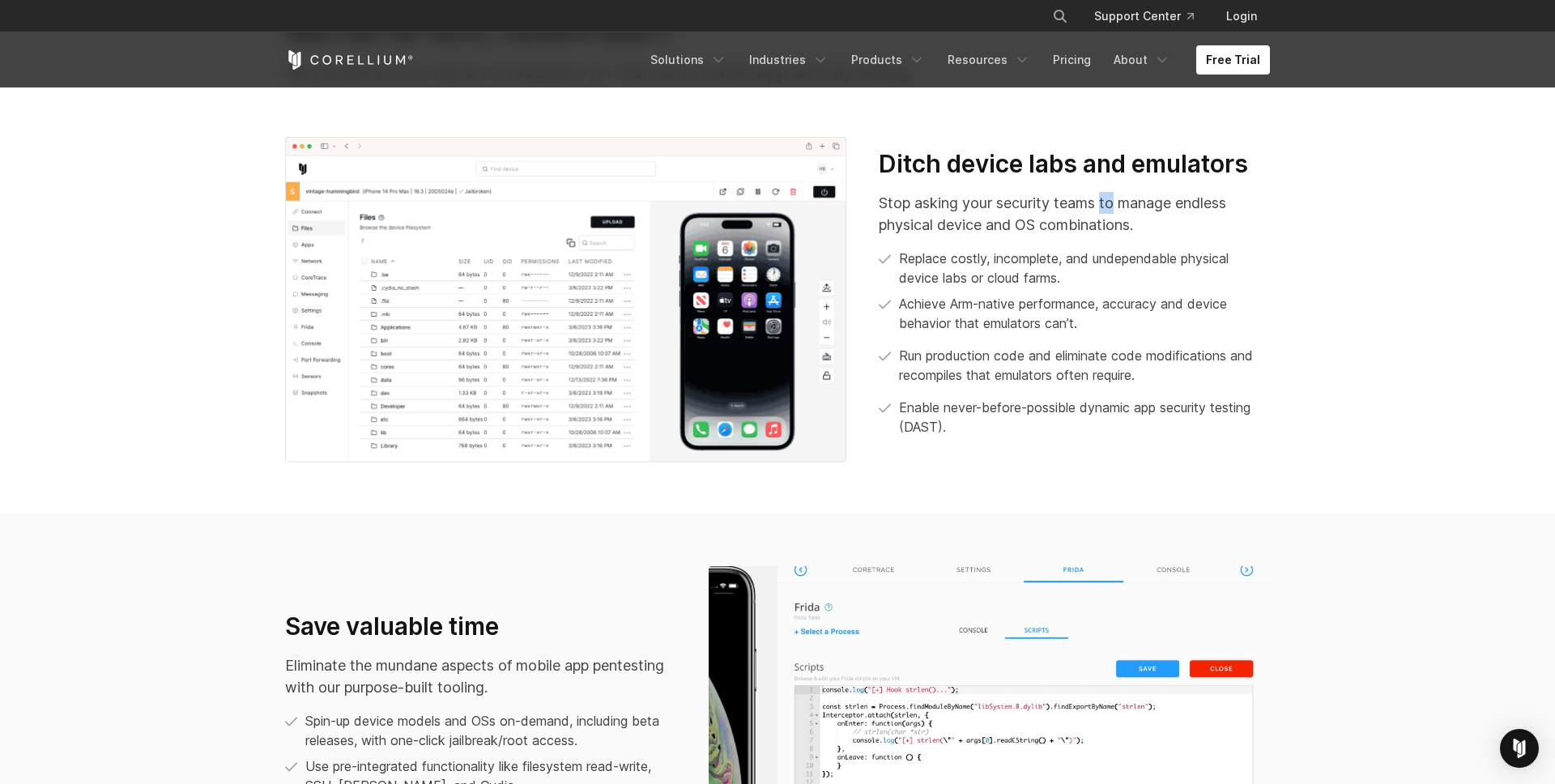
click at [1104, 206] on p "Stop asking your security teams to manage endless physical device and OS combin…" at bounding box center [1074, 214] width 391 height 44
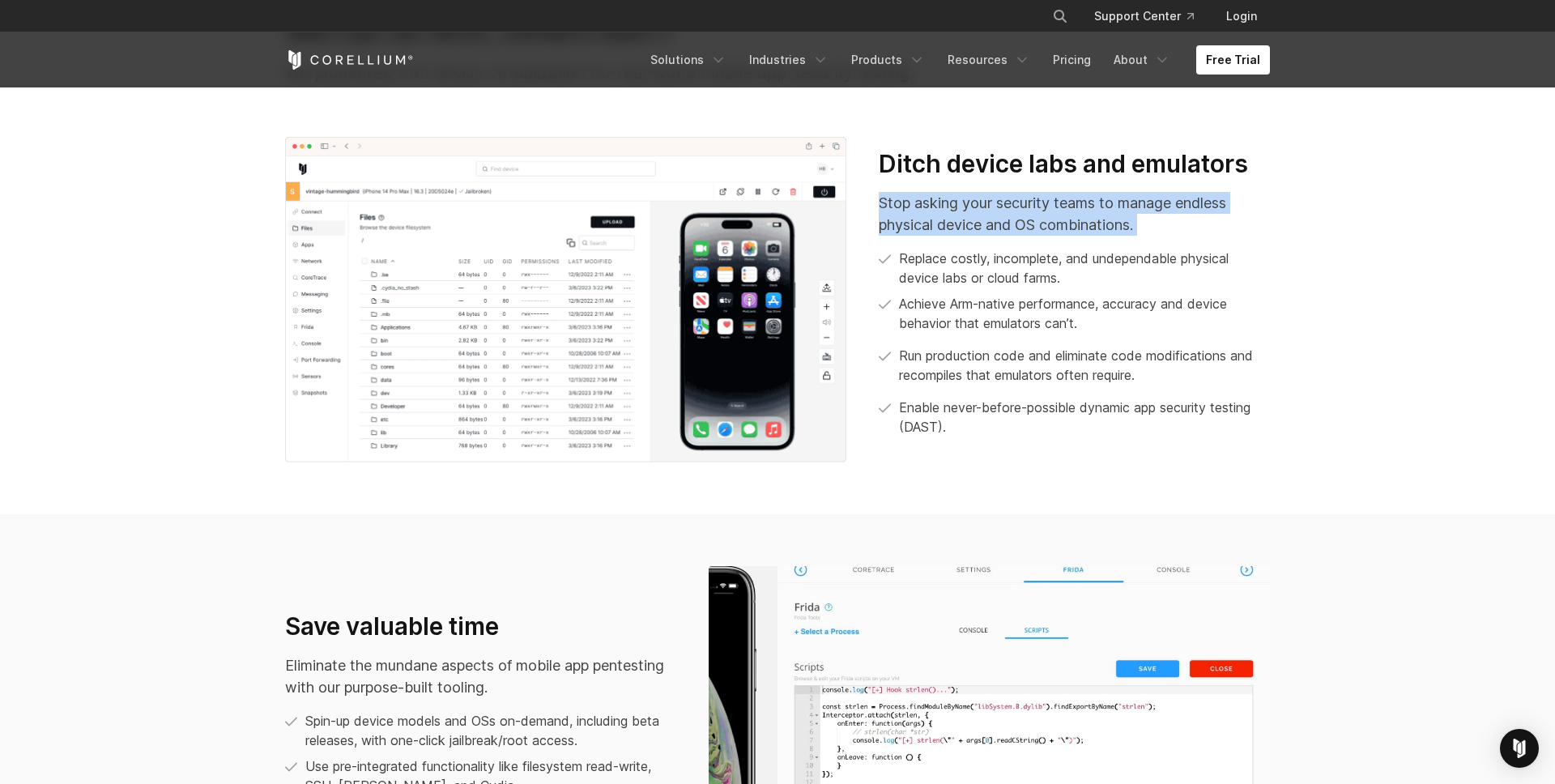
click at [1104, 206] on p "Stop asking your security teams to manage endless physical device and OS combin…" at bounding box center [1074, 214] width 391 height 44
click at [1093, 171] on div at bounding box center [1093, 171] width 0 height 0
click at [1066, 190] on div "Ditch device labs and emulators Stop asking your security teams to manage endle…" at bounding box center [1074, 293] width 391 height 288
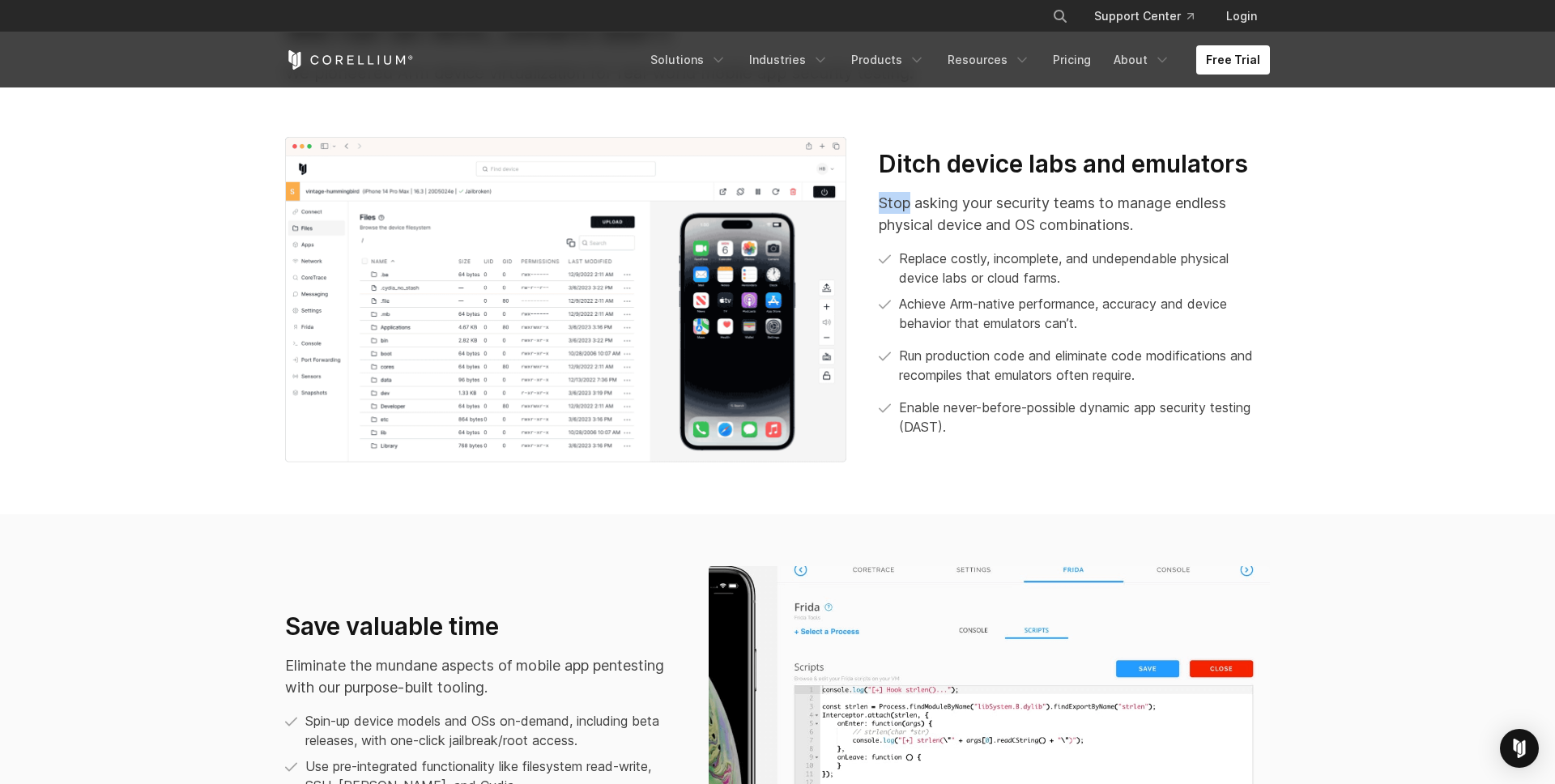
click at [1066, 190] on div "Ditch device labs and emulators Stop asking your security teams to manage endle…" at bounding box center [1074, 293] width 391 height 288
click at [1063, 319] on p "Achieve Arm-native performance, accuracy and device behavior that emulators can…" at bounding box center [1084, 313] width 371 height 39
